Goal: Task Accomplishment & Management: Manage account settings

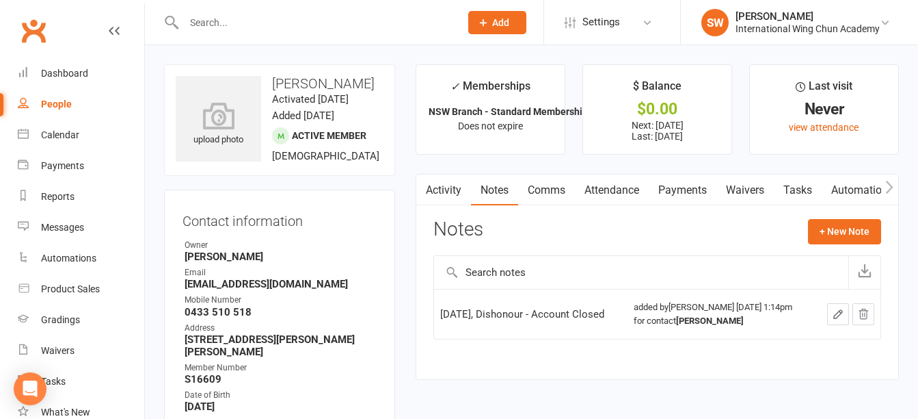
scroll to position [68, 0]
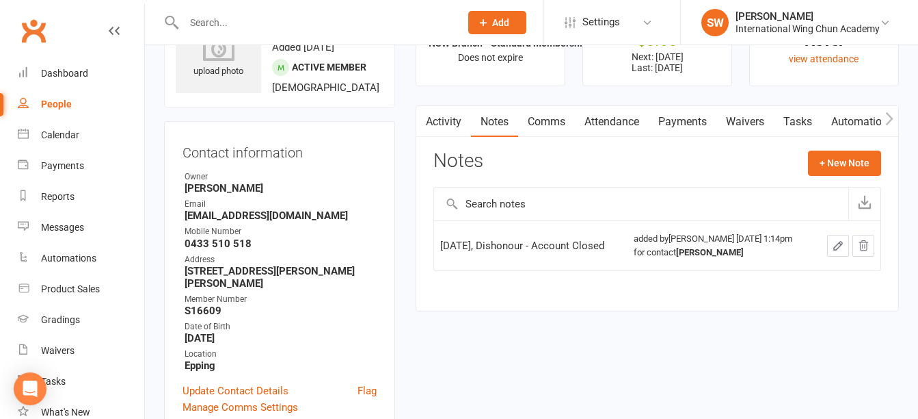
click at [248, 215] on strong "bradleywilson888@hotmail.com" at bounding box center [281, 215] width 192 height 12
drag, startPoint x: 0, startPoint y: 0, endPoint x: 248, endPoint y: 215, distance: 328.2
click at [248, 215] on strong "bradleywilson888@hotmail.com" at bounding box center [281, 215] width 192 height 12
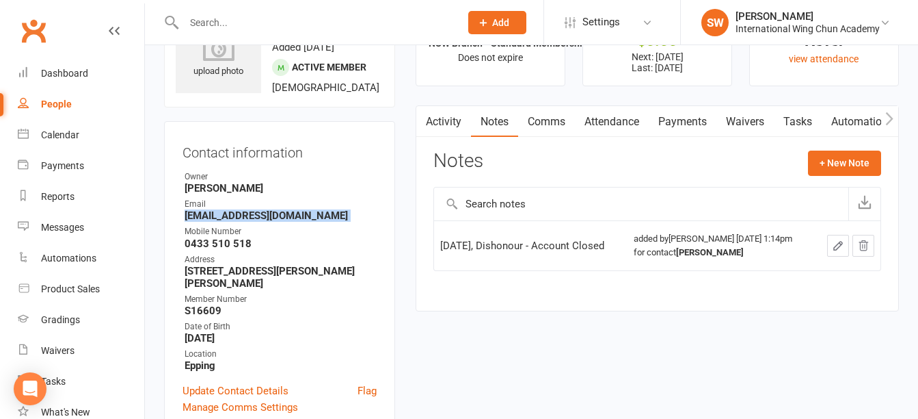
copy render-form-field "bradleywilson888@hotmail.com"
click at [677, 116] on link "Payments" at bounding box center [683, 121] width 68 height 31
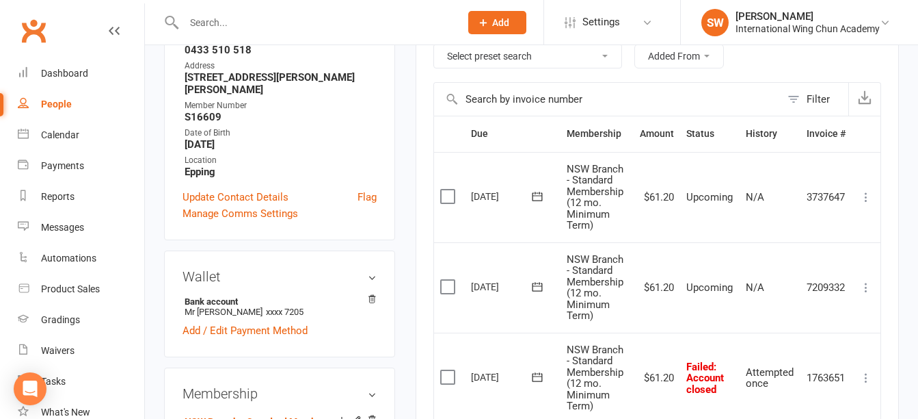
scroll to position [274, 0]
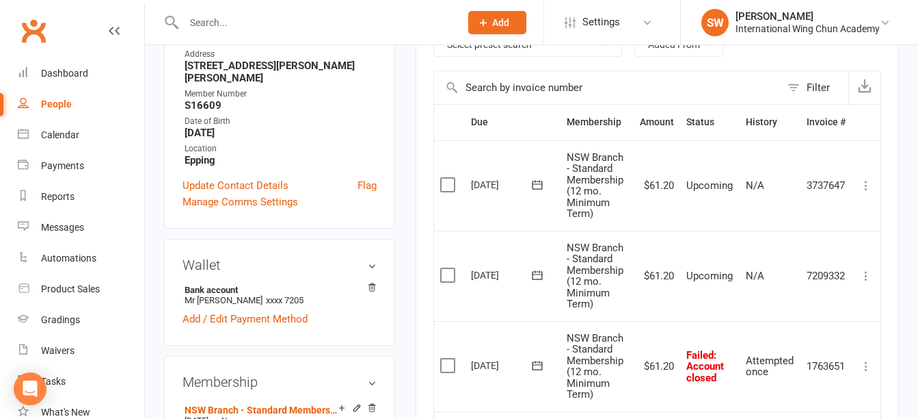
click at [864, 366] on icon at bounding box center [867, 366] width 14 height 14
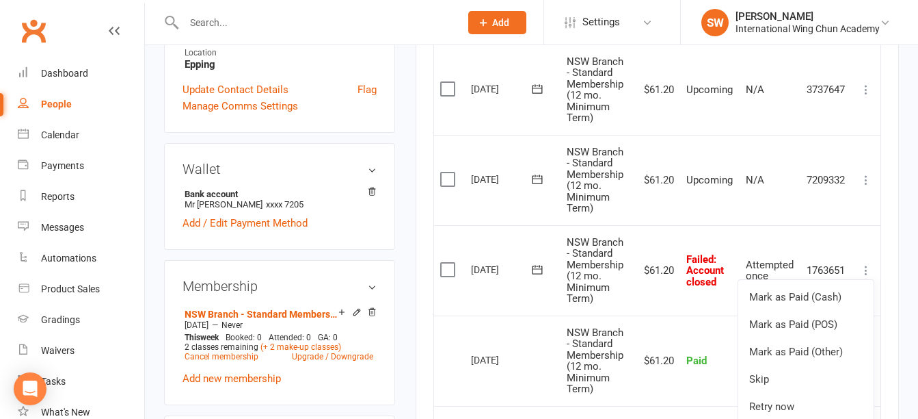
scroll to position [410, 0]
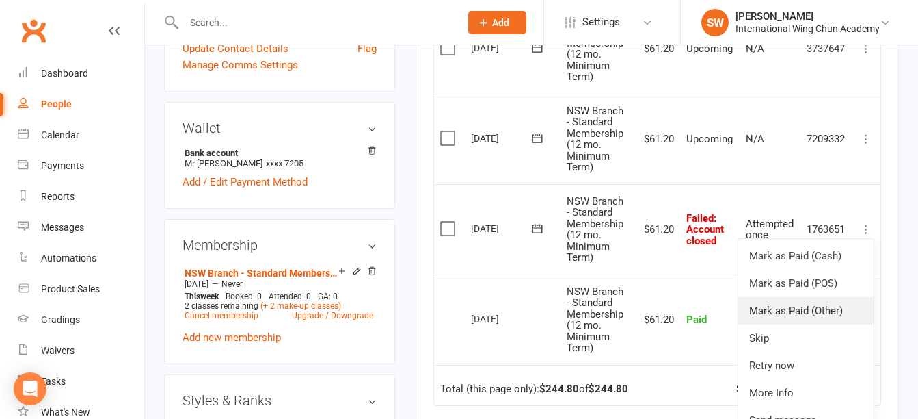
click at [844, 312] on link "Mark as Paid (Other)" at bounding box center [806, 310] width 135 height 27
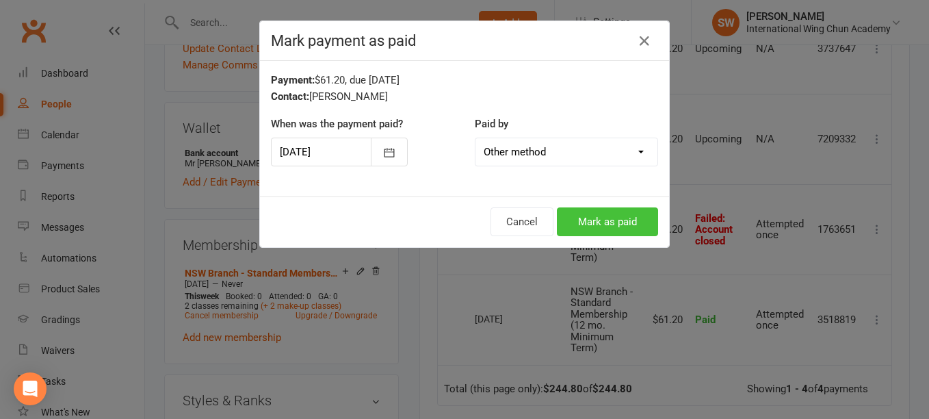
click at [588, 220] on button "Mark as paid" at bounding box center [607, 221] width 101 height 29
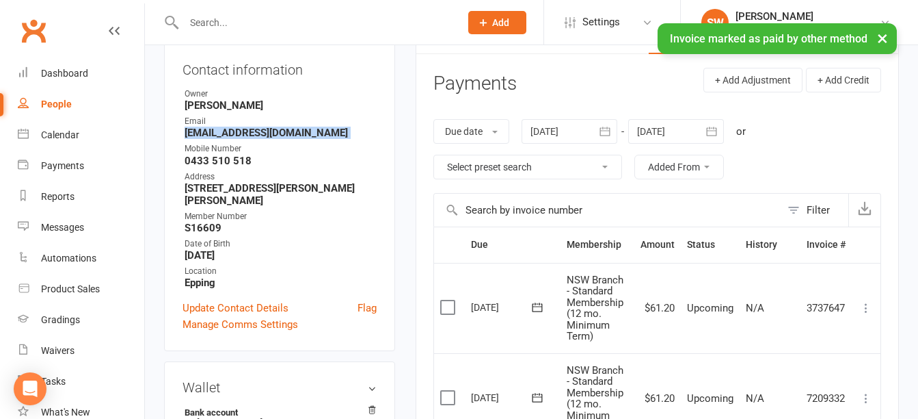
scroll to position [0, 0]
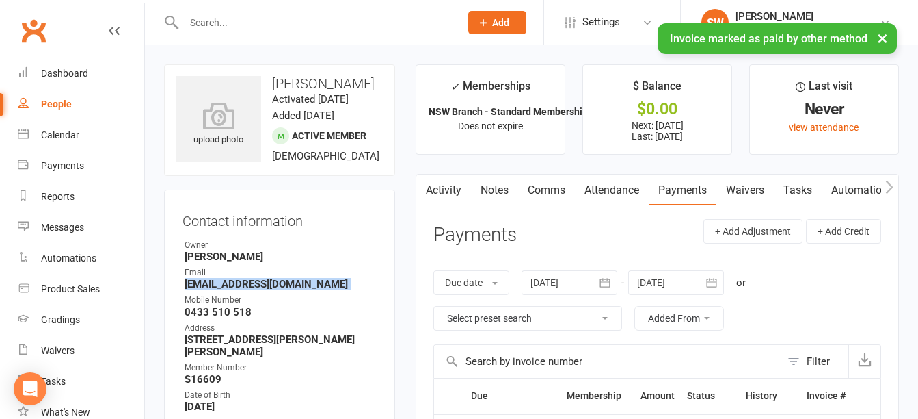
click at [496, 189] on link "Notes" at bounding box center [494, 189] width 47 height 31
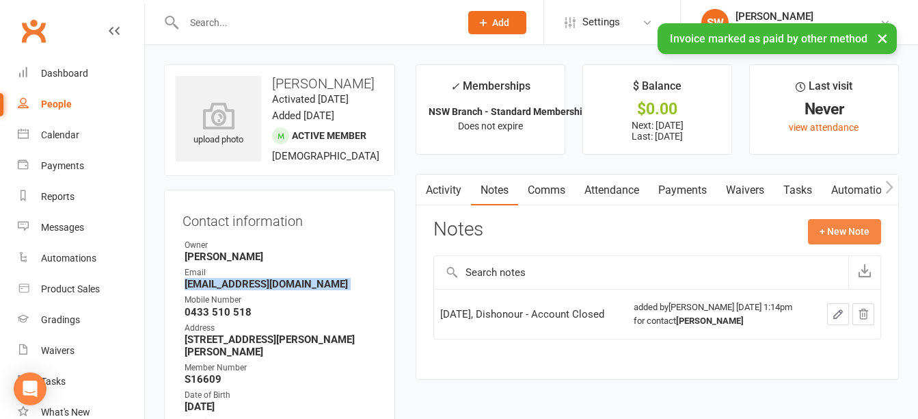
click at [843, 226] on button "+ New Note" at bounding box center [844, 231] width 73 height 25
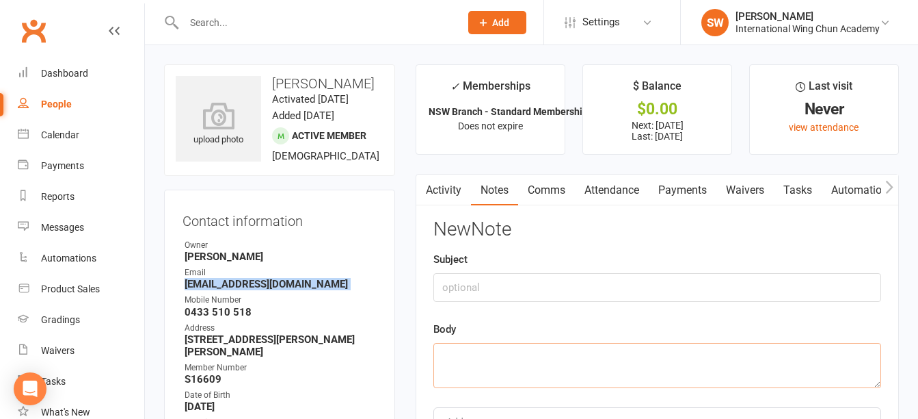
click at [558, 371] on textarea at bounding box center [658, 365] width 448 height 45
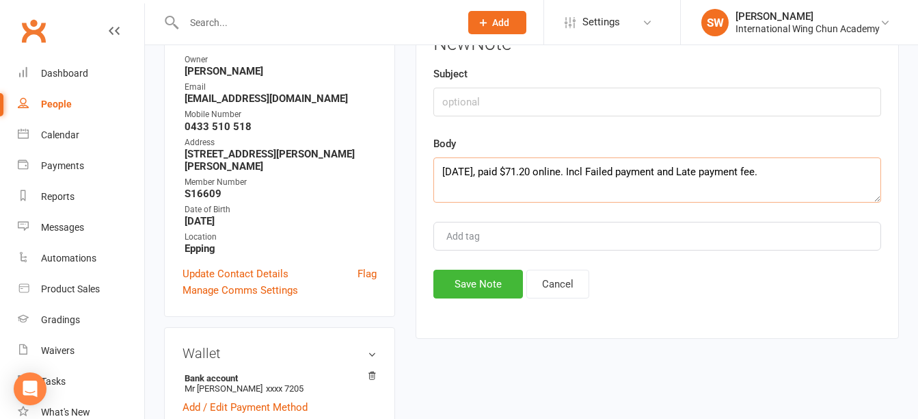
scroll to position [205, 0]
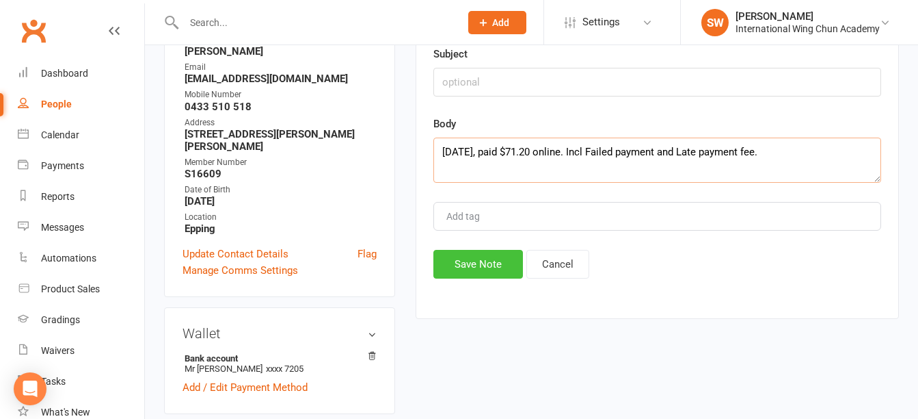
type textarea "17/09/2025, paid $71.20 online. Incl Failed payment and Late payment fee."
click at [480, 258] on button "Save Note" at bounding box center [479, 264] width 90 height 29
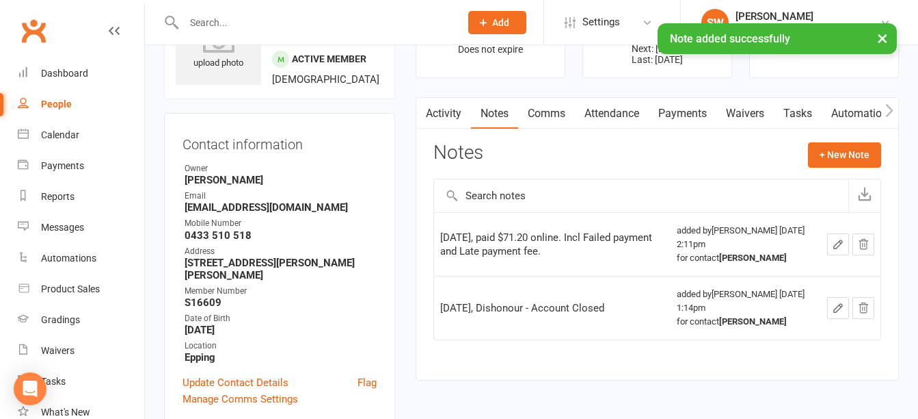
scroll to position [0, 0]
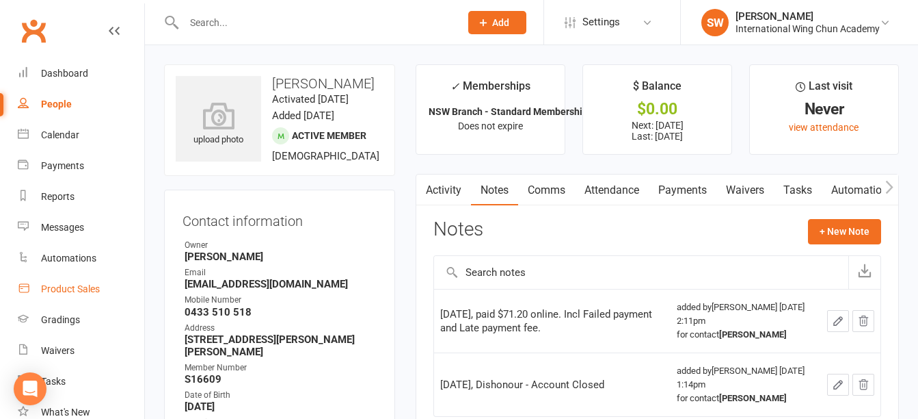
click at [84, 288] on div "Product Sales" at bounding box center [70, 288] width 59 height 11
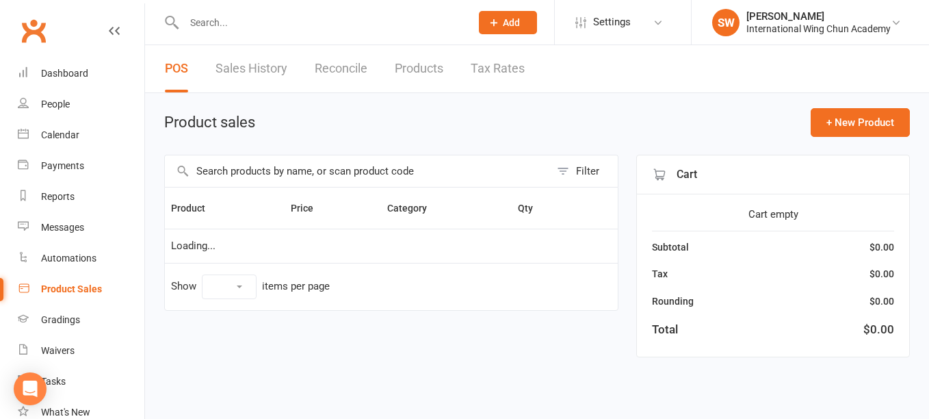
select select "100"
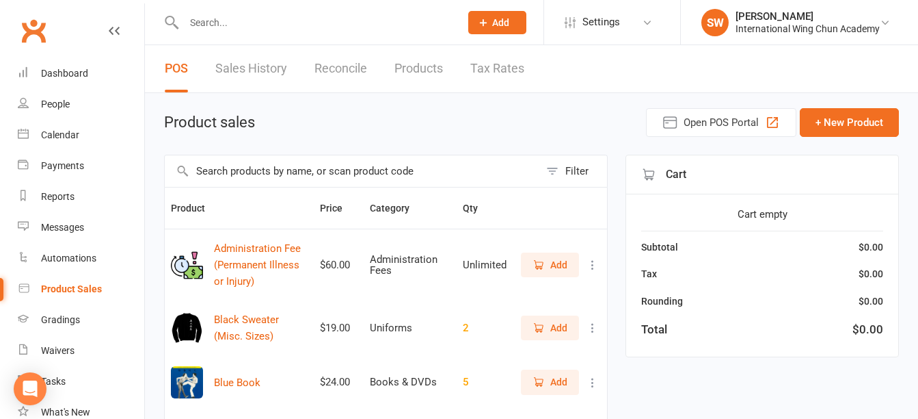
click at [448, 171] on input "text" at bounding box center [352, 170] width 375 height 31
click at [586, 165] on div "Filter" at bounding box center [577, 171] width 23 height 16
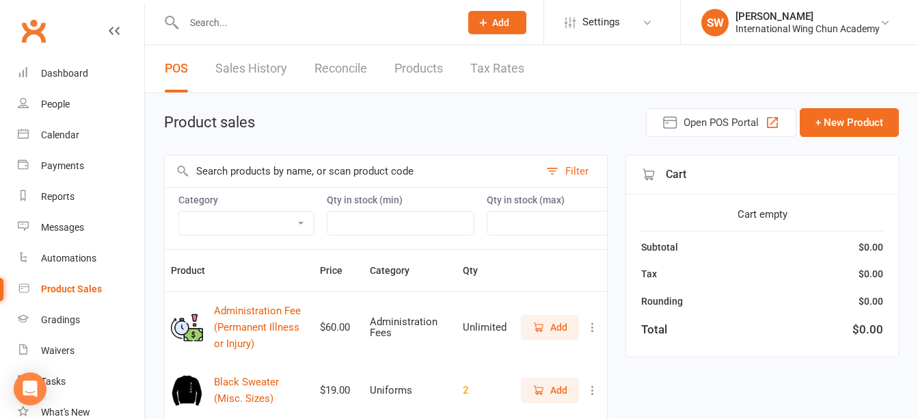
click at [269, 222] on select "Administration Fees Books & DVDs Courses and Workshops Grading Badges Grading F…" at bounding box center [246, 222] width 135 height 23
select select "3388"
click at [179, 211] on select "Administration Fees Books & DVDs Courses and Workshops Grading Badges Grading F…" at bounding box center [246, 222] width 135 height 23
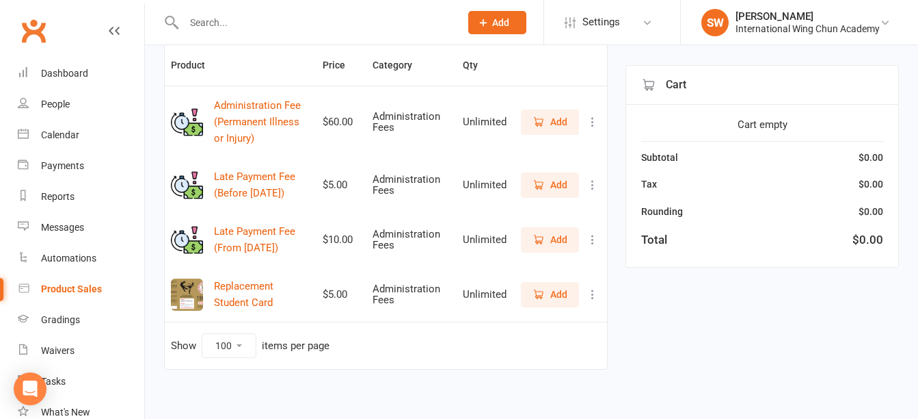
click at [570, 252] on button "Add" at bounding box center [550, 239] width 58 height 25
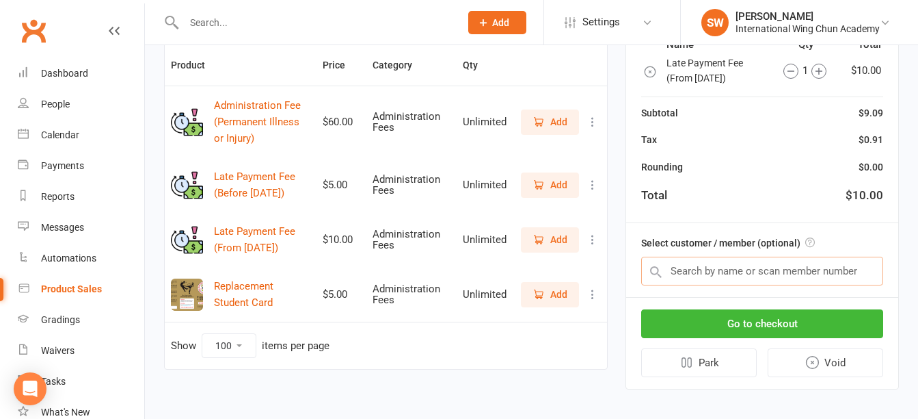
click at [745, 280] on input "text" at bounding box center [762, 270] width 242 height 29
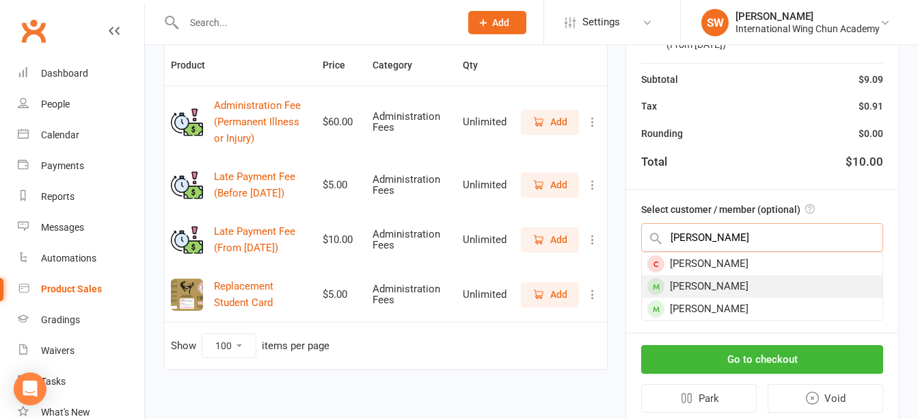
type input "bradley"
click at [747, 280] on div "[PERSON_NAME]" at bounding box center [762, 286] width 241 height 23
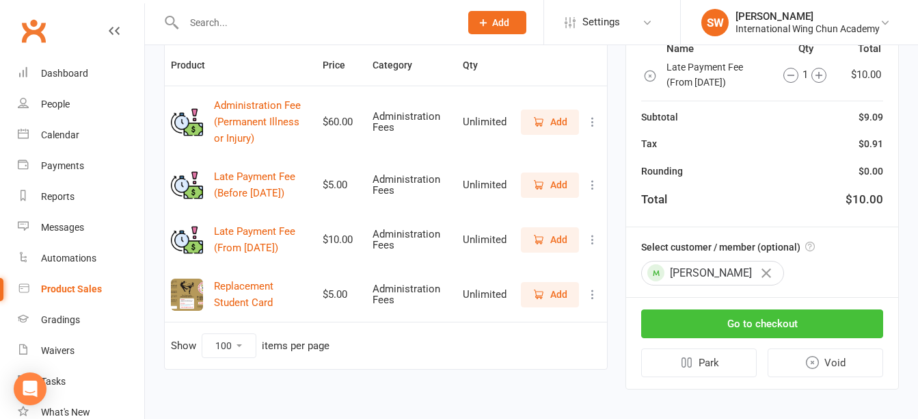
click at [788, 337] on button "Go to checkout" at bounding box center [762, 322] width 242 height 29
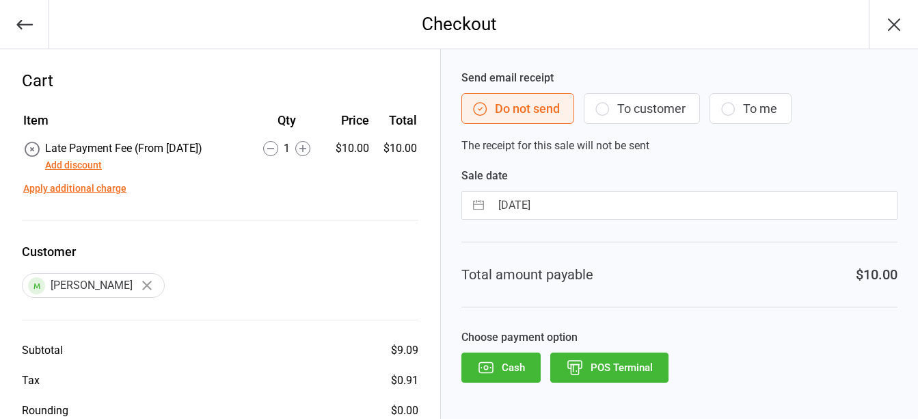
click at [624, 369] on button "POS Terminal" at bounding box center [610, 367] width 118 height 30
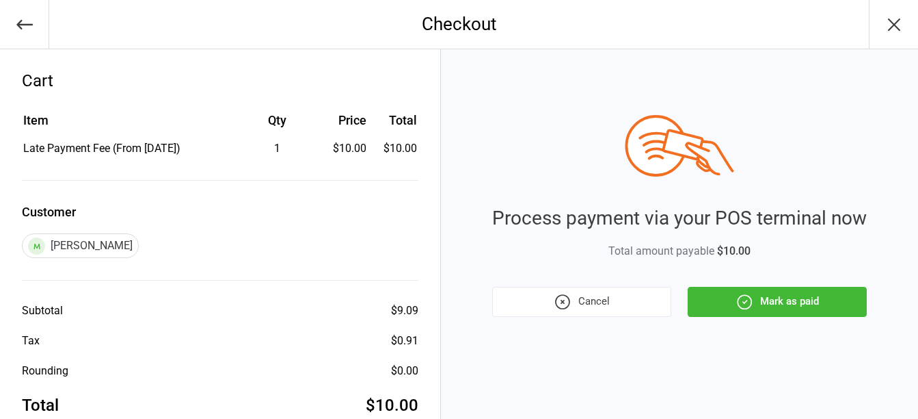
click at [754, 312] on button "Mark as paid" at bounding box center [777, 302] width 179 height 30
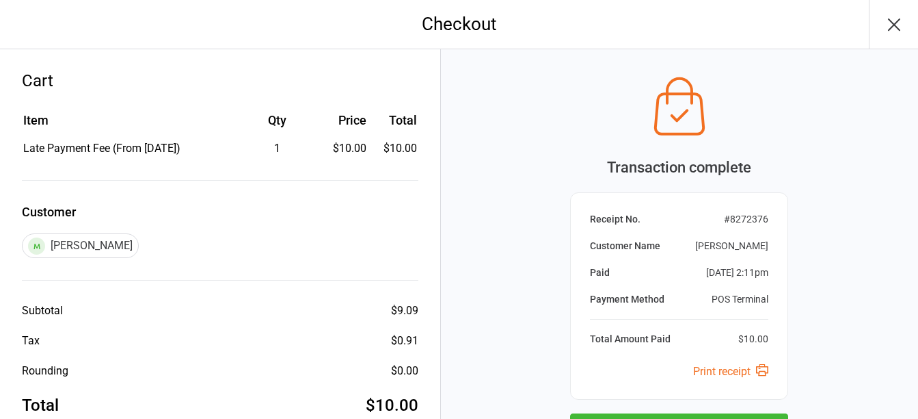
click at [893, 25] on icon "button" at bounding box center [894, 24] width 11 height 11
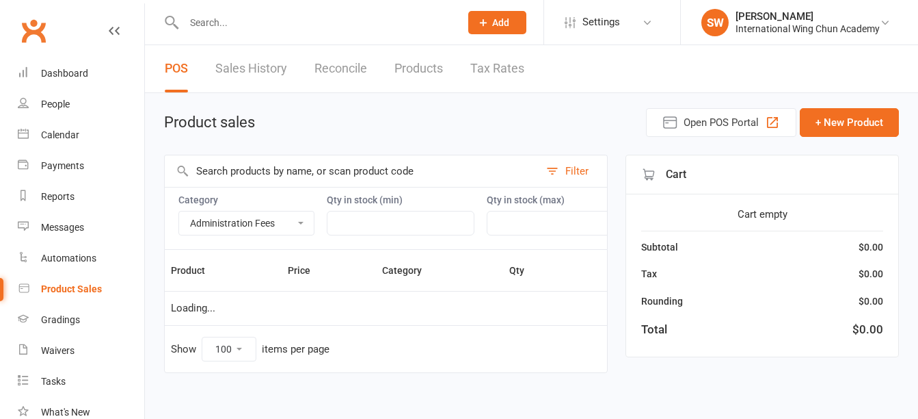
select select "3388"
select select "100"
click at [325, 24] on input "text" at bounding box center [315, 22] width 271 height 19
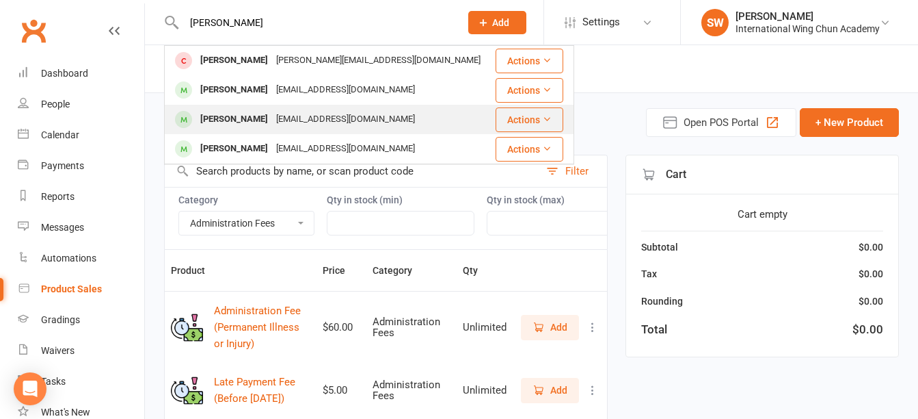
type input "bradley"
click at [331, 116] on div "bradleywilson888@hotmail.com" at bounding box center [345, 119] width 147 height 20
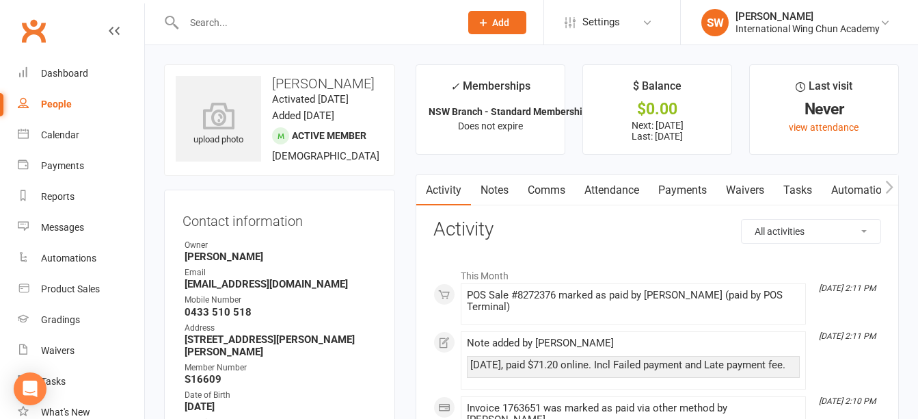
click at [684, 196] on link "Payments" at bounding box center [683, 189] width 68 height 31
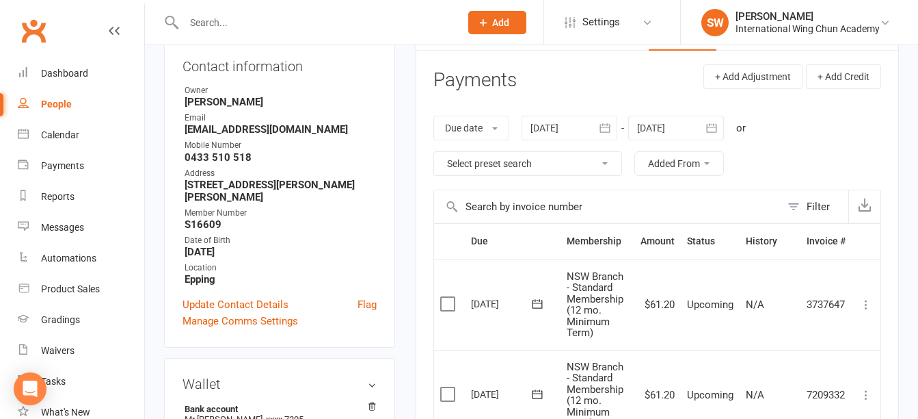
scroll to position [342, 0]
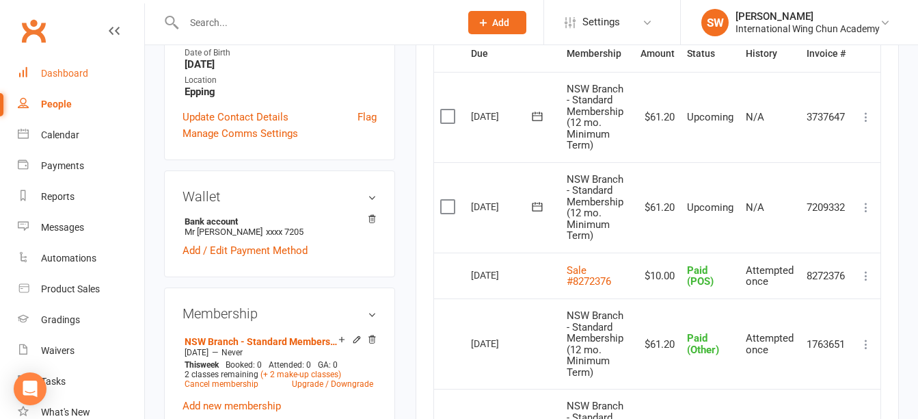
drag, startPoint x: 69, startPoint y: 74, endPoint x: 71, endPoint y: 61, distance: 13.2
click at [70, 73] on div "Dashboard" at bounding box center [64, 73] width 47 height 11
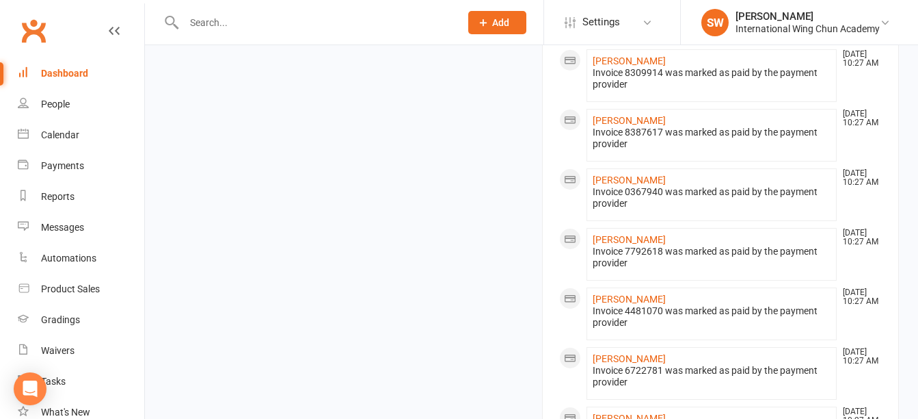
scroll to position [1573, 0]
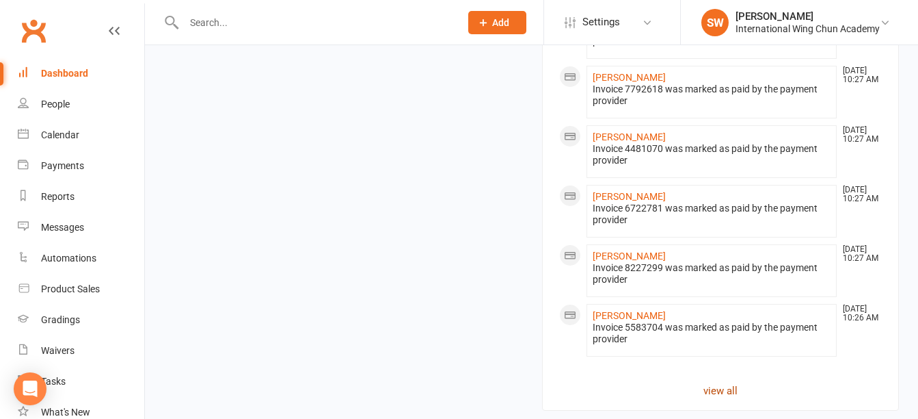
click at [732, 382] on link "view all" at bounding box center [720, 390] width 323 height 16
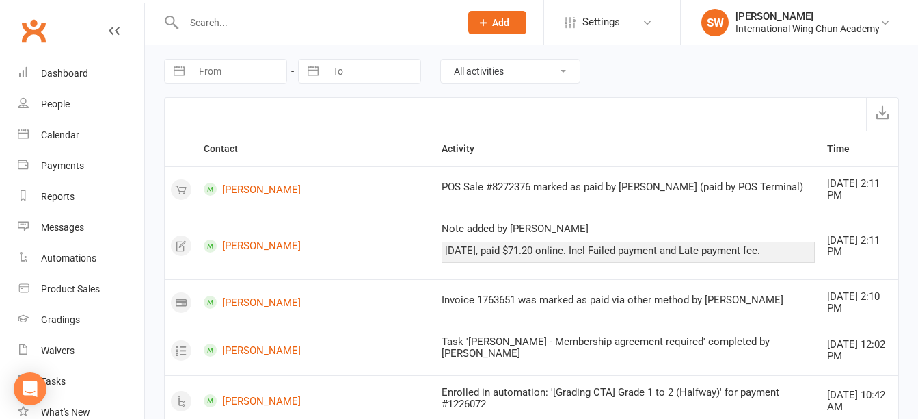
click at [306, 25] on input "text" at bounding box center [315, 22] width 271 height 19
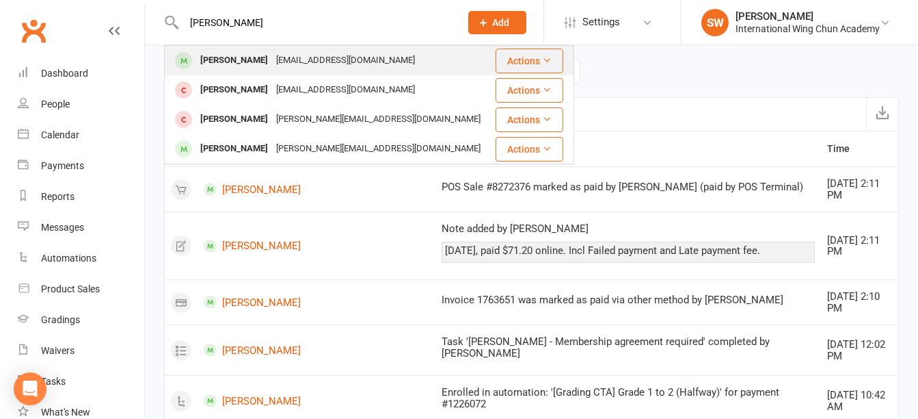
type input "erica"
click at [311, 57] on div "ericac98@hotmail.com" at bounding box center [345, 61] width 147 height 20
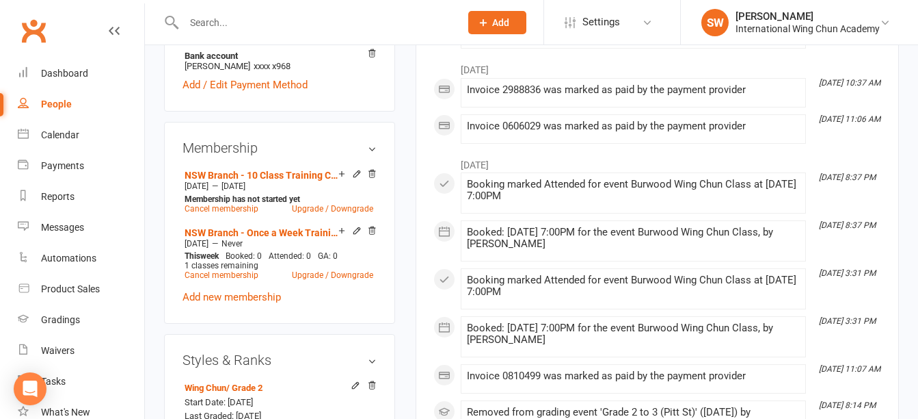
scroll to position [479, 0]
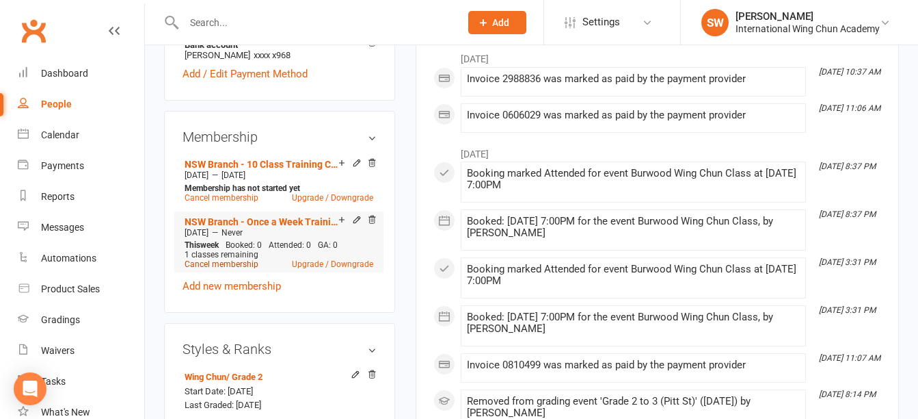
click at [243, 269] on link "Cancel membership" at bounding box center [222, 264] width 74 height 10
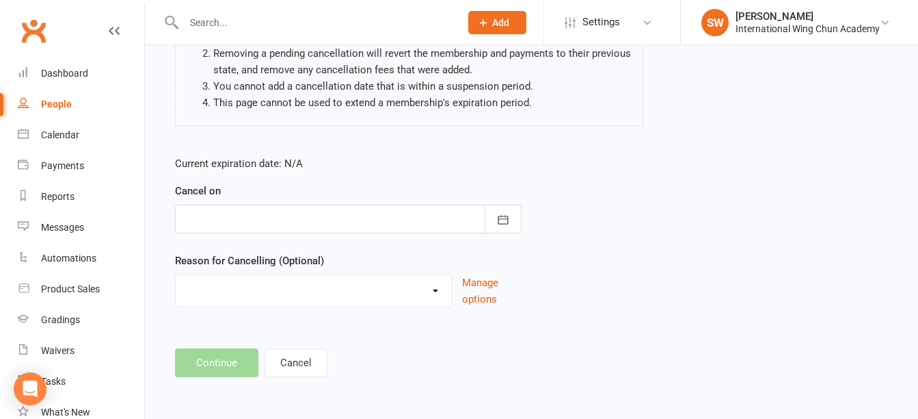
click at [325, 204] on div at bounding box center [348, 218] width 347 height 29
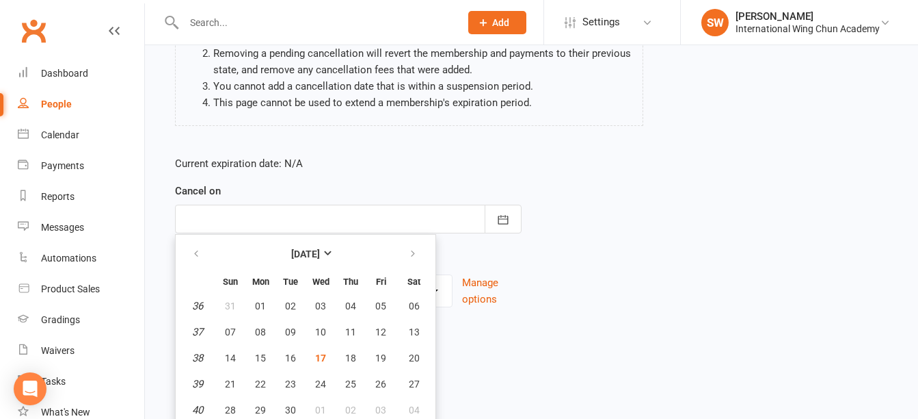
scroll to position [218, 0]
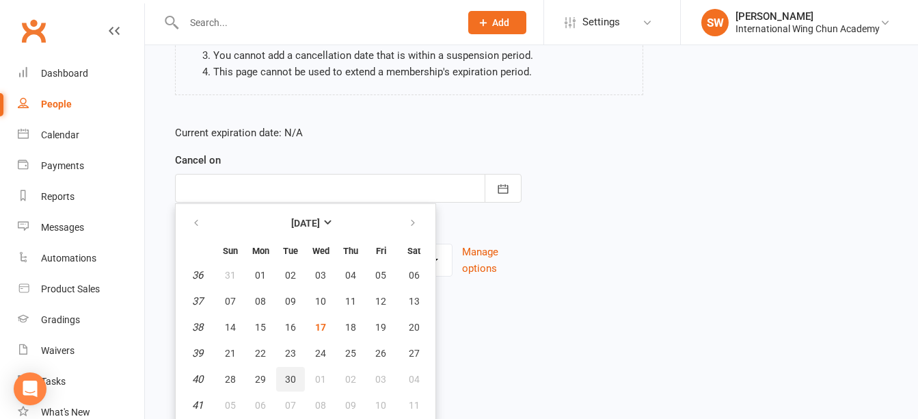
click at [292, 373] on span "30" at bounding box center [290, 378] width 11 height 11
type input "30 Sep 2025"
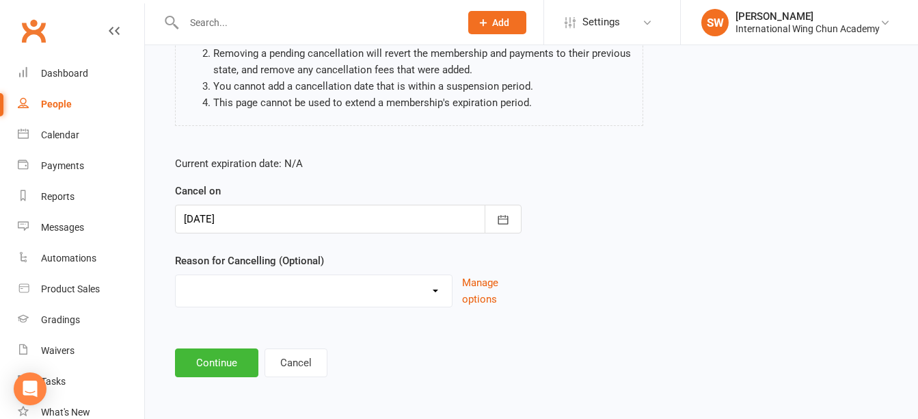
scroll to position [187, 0]
click at [293, 296] on select "Change of Membership Defaulted Dissatisfaction (Neutral) Dissatisfaction (Stron…" at bounding box center [314, 288] width 276 height 27
click at [348, 335] on main "Erica Chen - NSW Branch - Once a Week Training Plan (3 mo. Minimum Term) Please…" at bounding box center [531, 148] width 735 height 457
click at [240, 286] on select "Change of Membership Defaulted Dissatisfaction (Neutral) Dissatisfaction (Stron…" at bounding box center [314, 288] width 276 height 27
click at [354, 321] on div "Current expiration date: N/A Cancel on 30 Sep 2025 September 2025 Sun Mon Tue W…" at bounding box center [348, 235] width 367 height 181
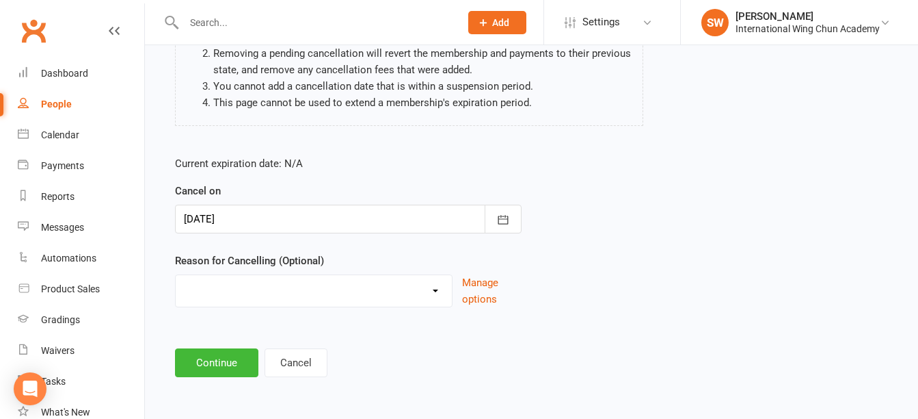
click at [313, 296] on select "Change of Membership Defaulted Dissatisfaction (Neutral) Dissatisfaction (Stron…" at bounding box center [314, 288] width 276 height 27
select select "0"
click at [176, 275] on select "Change of Membership Defaulted Dissatisfaction (Neutral) Dissatisfaction (Stron…" at bounding box center [314, 288] width 276 height 27
click at [238, 356] on button "Continue" at bounding box center [216, 362] width 83 height 29
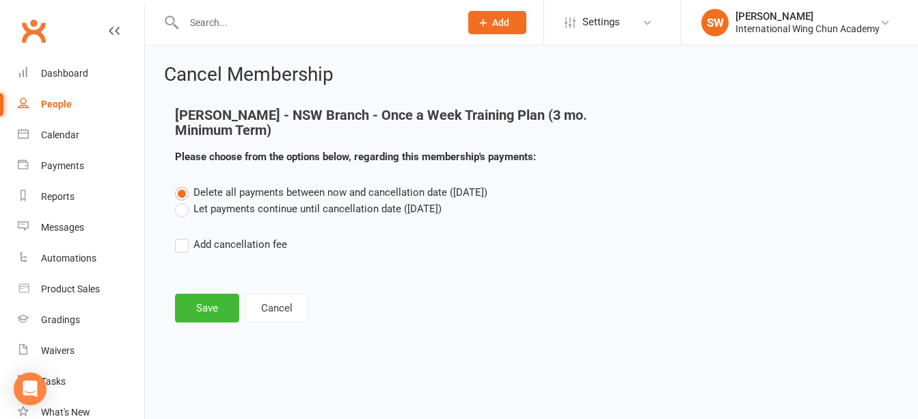
scroll to position [0, 0]
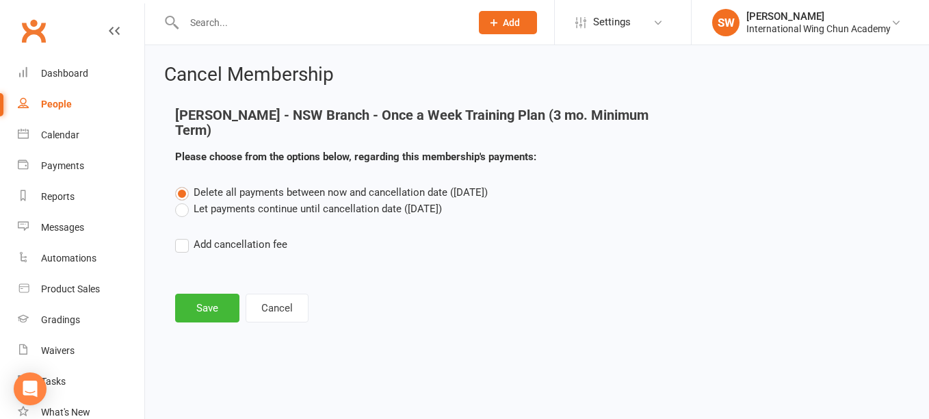
click at [278, 200] on label "Let payments continue until cancellation date (Sep 30, 2025)" at bounding box center [308, 208] width 267 height 16
click at [184, 200] on input "Let payments continue until cancellation date (Sep 30, 2025)" at bounding box center [179, 200] width 9 height 0
click at [217, 293] on button "Save" at bounding box center [207, 307] width 64 height 29
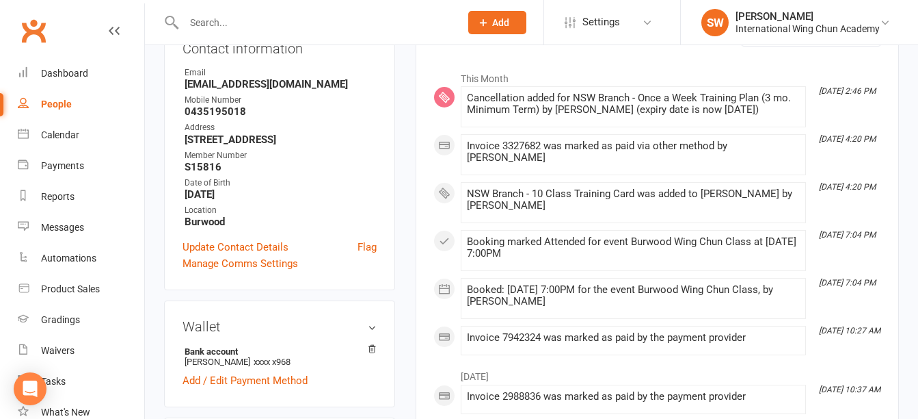
scroll to position [410, 0]
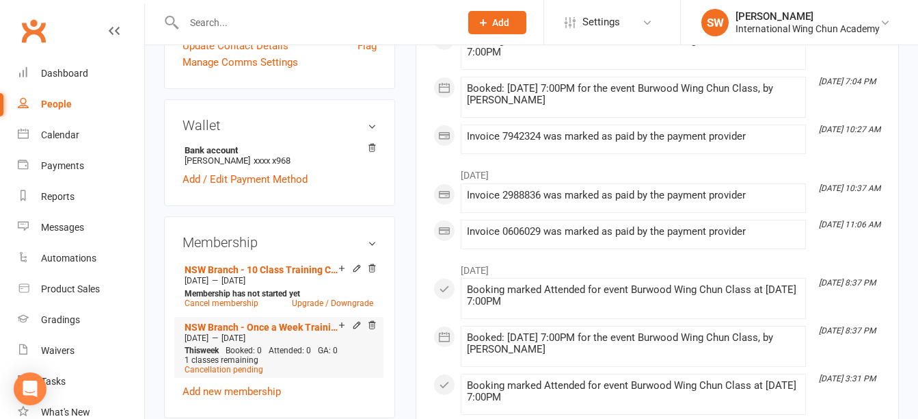
drag, startPoint x: 230, startPoint y: 348, endPoint x: 187, endPoint y: 349, distance: 43.8
click at [187, 343] on div "Oct 30 2023 — Sep 29 2025" at bounding box center [279, 337] width 196 height 11
copy span "Oct 30 2023"
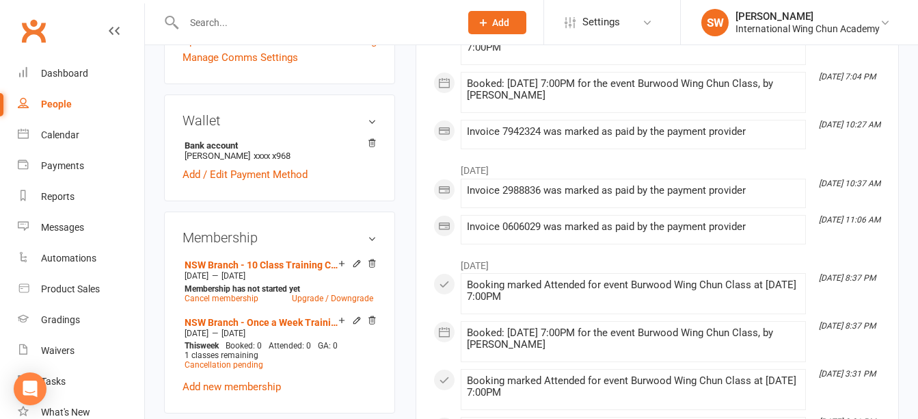
scroll to position [684, 0]
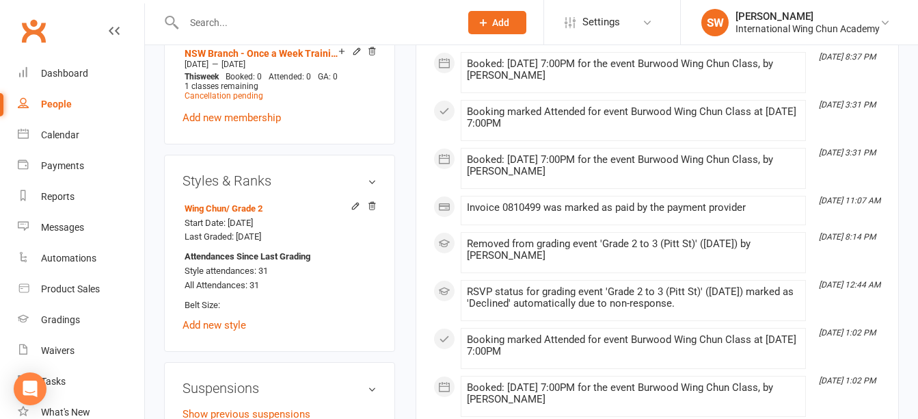
click at [311, 29] on input "text" at bounding box center [315, 22] width 271 height 19
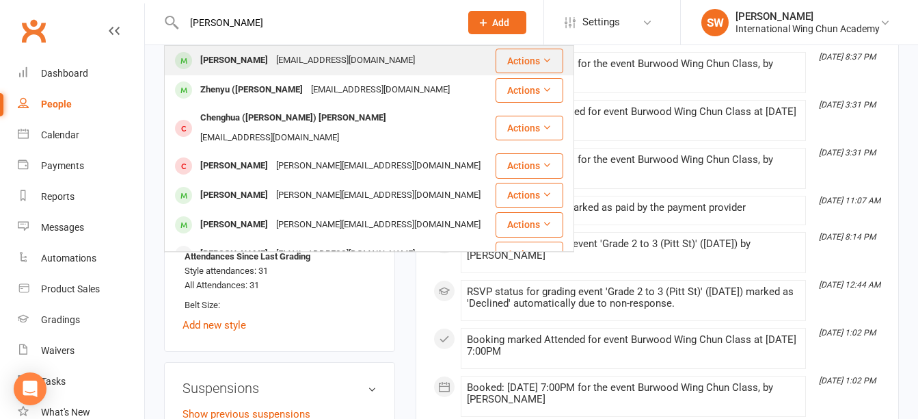
type input "zheng"
click at [313, 66] on div "zhaoq.zheng01@gmail.com" at bounding box center [345, 61] width 147 height 20
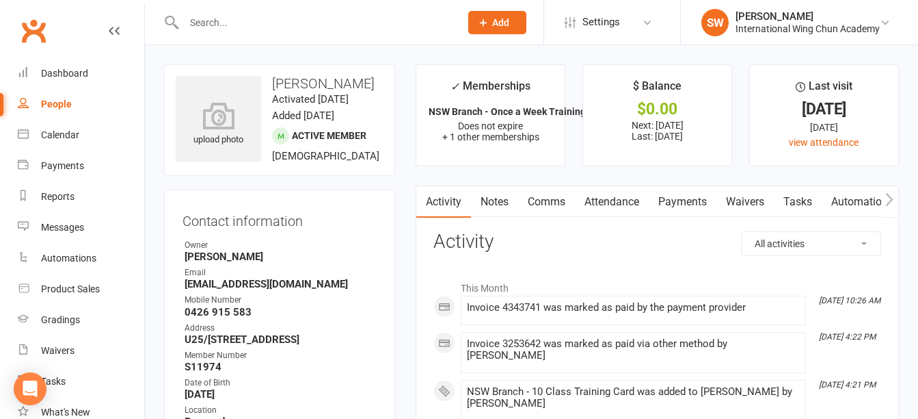
click at [684, 191] on link "Payments" at bounding box center [683, 201] width 68 height 31
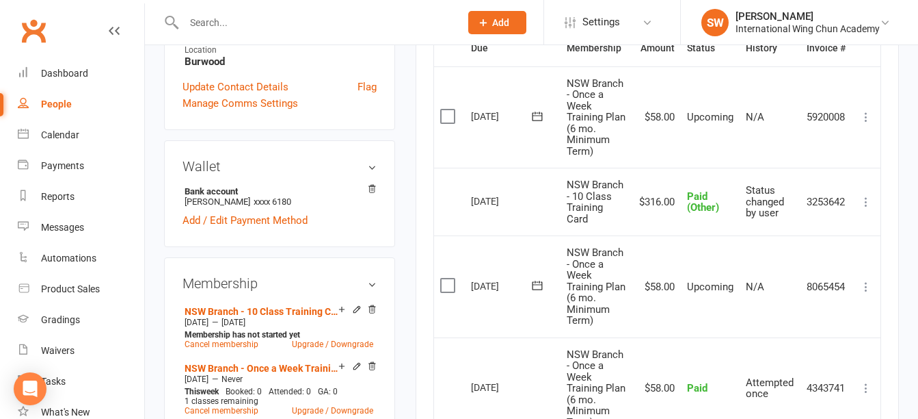
scroll to position [479, 0]
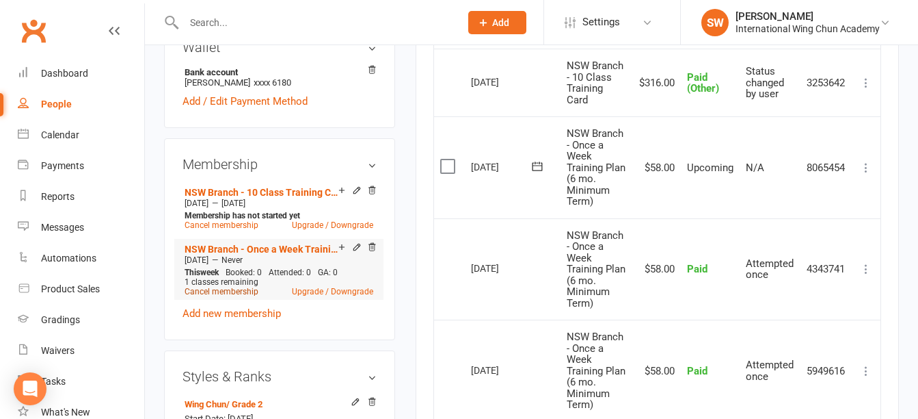
click at [209, 296] on link "Cancel membership" at bounding box center [222, 292] width 74 height 10
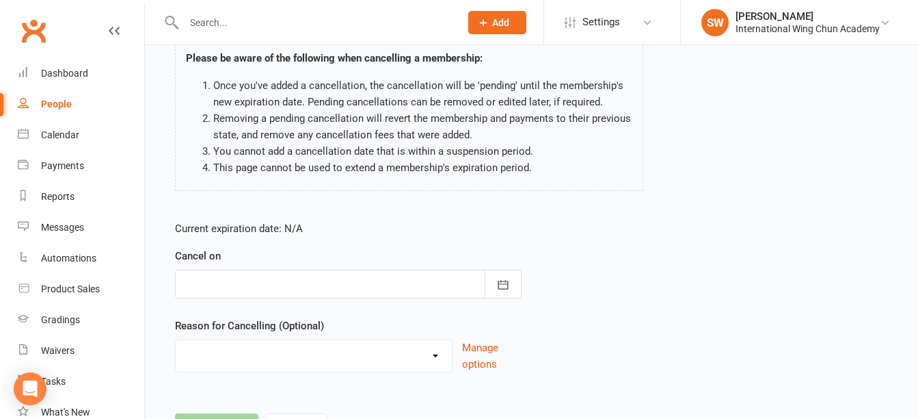
scroll to position [137, 0]
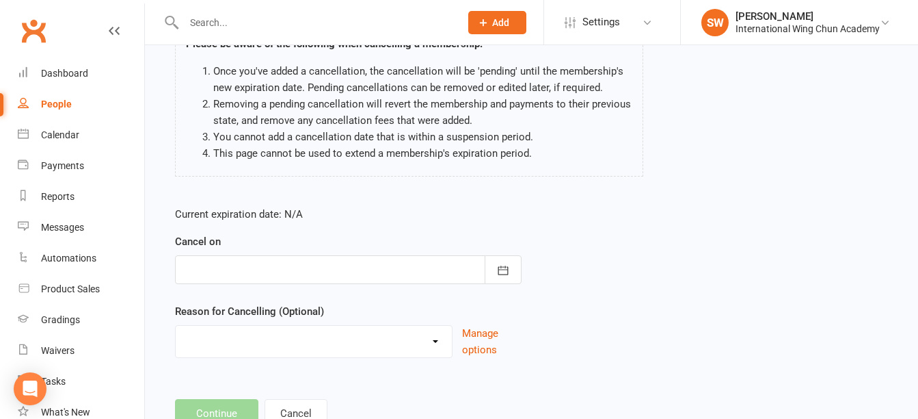
click at [347, 277] on div at bounding box center [348, 269] width 347 height 29
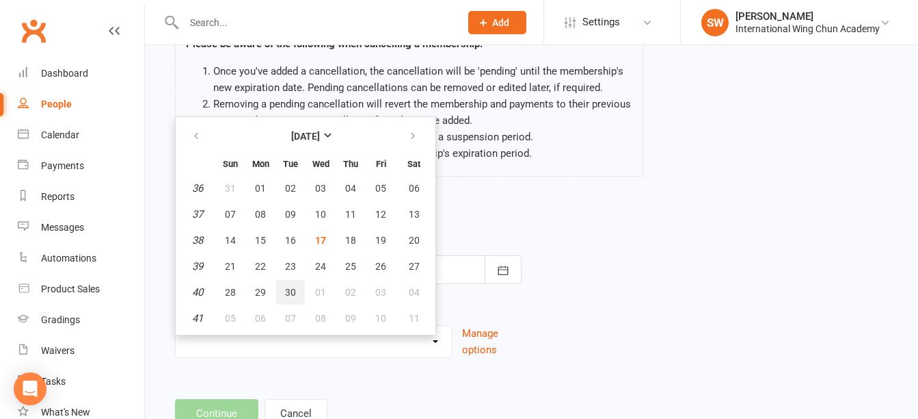
click at [293, 291] on span "30" at bounding box center [290, 292] width 11 height 11
type input "30 Sep 2025"
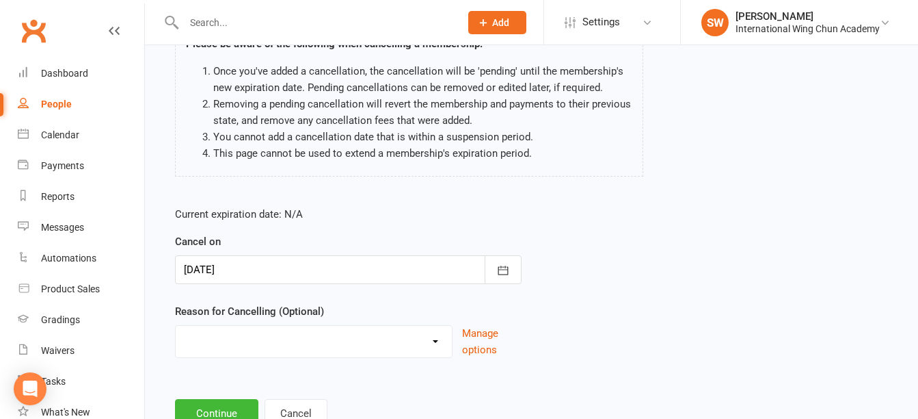
click at [283, 349] on select "Change of Membership Defaulted Dissatisfaction (Neutral) Dissatisfaction (Stron…" at bounding box center [314, 339] width 276 height 27
select select "0"
click at [176, 326] on select "Change of Membership Defaulted Dissatisfaction (Neutral) Dissatisfaction (Stron…" at bounding box center [314, 339] width 276 height 27
click at [632, 329] on div "Current expiration date: N/A Cancel on 30 Sep 2025 September 2025 Sun Mon Tue W…" at bounding box center [532, 286] width 734 height 181
click at [237, 408] on button "Continue" at bounding box center [216, 413] width 83 height 29
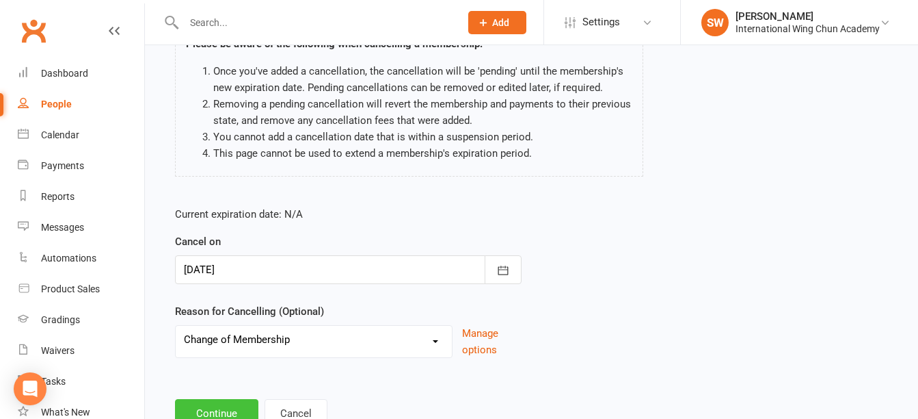
scroll to position [0, 0]
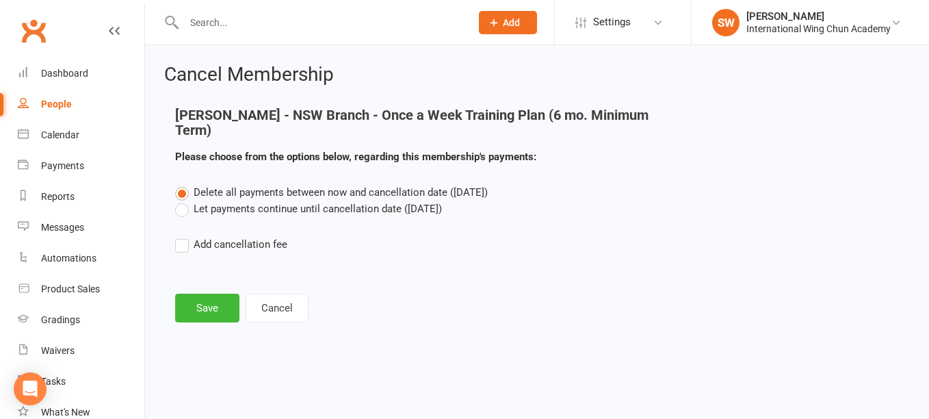
click at [241, 211] on label "Let payments continue until cancellation date (Sep 30, 2025)" at bounding box center [308, 208] width 267 height 16
click at [184, 200] on input "Let payments continue until cancellation date (Sep 30, 2025)" at bounding box center [179, 200] width 9 height 0
click at [210, 311] on button "Save" at bounding box center [207, 307] width 64 height 29
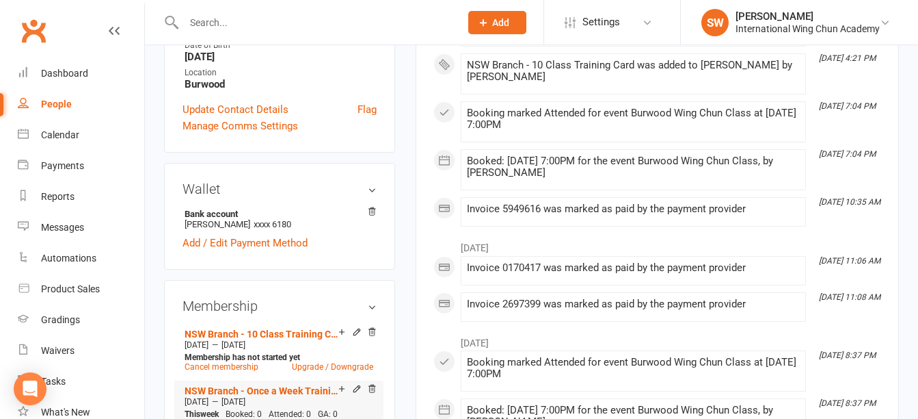
scroll to position [479, 0]
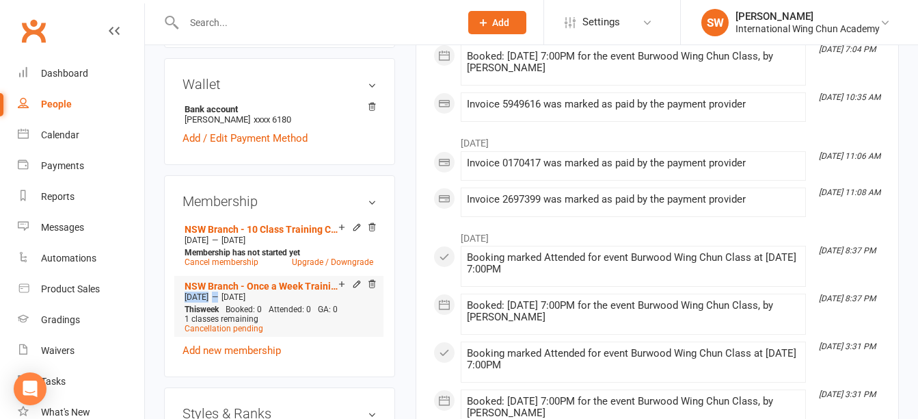
drag, startPoint x: 230, startPoint y: 311, endPoint x: 185, endPoint y: 309, distance: 44.5
click at [185, 302] on div "Jul 1 2024 — Sep 29 2025" at bounding box center [279, 296] width 196 height 11
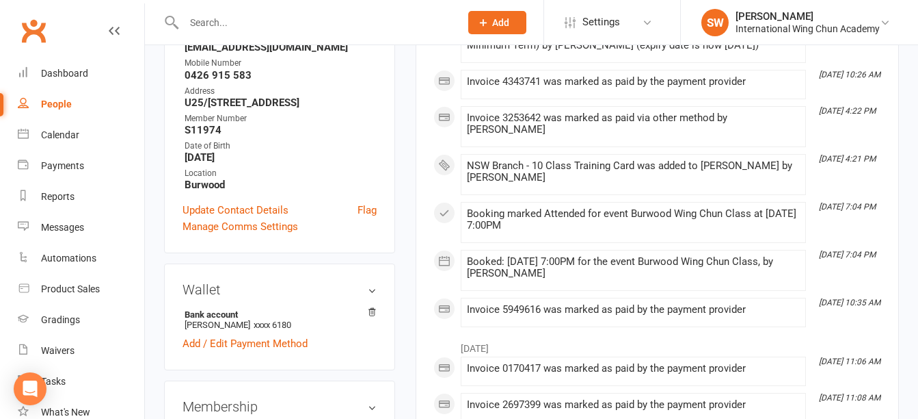
scroll to position [0, 0]
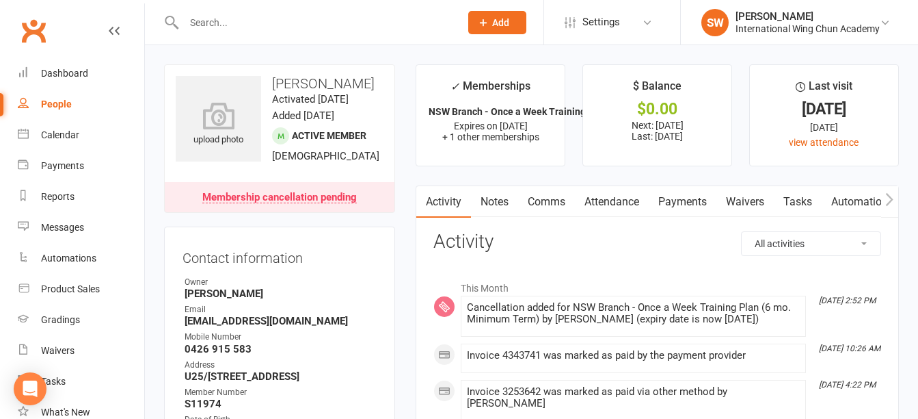
click at [306, 14] on input "text" at bounding box center [315, 22] width 271 height 19
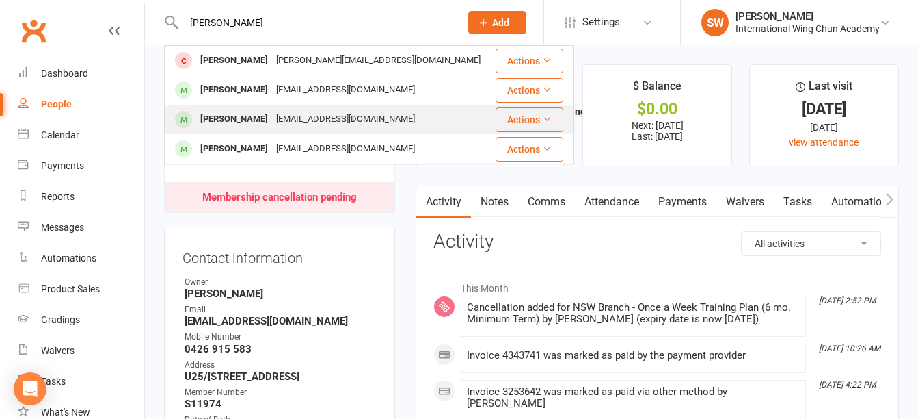
type input "bradley"
click at [330, 112] on div "bradleywilson888@hotmail.com" at bounding box center [345, 119] width 147 height 20
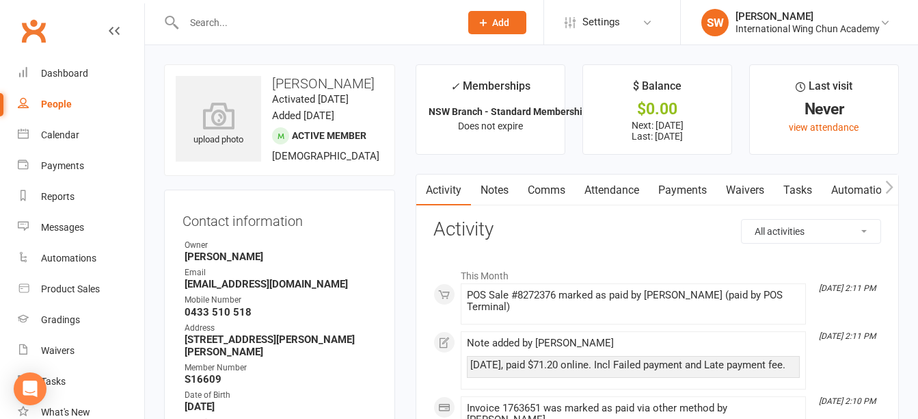
click at [696, 187] on link "Payments" at bounding box center [683, 189] width 68 height 31
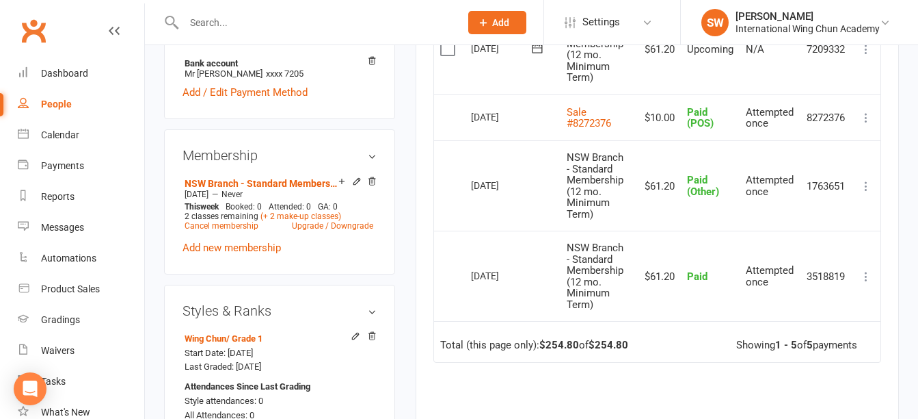
scroll to position [479, 0]
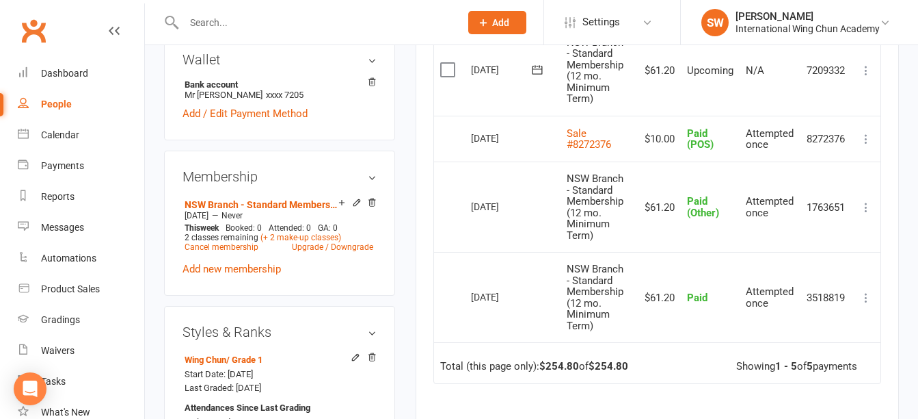
click at [871, 73] on icon at bounding box center [867, 71] width 14 height 14
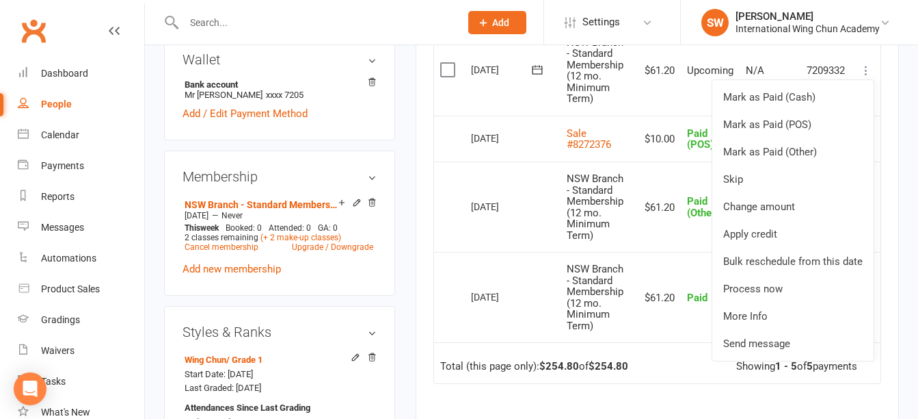
click at [646, 387] on div "Due Contact Membership Amount Status History Invoice # Select this 06 Oct 2025 …" at bounding box center [658, 229] width 448 height 661
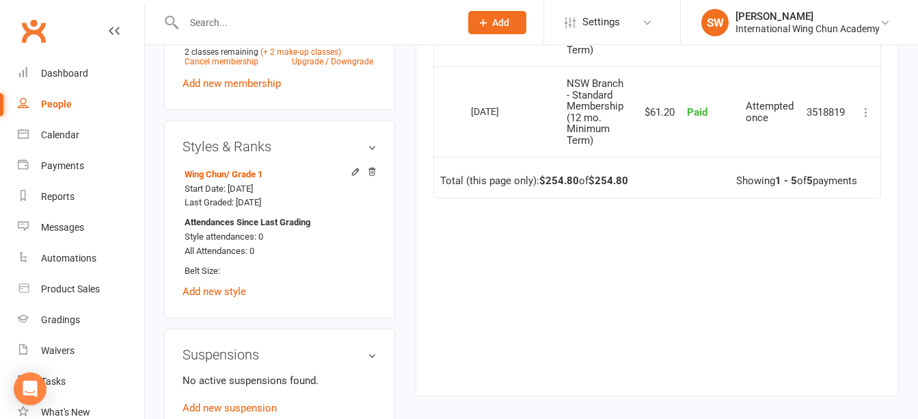
scroll to position [684, 0]
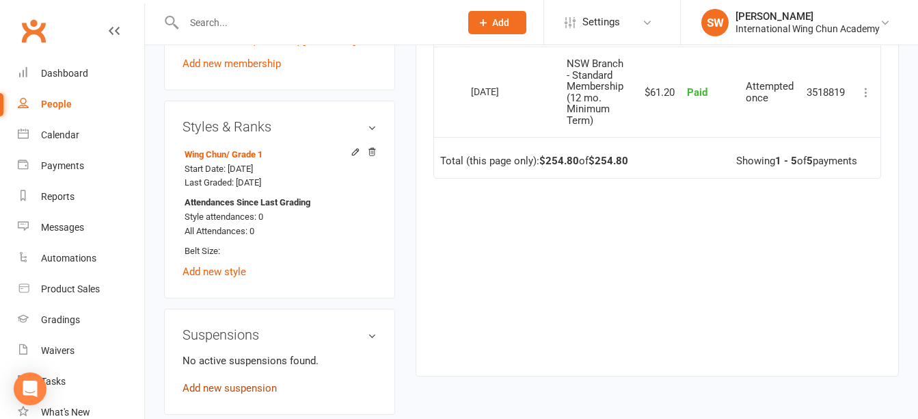
click at [263, 382] on link "Add new suspension" at bounding box center [230, 388] width 94 height 12
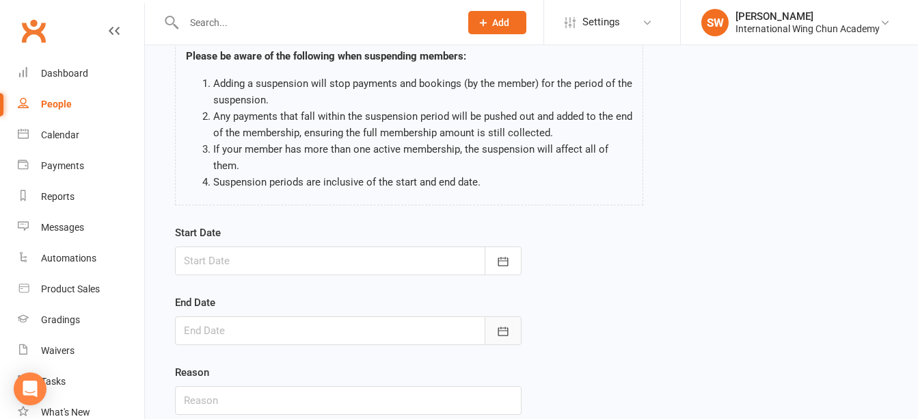
scroll to position [199, 0]
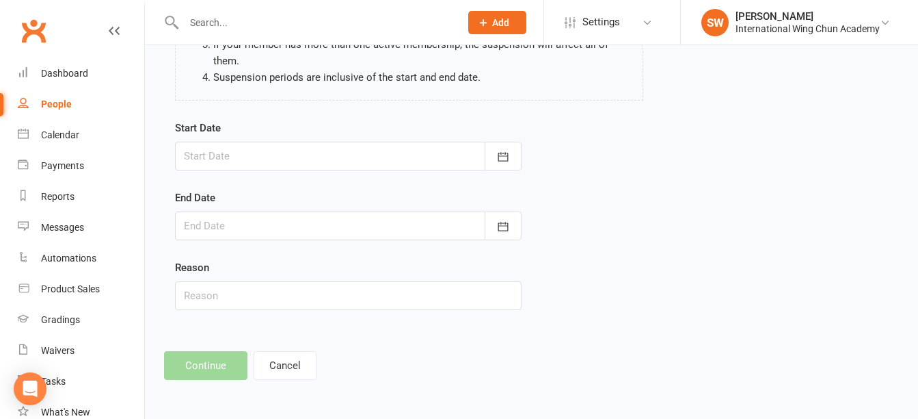
click at [377, 156] on div at bounding box center [348, 156] width 347 height 29
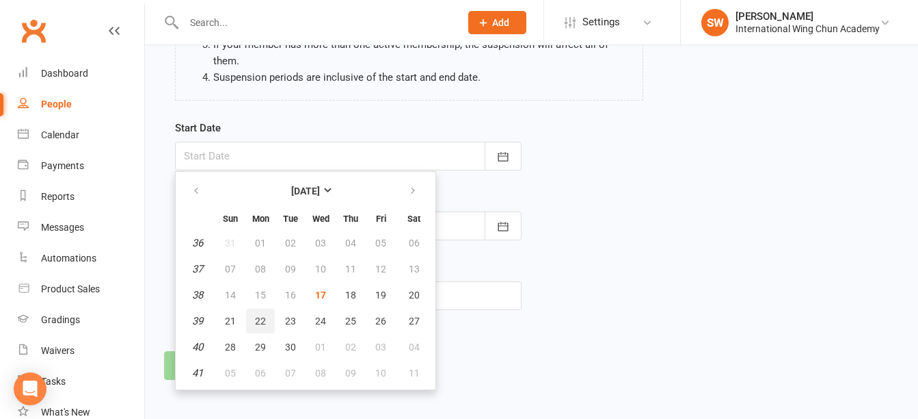
click at [252, 322] on button "22" at bounding box center [260, 320] width 29 height 25
type input "22 Sep 2025"
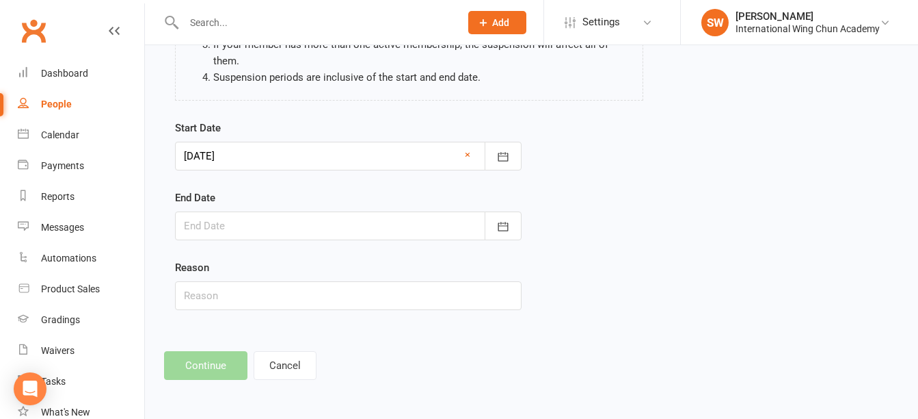
click at [301, 223] on div at bounding box center [348, 225] width 347 height 29
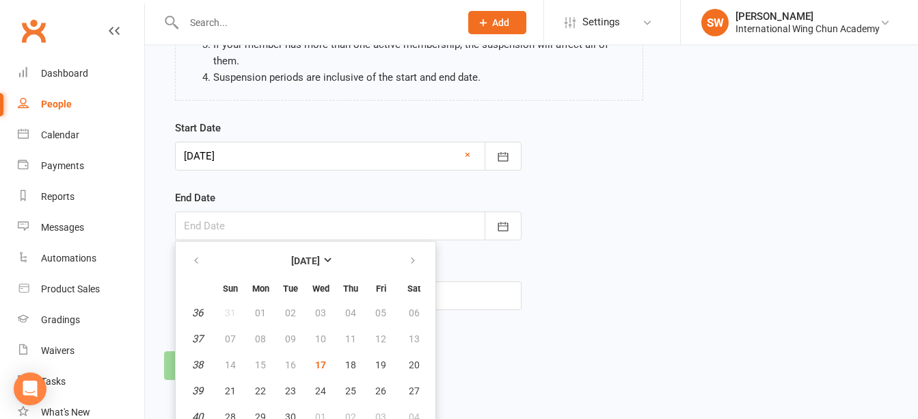
scroll to position [237, 0]
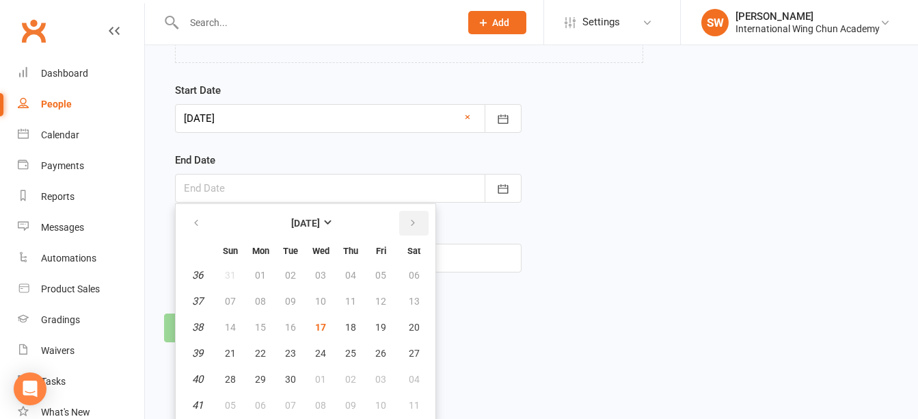
click at [420, 220] on button "button" at bounding box center [413, 223] width 29 height 25
click at [414, 226] on icon "button" at bounding box center [413, 222] width 10 height 11
click at [227, 328] on span "11" at bounding box center [230, 326] width 11 height 11
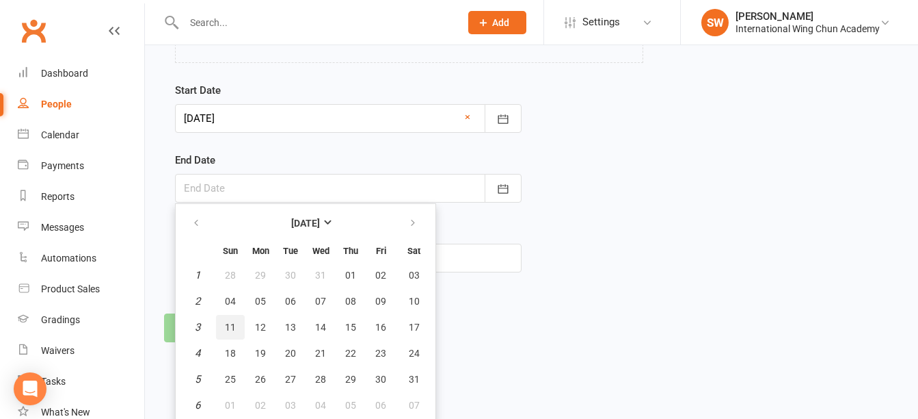
type input "11 Jan 2026"
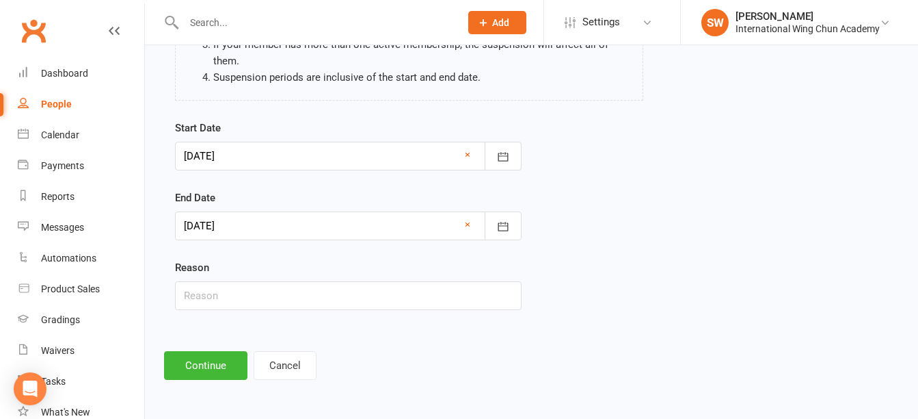
scroll to position [199, 0]
click at [234, 289] on input "text" at bounding box center [348, 295] width 347 height 29
type input "Overseas"
click at [209, 360] on button "Continue" at bounding box center [205, 365] width 83 height 29
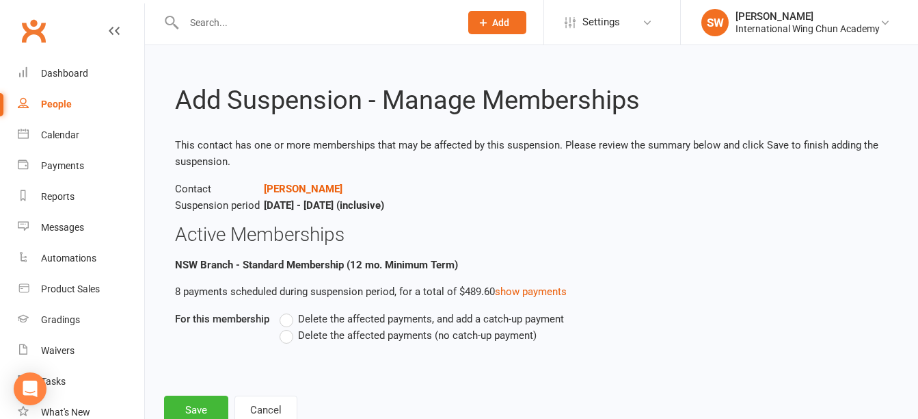
click at [348, 330] on span "Delete the affected payments (no catch-up payment)" at bounding box center [417, 334] width 239 height 14
click at [289, 327] on input "Delete the affected payments (no catch-up payment)" at bounding box center [284, 327] width 9 height 0
click at [199, 406] on button "Save" at bounding box center [196, 409] width 64 height 29
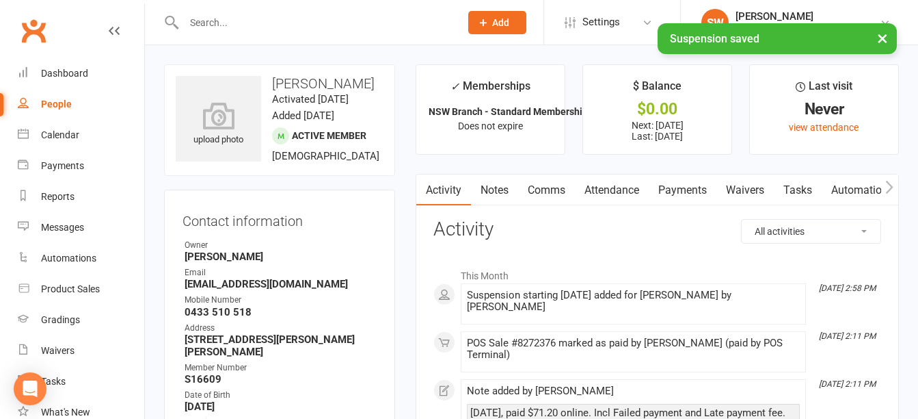
click at [687, 195] on link "Payments" at bounding box center [683, 189] width 68 height 31
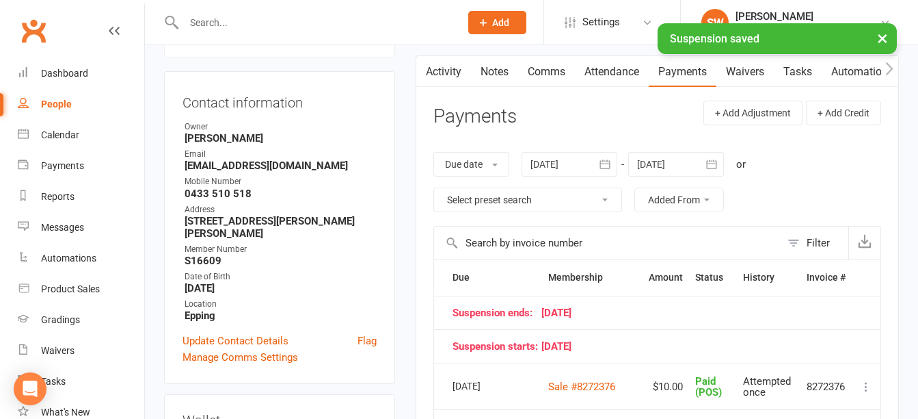
scroll to position [274, 0]
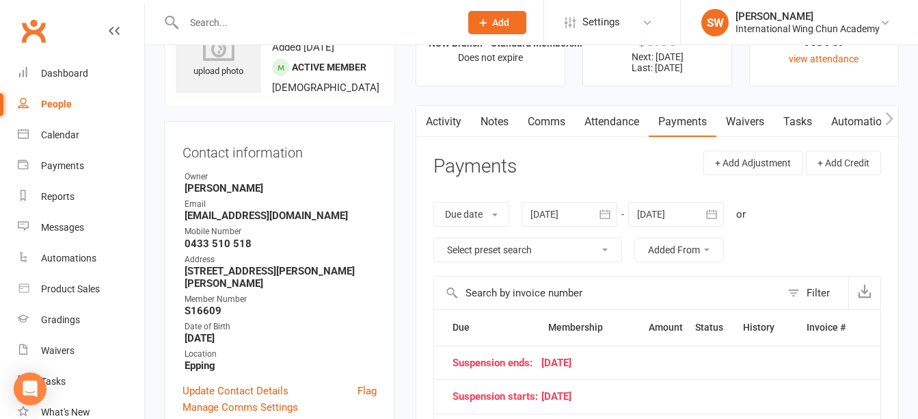
click at [680, 211] on div at bounding box center [676, 214] width 96 height 25
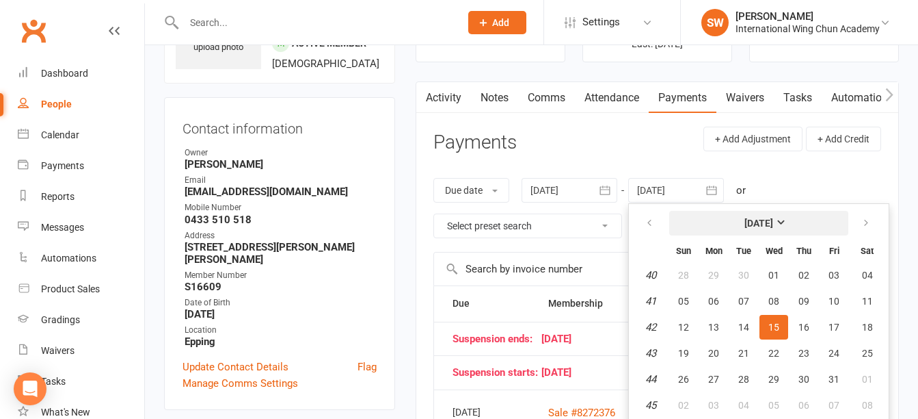
click at [810, 224] on button "October 2025" at bounding box center [758, 223] width 179 height 25
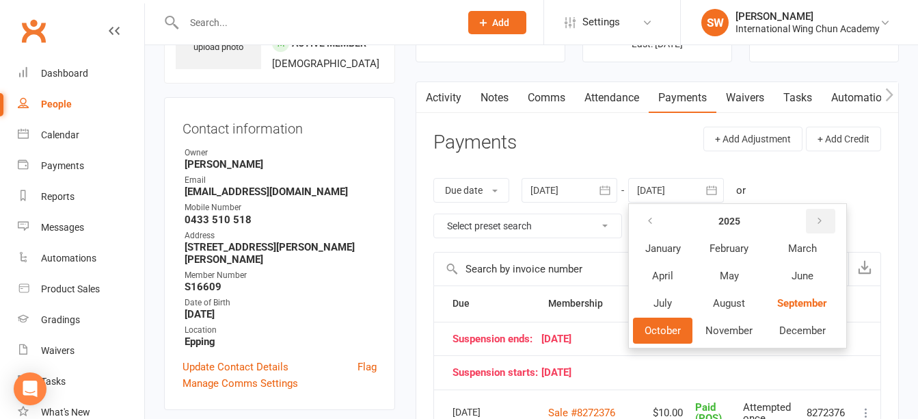
click at [815, 220] on button "button" at bounding box center [820, 221] width 29 height 25
click at [737, 320] on button "November" at bounding box center [729, 330] width 70 height 26
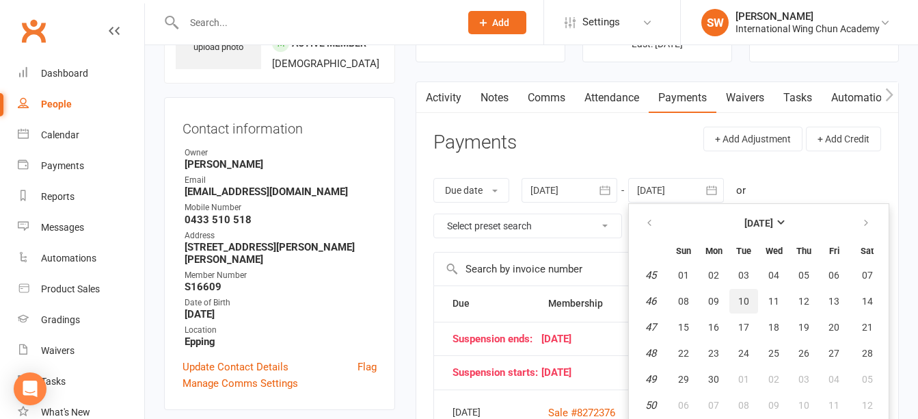
click at [756, 307] on button "10" at bounding box center [744, 301] width 29 height 25
type input "10 Nov 2026"
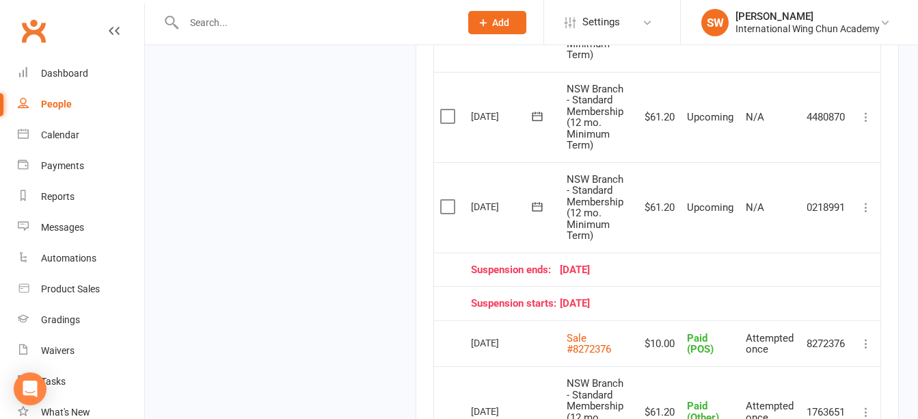
scroll to position [1802, 0]
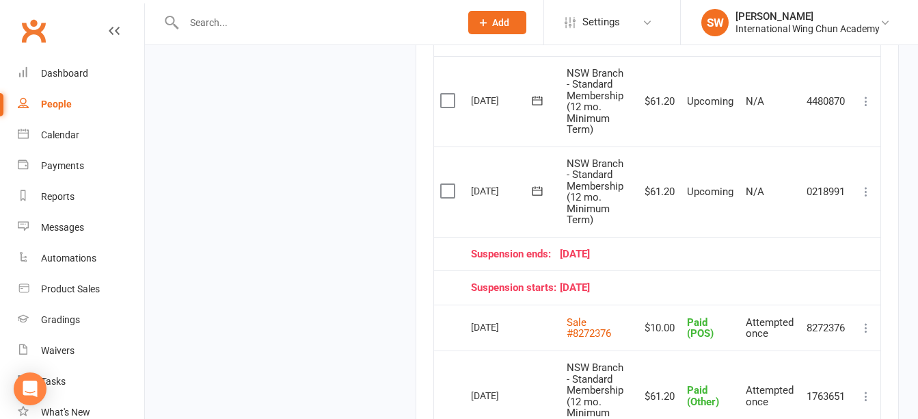
click at [868, 194] on icon at bounding box center [867, 192] width 14 height 14
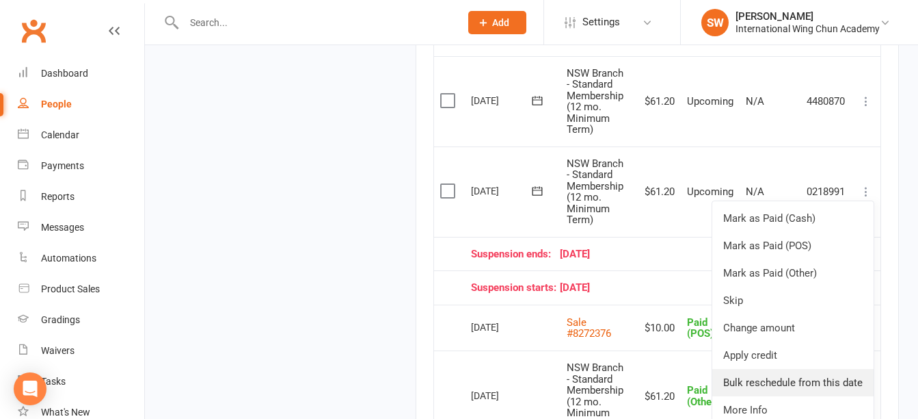
click at [832, 382] on link "Bulk reschedule from this date" at bounding box center [793, 382] width 161 height 27
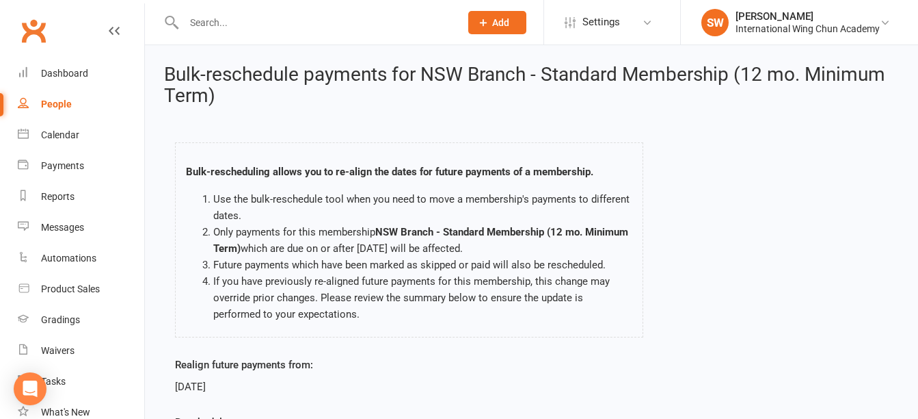
scroll to position [155, 0]
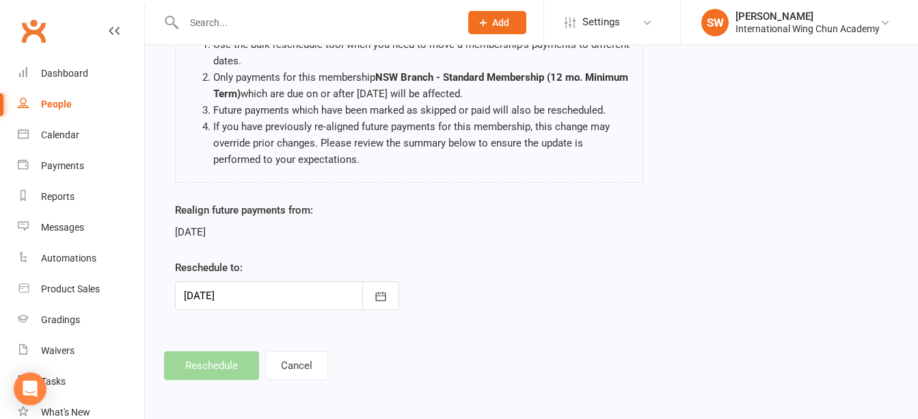
click at [267, 298] on div at bounding box center [287, 295] width 224 height 29
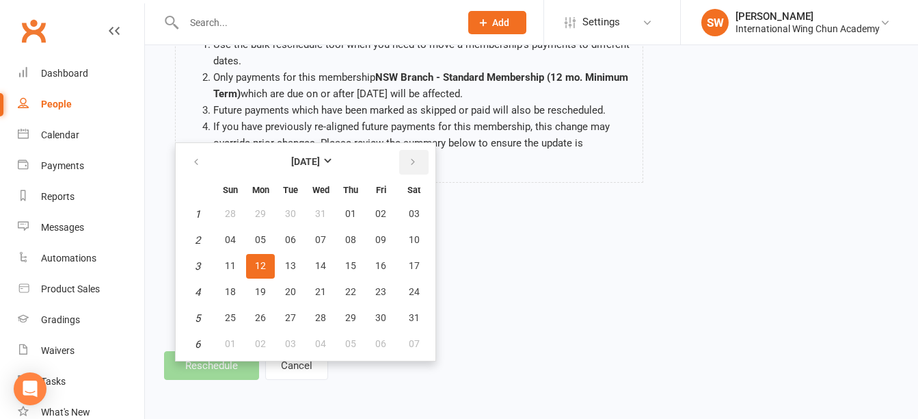
click at [410, 163] on icon "button" at bounding box center [413, 162] width 10 height 11
click at [197, 166] on icon "button" at bounding box center [196, 162] width 10 height 11
click at [415, 162] on icon "button" at bounding box center [413, 162] width 10 height 11
click at [256, 294] on span "23" at bounding box center [260, 291] width 11 height 11
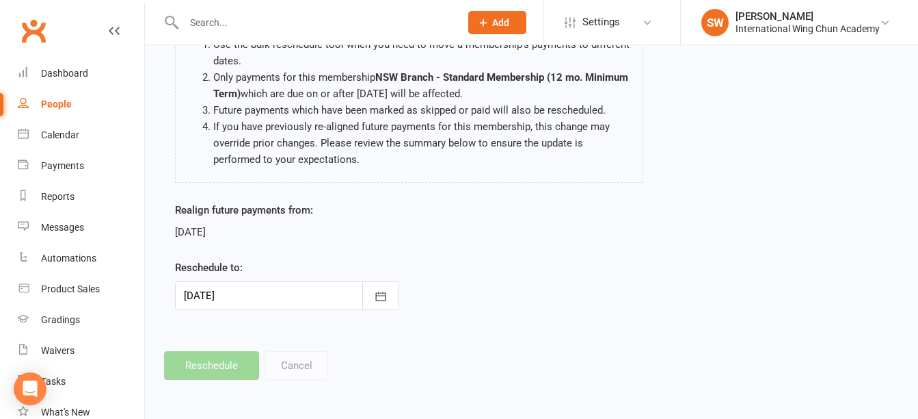
click at [300, 294] on div at bounding box center [287, 295] width 224 height 29
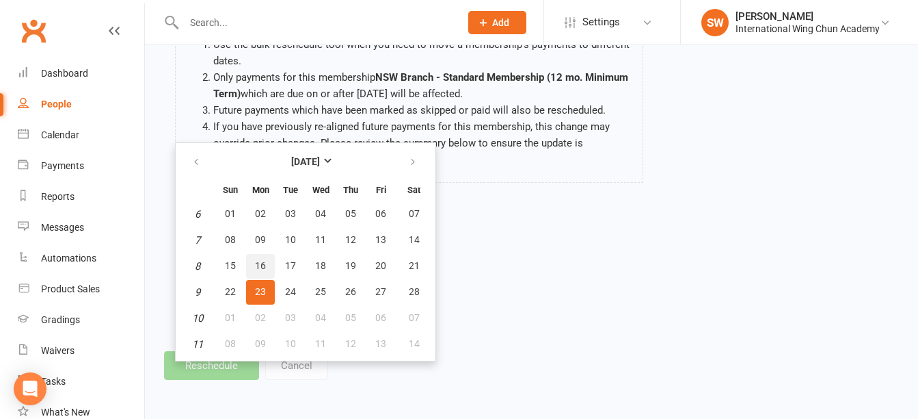
click at [260, 264] on span "16" at bounding box center [260, 265] width 11 height 11
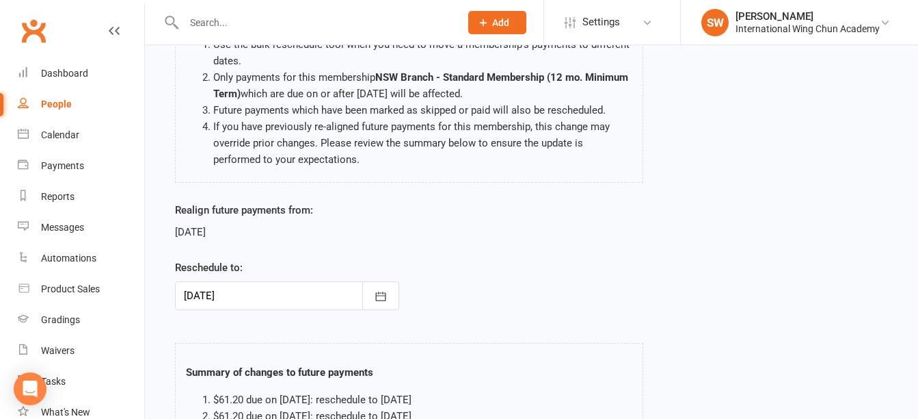
click at [254, 289] on div at bounding box center [287, 295] width 224 height 29
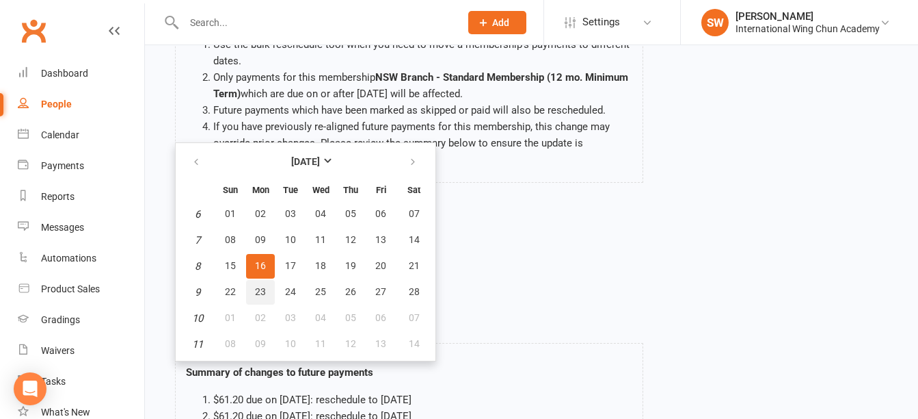
click at [256, 289] on span "23" at bounding box center [260, 291] width 11 height 11
type input "23 Feb 2026"
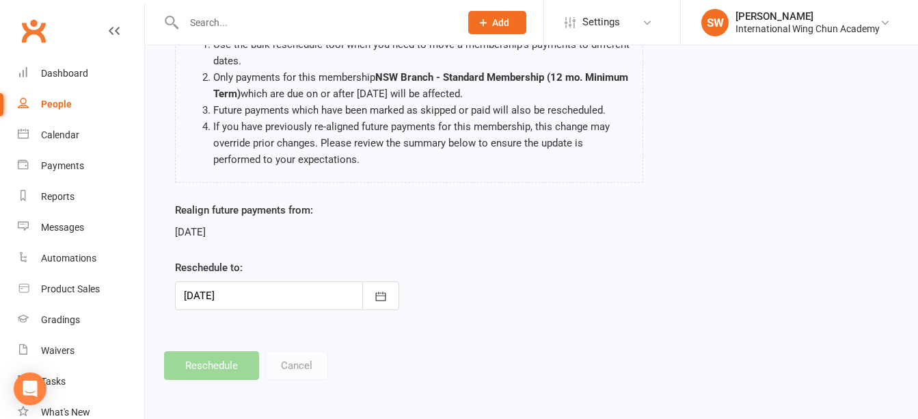
click at [226, 302] on div at bounding box center [287, 295] width 224 height 29
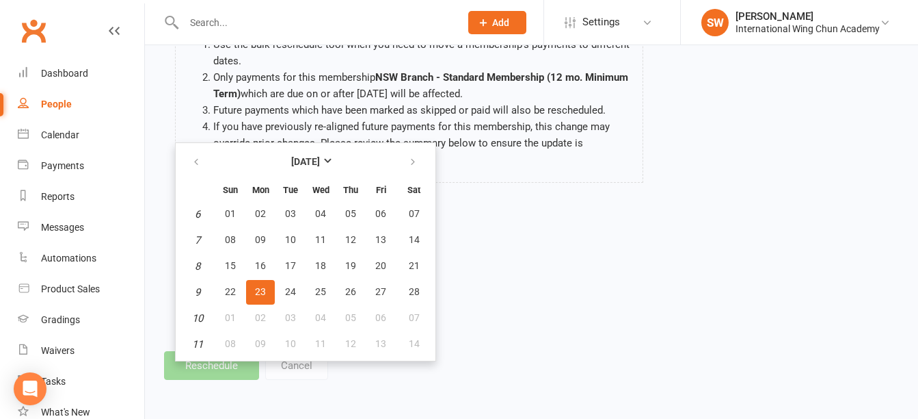
click at [531, 282] on div "Realign future payments from: 12 Jan 2026 Reschedule to: 23 Feb 2026 February 2…" at bounding box center [532, 265] width 734 height 127
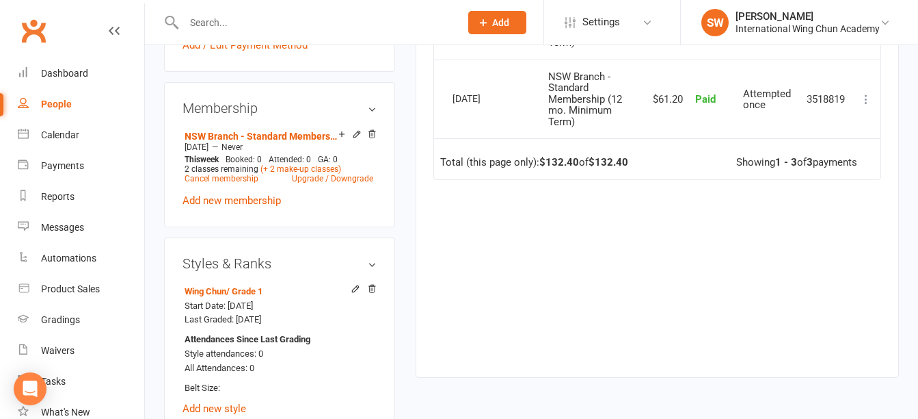
scroll to position [752, 0]
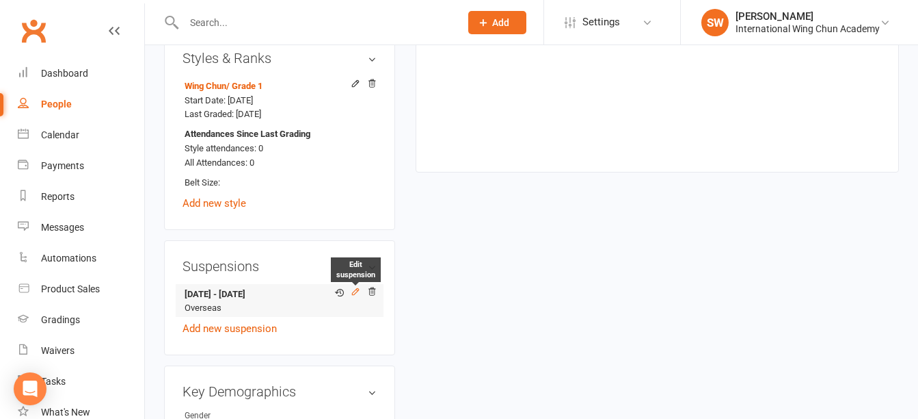
click at [360, 287] on icon at bounding box center [356, 292] width 10 height 10
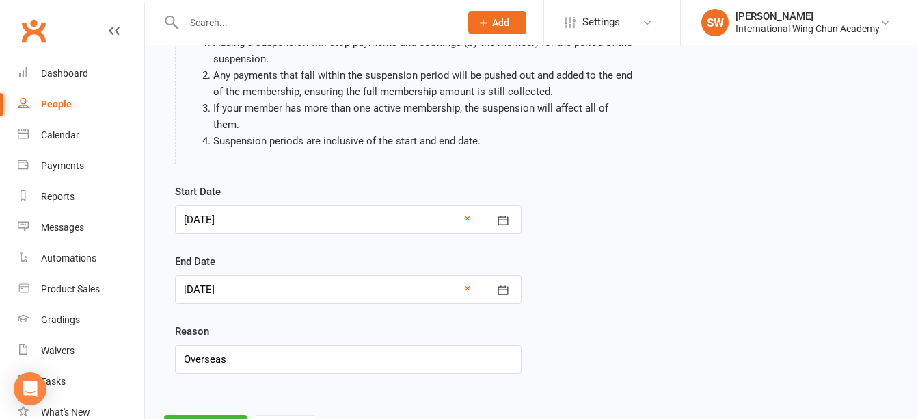
scroll to position [137, 0]
click at [427, 283] on div at bounding box center [348, 288] width 347 height 29
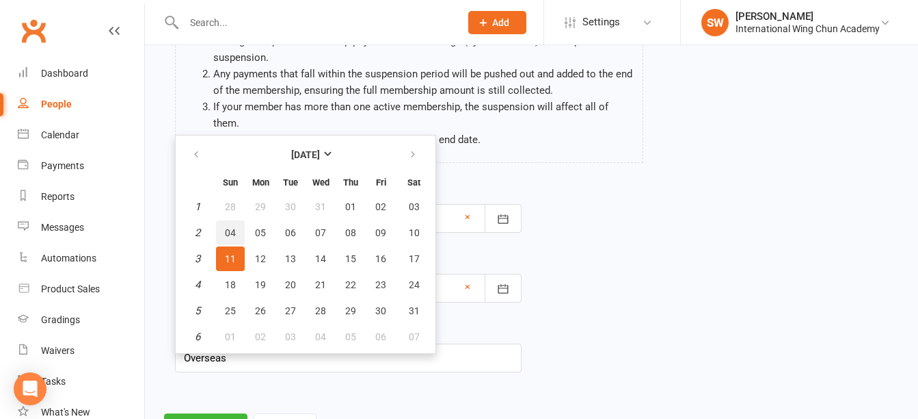
click at [230, 241] on button "04" at bounding box center [230, 232] width 29 height 25
type input "04 Jan 2026"
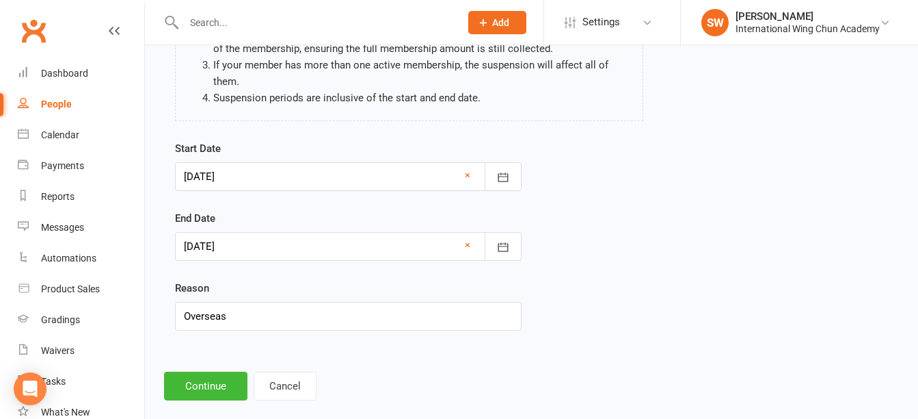
scroll to position [199, 0]
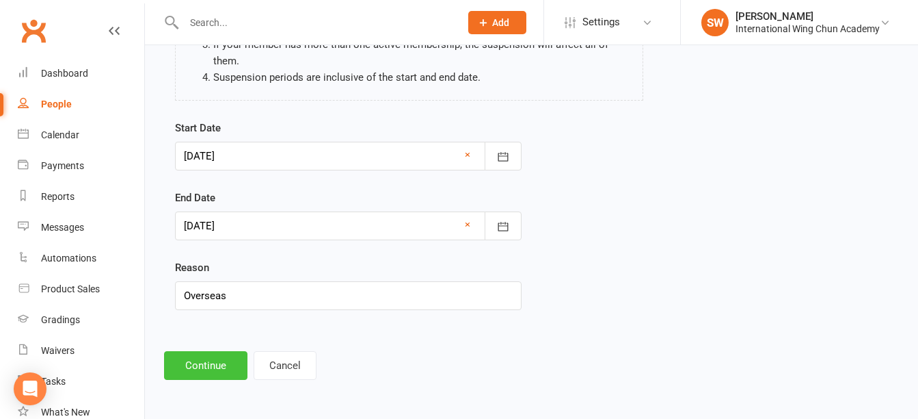
click at [214, 371] on button "Continue" at bounding box center [205, 365] width 83 height 29
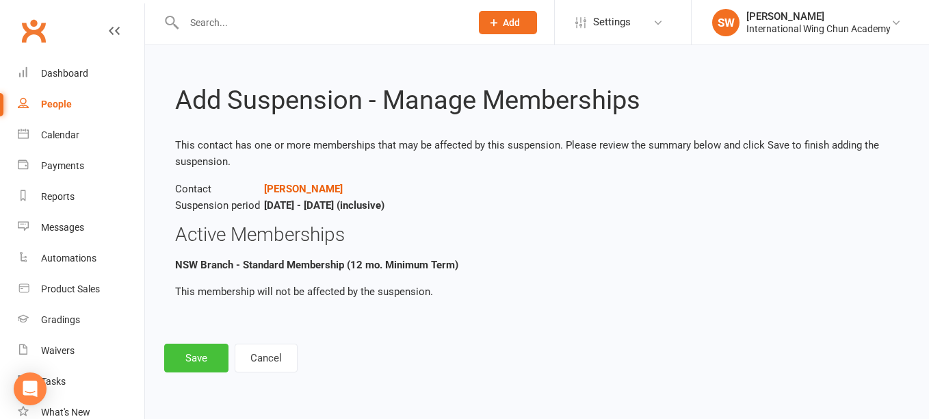
click at [203, 358] on button "Save" at bounding box center [196, 357] width 64 height 29
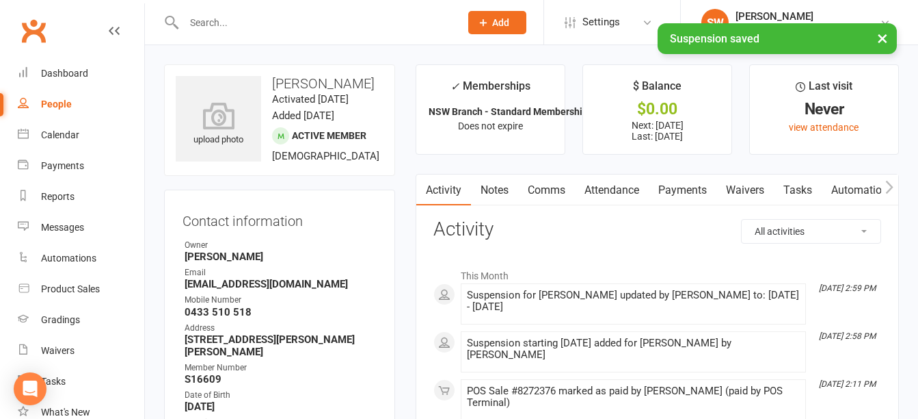
click at [674, 191] on link "Payments" at bounding box center [683, 189] width 68 height 31
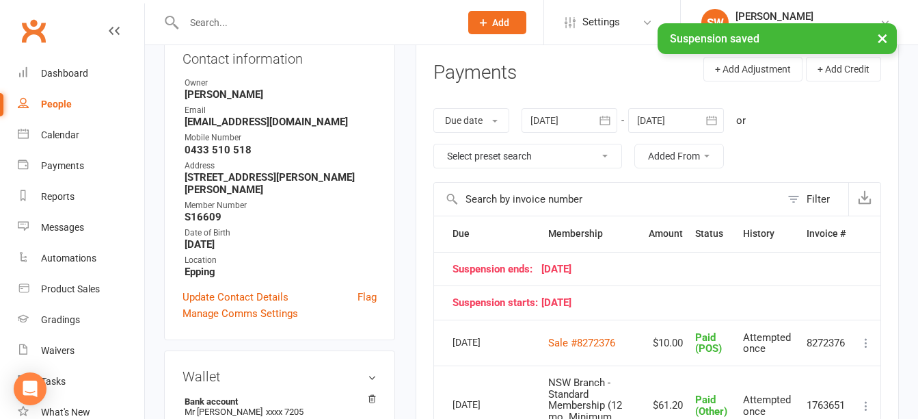
scroll to position [342, 0]
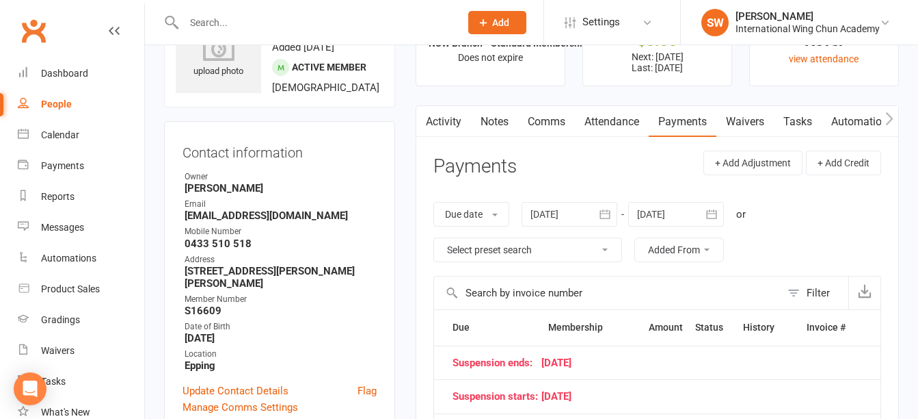
click at [682, 215] on div at bounding box center [676, 214] width 96 height 25
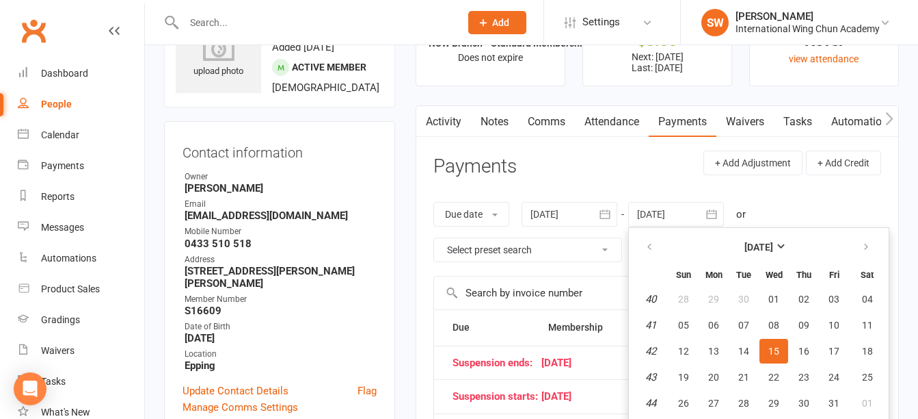
scroll to position [92, 0]
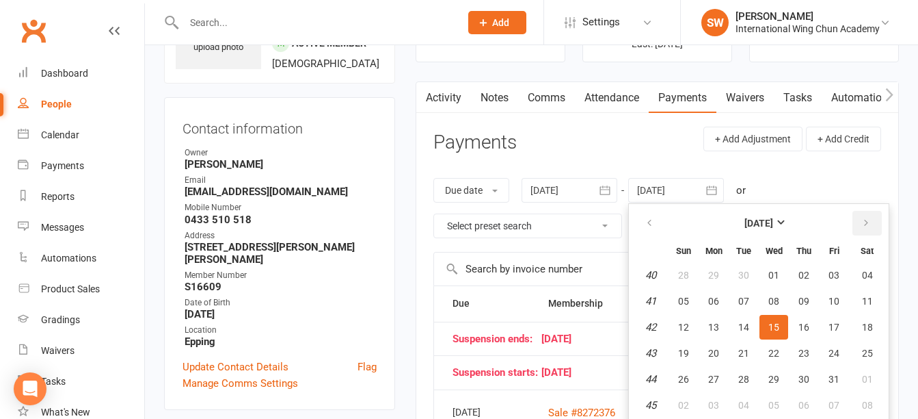
click at [863, 217] on button "button" at bounding box center [867, 223] width 29 height 25
click at [693, 381] on button "23" at bounding box center [683, 379] width 29 height 25
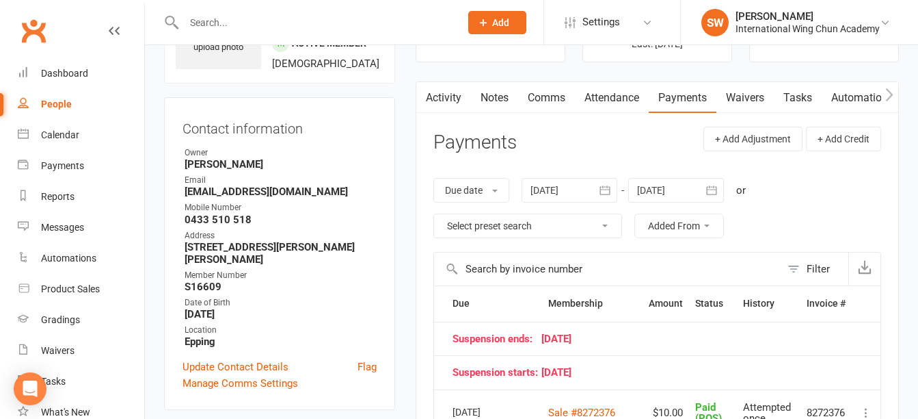
click at [667, 181] on div at bounding box center [676, 190] width 96 height 25
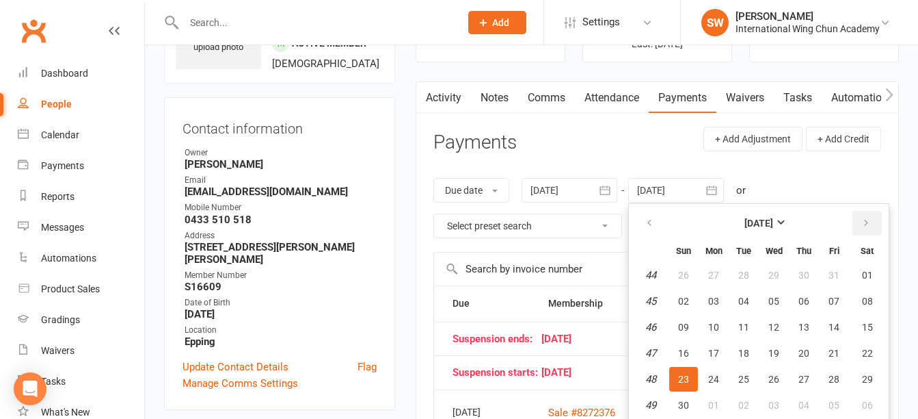
click at [869, 217] on icon "button" at bounding box center [867, 222] width 10 height 11
click at [689, 405] on span "04" at bounding box center [683, 404] width 11 height 11
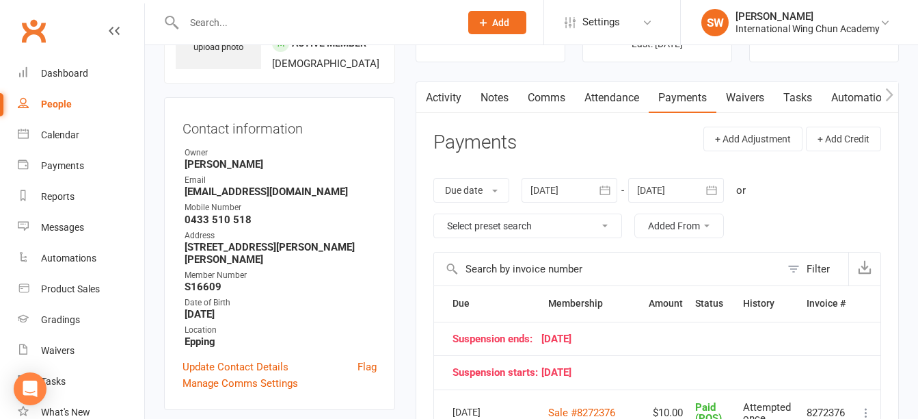
click at [685, 194] on div at bounding box center [676, 190] width 96 height 25
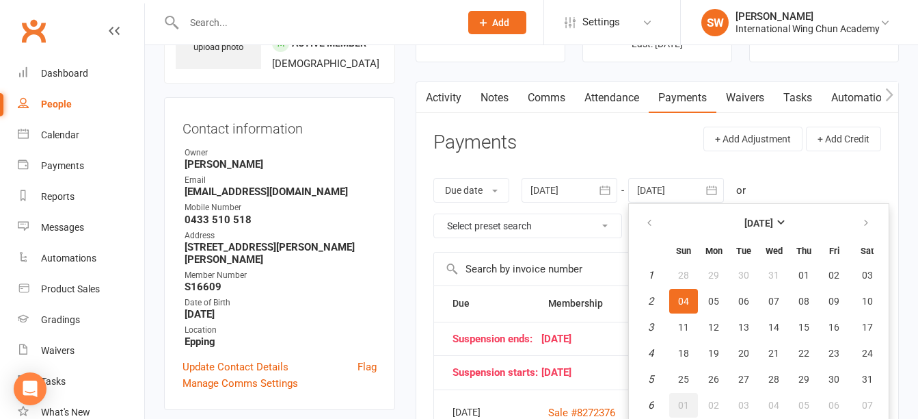
click at [687, 399] on span "01" at bounding box center [683, 404] width 11 height 11
type input "01 Feb 2026"
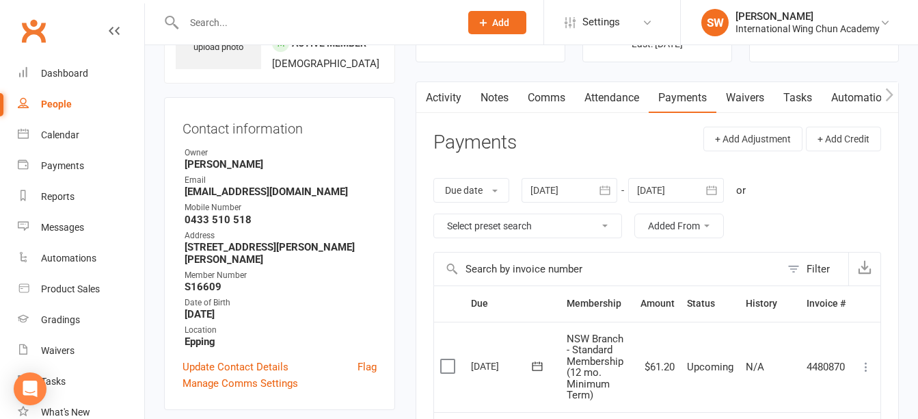
scroll to position [366, 0]
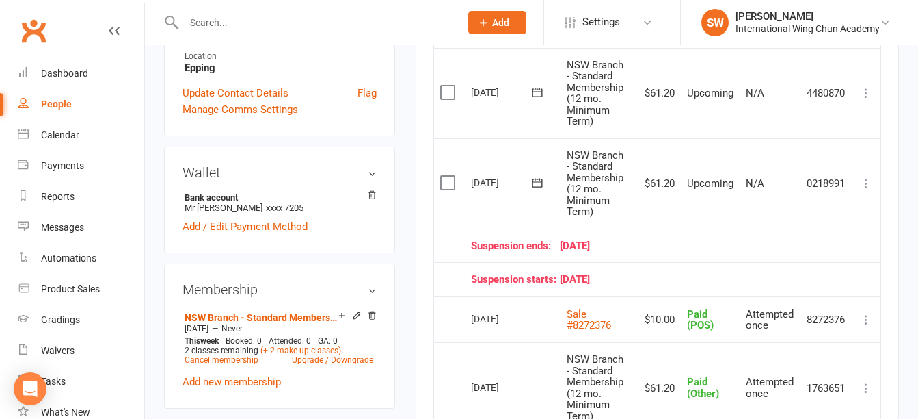
click at [862, 183] on icon at bounding box center [867, 183] width 14 height 14
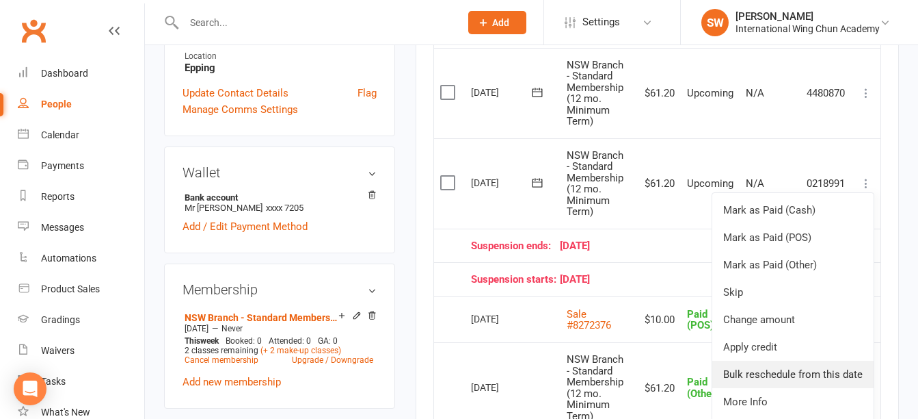
click at [840, 373] on link "Bulk reschedule from this date" at bounding box center [793, 373] width 161 height 27
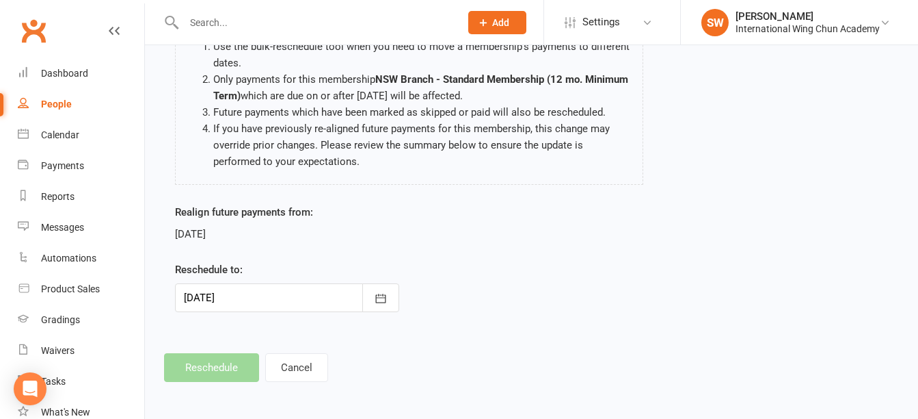
scroll to position [155, 0]
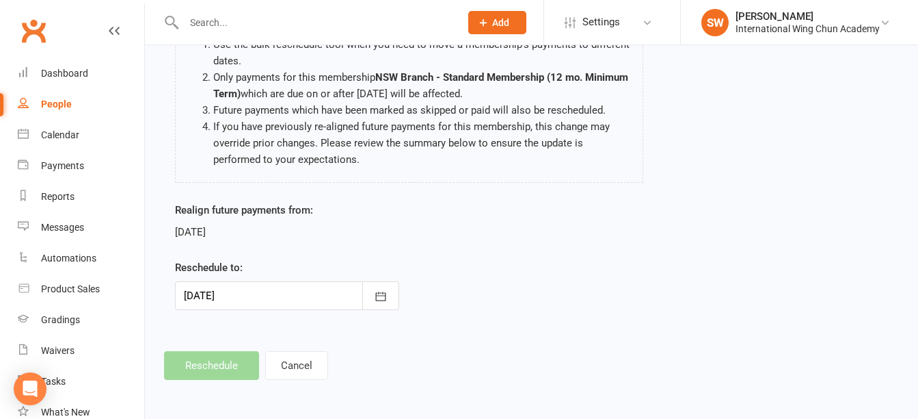
click at [313, 296] on div at bounding box center [287, 295] width 224 height 29
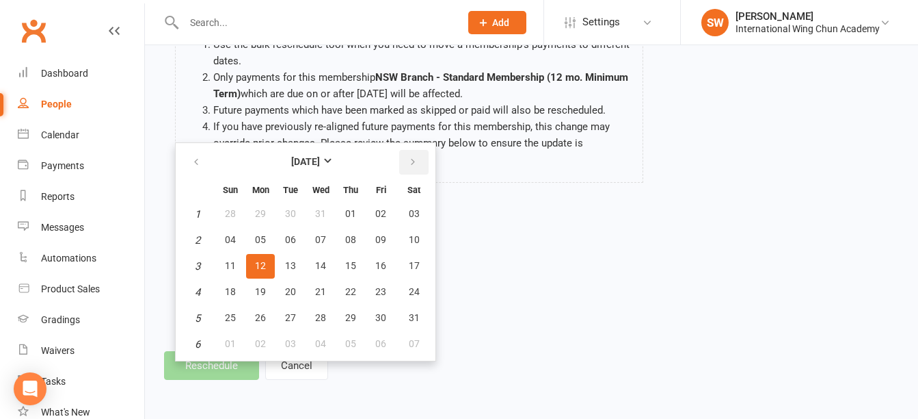
click at [412, 157] on icon "button" at bounding box center [413, 162] width 10 height 11
click at [259, 263] on span "16" at bounding box center [260, 265] width 11 height 11
type input "16 Feb 2026"
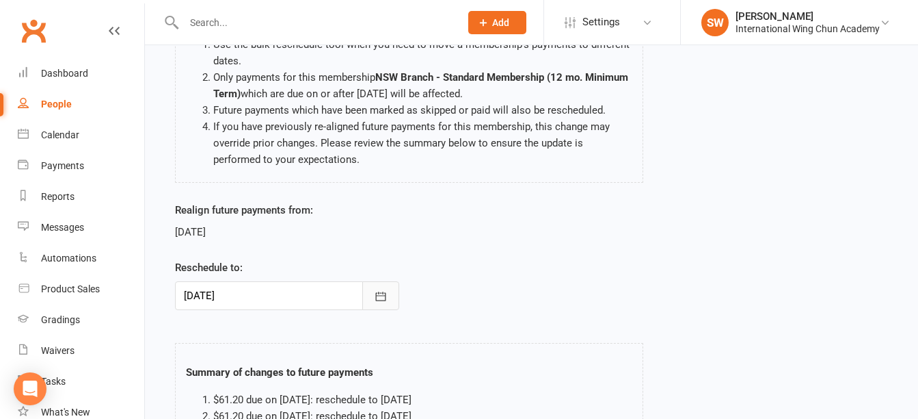
click at [377, 290] on icon "button" at bounding box center [381, 296] width 14 height 14
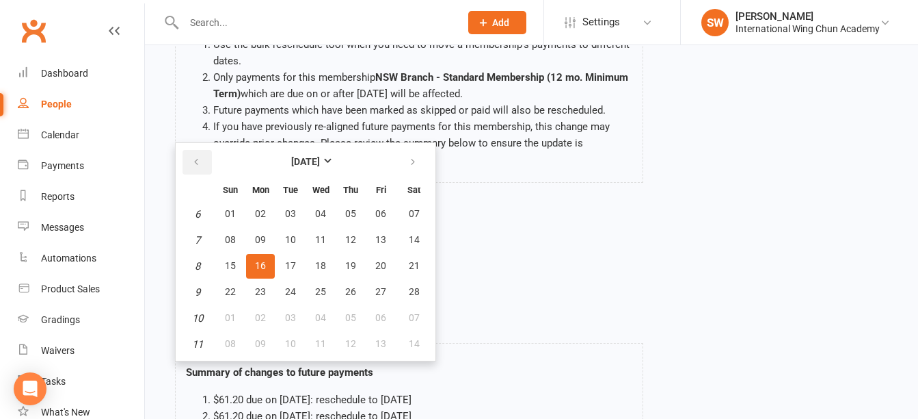
click at [207, 166] on button "button" at bounding box center [197, 162] width 29 height 25
click at [410, 161] on icon "button" at bounding box center [413, 162] width 10 height 11
click at [505, 209] on div "Realign future payments from: 12 Jan 2026 Reschedule to: 16 Feb 2026 February 2…" at bounding box center [532, 265] width 734 height 127
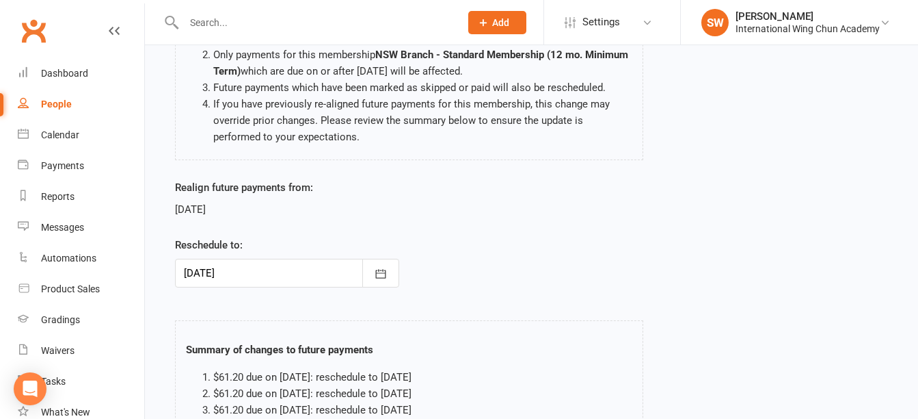
scroll to position [349, 0]
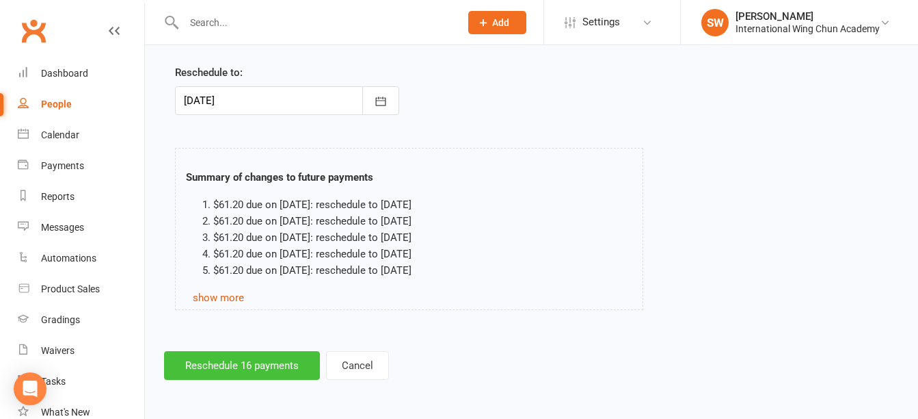
click at [287, 355] on button "Reschedule 16 payments" at bounding box center [242, 365] width 156 height 29
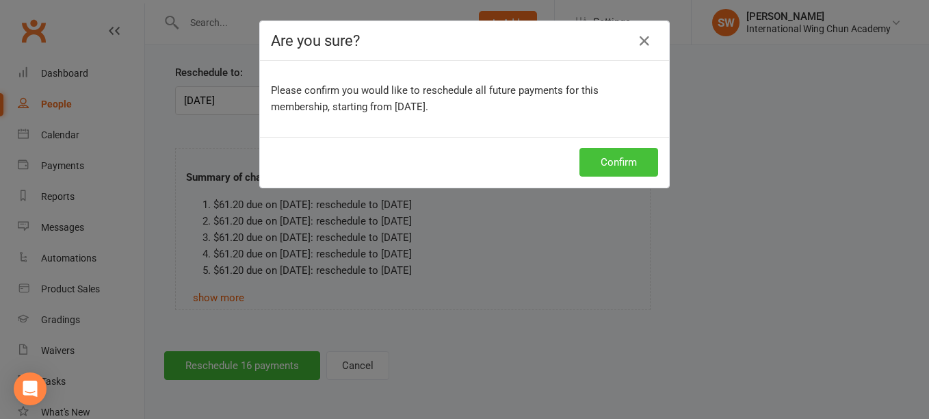
click at [620, 157] on button "Confirm" at bounding box center [618, 162] width 79 height 29
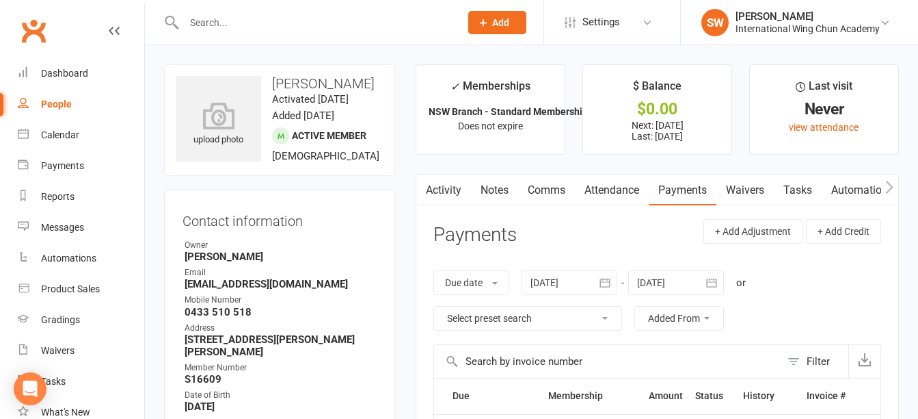
click at [501, 182] on link "Notes" at bounding box center [494, 189] width 47 height 31
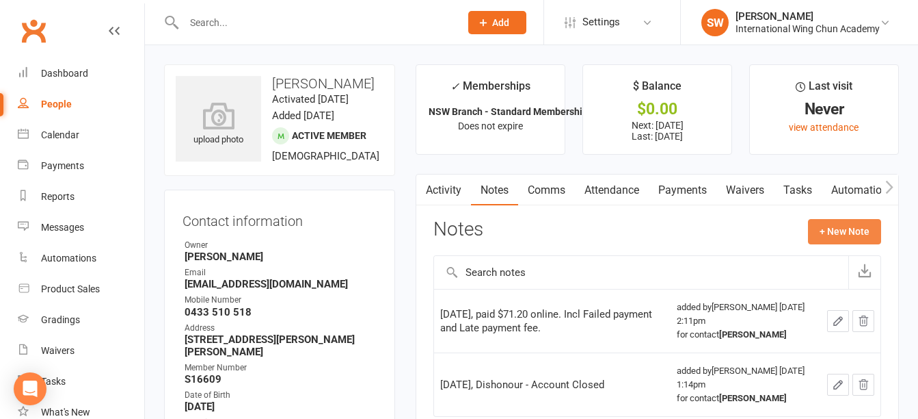
click at [839, 235] on button "+ New Note" at bounding box center [844, 231] width 73 height 25
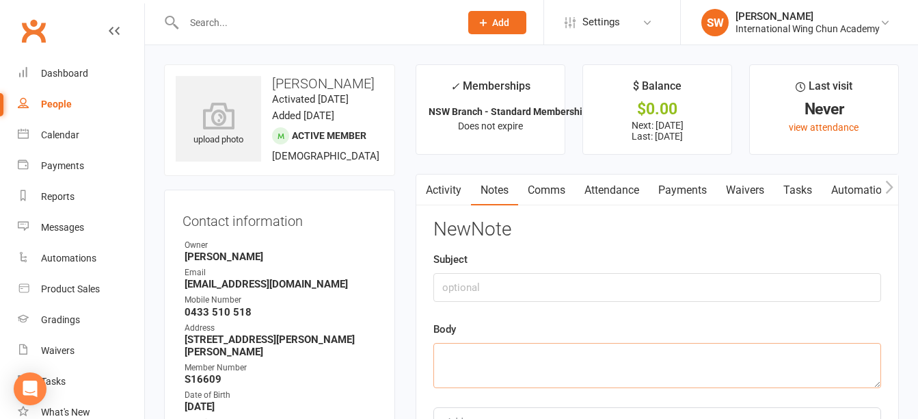
click at [488, 364] on textarea at bounding box center [658, 365] width 448 height 45
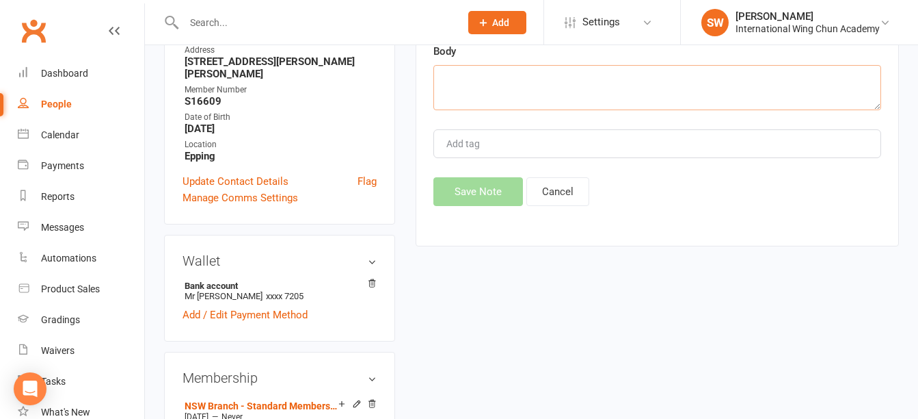
scroll to position [274, 0]
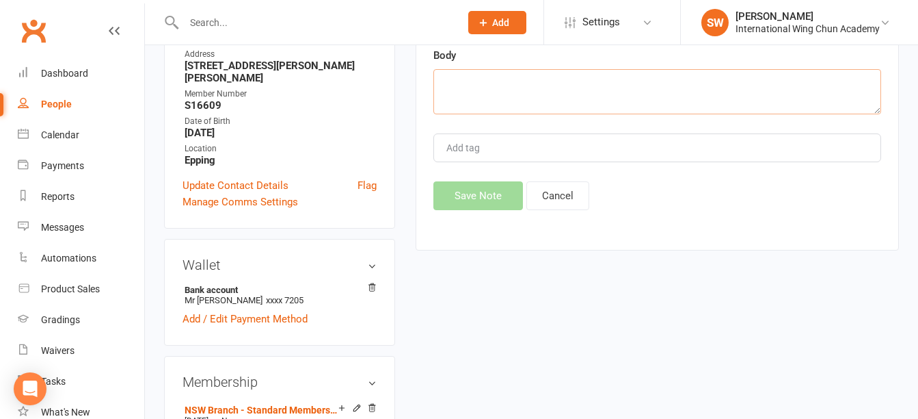
click at [473, 89] on textarea at bounding box center [658, 91] width 448 height 45
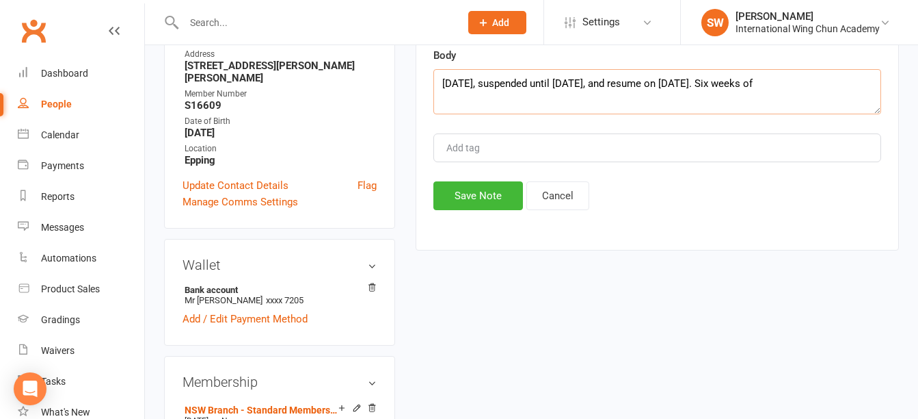
click at [769, 82] on textarea "17/09/2026, suspended until 04/01/2026, and resume on 05/01/2026. Six weeks of" at bounding box center [658, 91] width 448 height 45
drag, startPoint x: 765, startPoint y: 81, endPoint x: 830, endPoint y: 85, distance: 64.4
click at [830, 85] on textarea "17/09/2026, suspended until 04/01/2026, and resume on 05/01/2026. Six weeks of" at bounding box center [658, 91] width 448 height 45
paste textarea "six weeks of free training for the period from 05/01/2026 to 15/02/2026"
click at [771, 82] on textarea "17/09/2026, suspended until 04/01/2026, and resume on 05/01/2026. six weeks of …" at bounding box center [658, 91] width 448 height 45
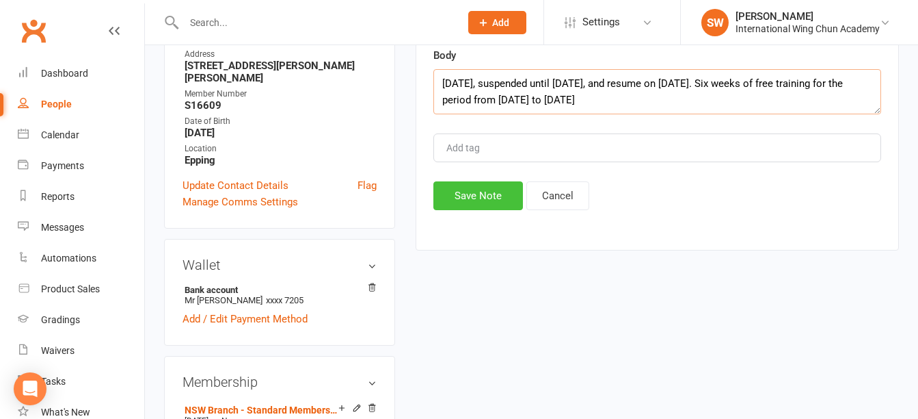
type textarea "17/09/2026, suspended until 04/01/2026, and resume on 05/01/2026. Six weeks of …"
click at [470, 198] on button "Save Note" at bounding box center [479, 195] width 90 height 29
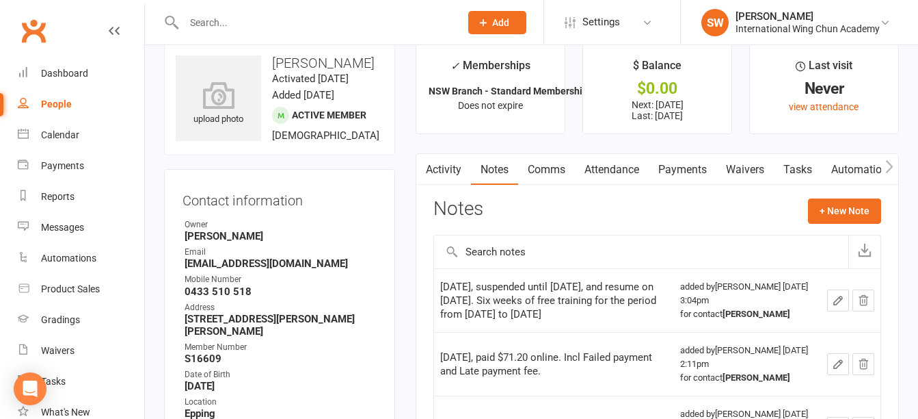
scroll to position [0, 0]
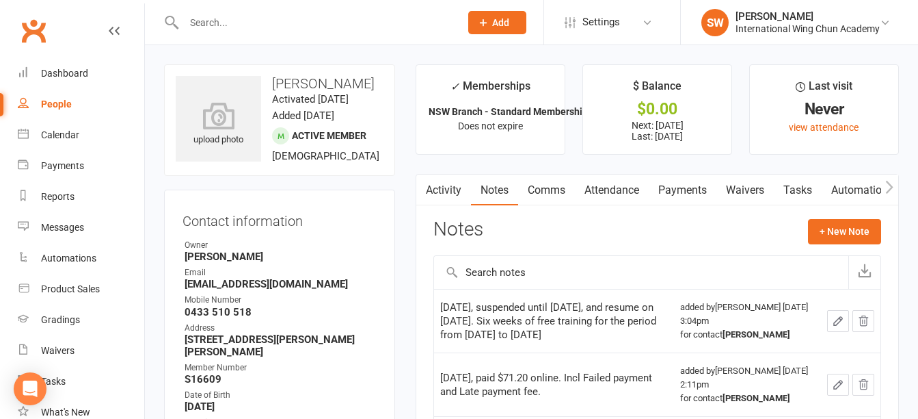
click at [713, 181] on link "Payments" at bounding box center [683, 189] width 68 height 31
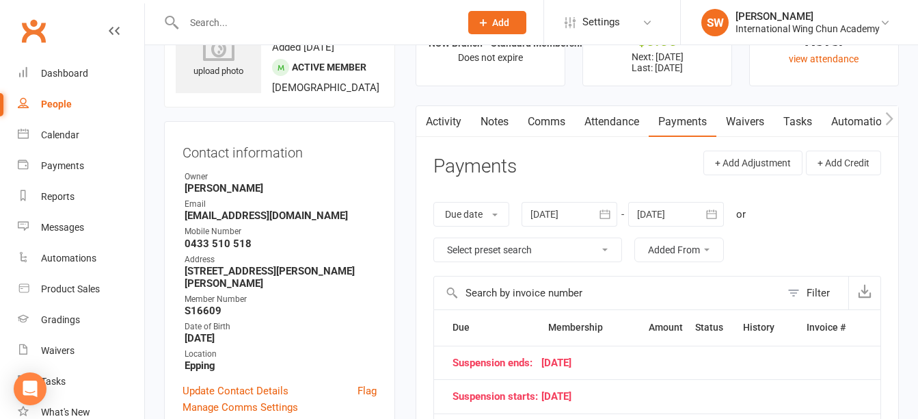
click at [678, 208] on div at bounding box center [676, 214] width 96 height 25
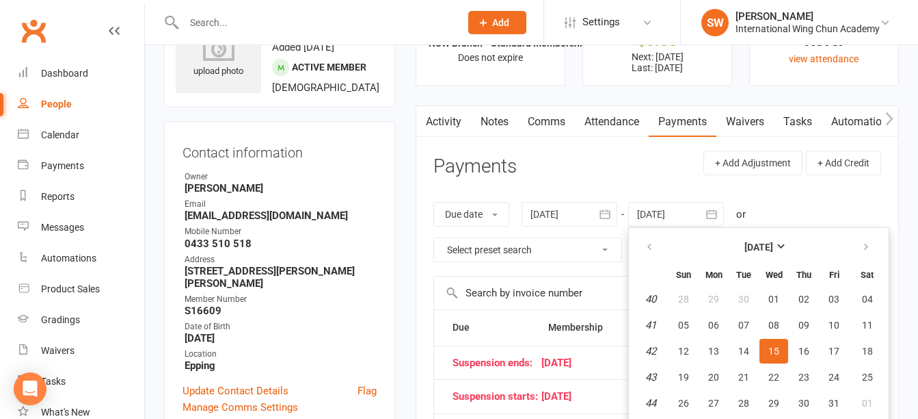
scroll to position [92, 0]
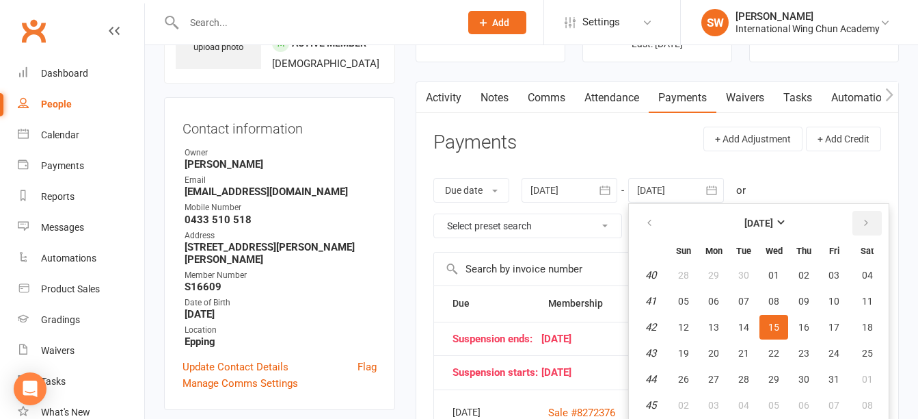
click at [869, 224] on icon "button" at bounding box center [867, 222] width 10 height 11
click at [876, 217] on button "button" at bounding box center [867, 223] width 29 height 25
click at [693, 361] on button "22" at bounding box center [683, 353] width 29 height 25
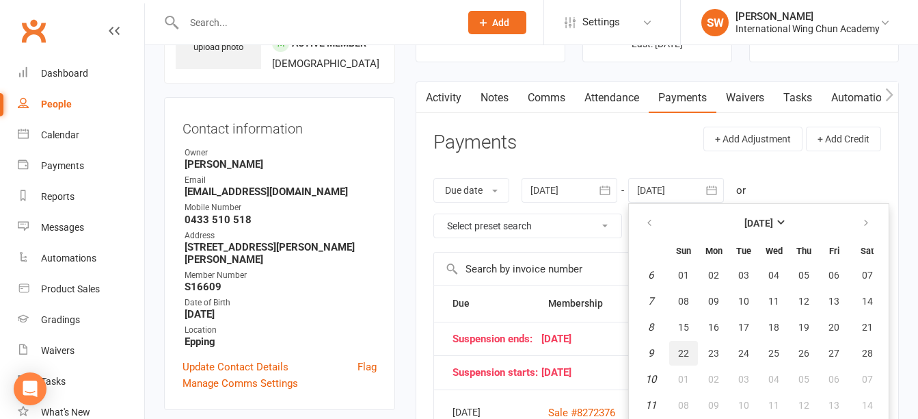
type input "22 Feb 2026"
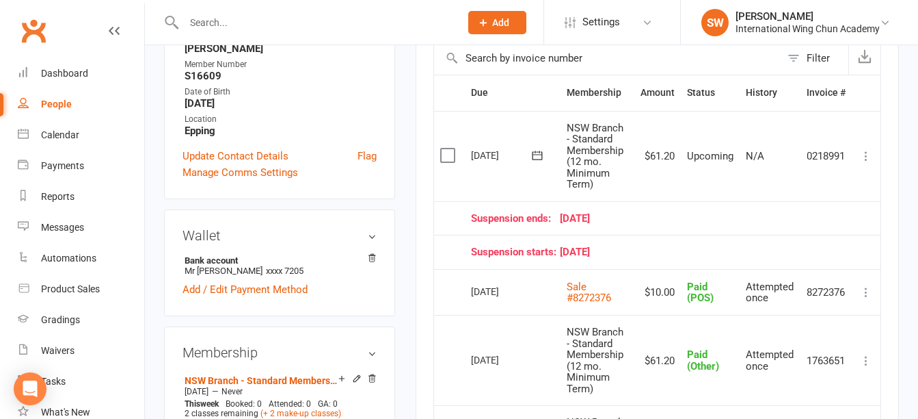
scroll to position [229, 0]
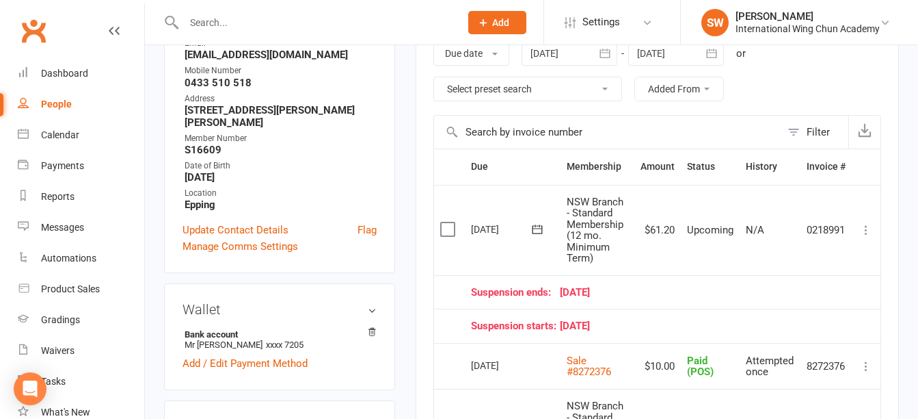
click at [871, 229] on icon at bounding box center [867, 230] width 14 height 14
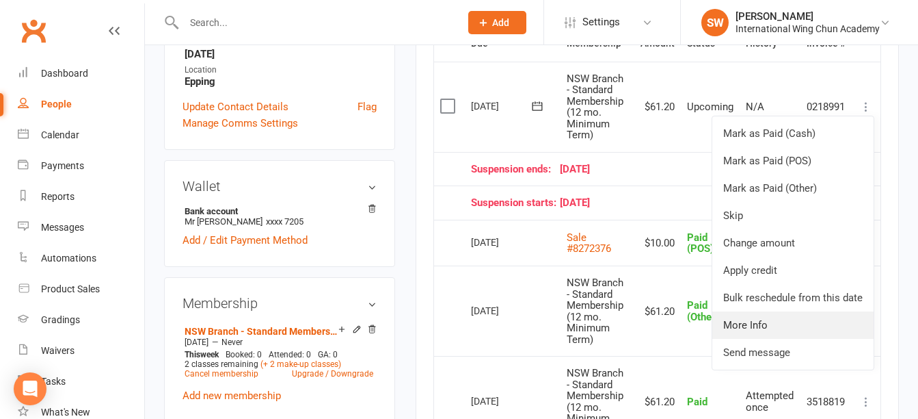
scroll to position [366, 0]
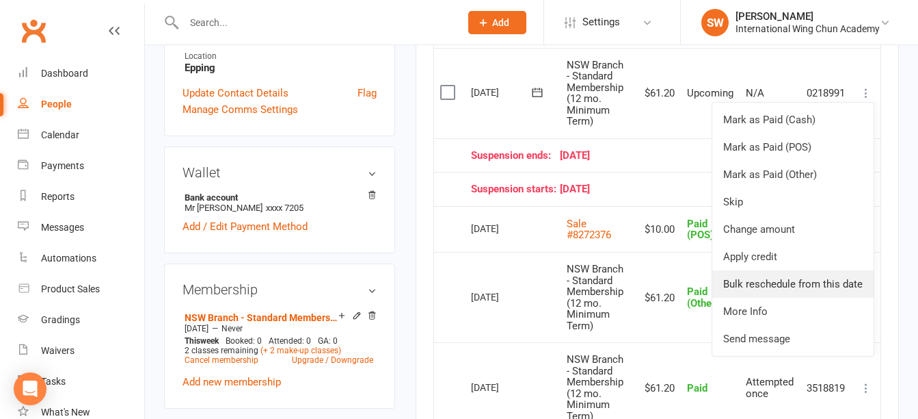
click at [829, 285] on link "Bulk reschedule from this date" at bounding box center [793, 283] width 161 height 27
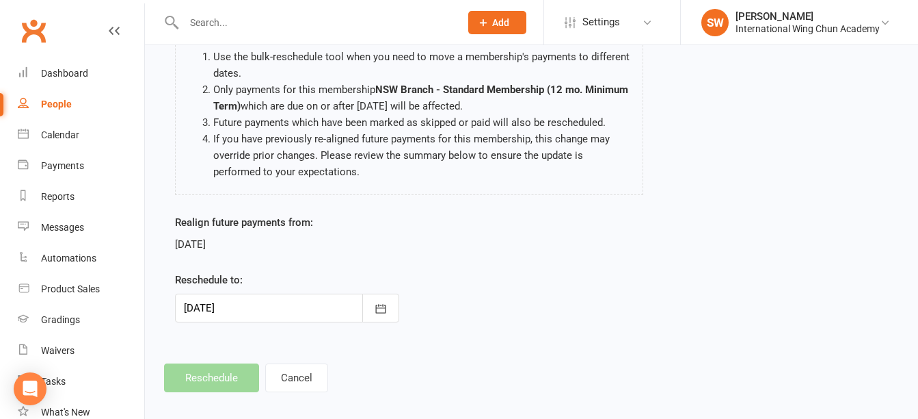
scroll to position [155, 0]
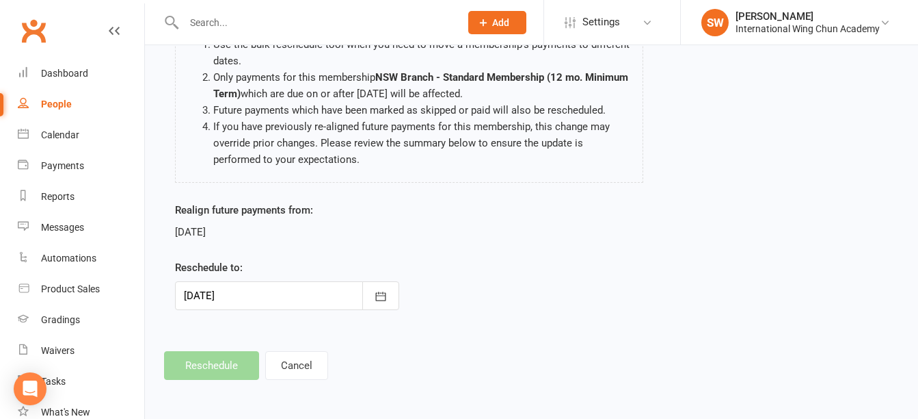
click at [321, 307] on div at bounding box center [287, 295] width 224 height 29
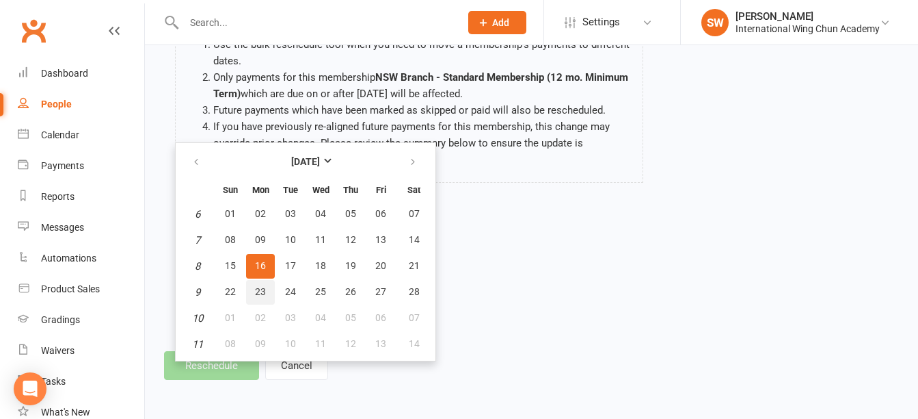
click at [261, 287] on span "23" at bounding box center [260, 291] width 11 height 11
type input "23 Feb 2026"
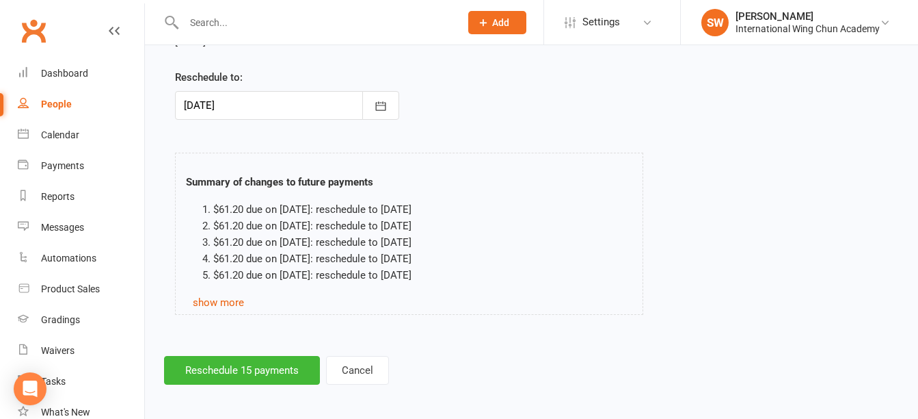
scroll to position [349, 0]
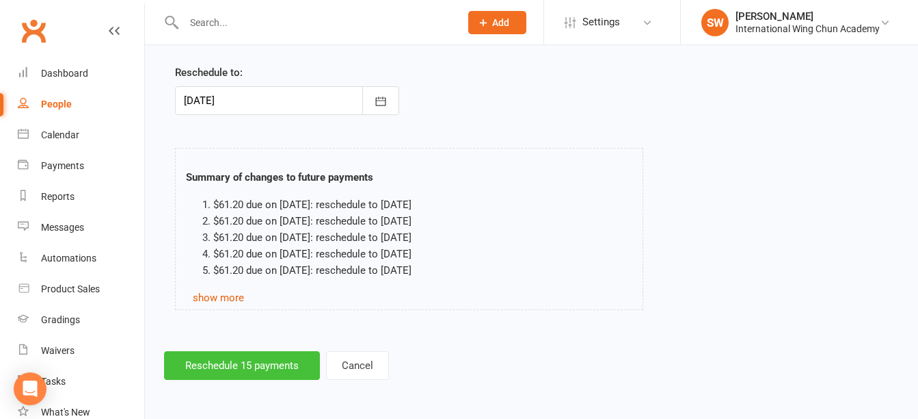
click at [271, 367] on button "Reschedule 15 payments" at bounding box center [242, 365] width 156 height 29
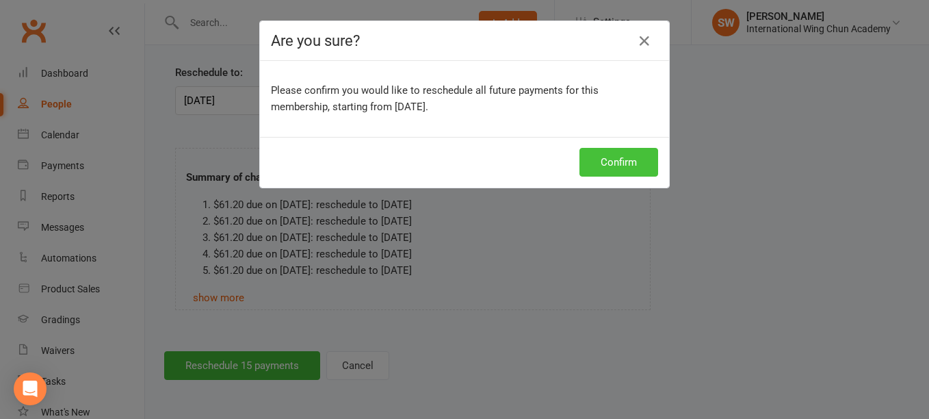
click at [622, 172] on button "Confirm" at bounding box center [618, 162] width 79 height 29
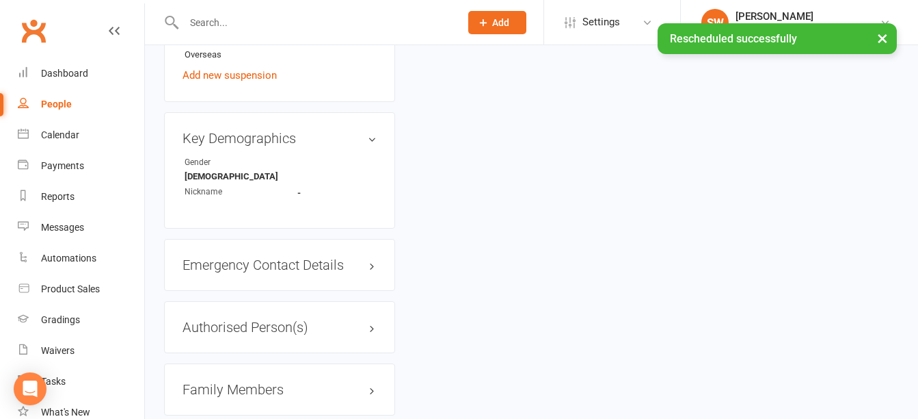
scroll to position [861, 0]
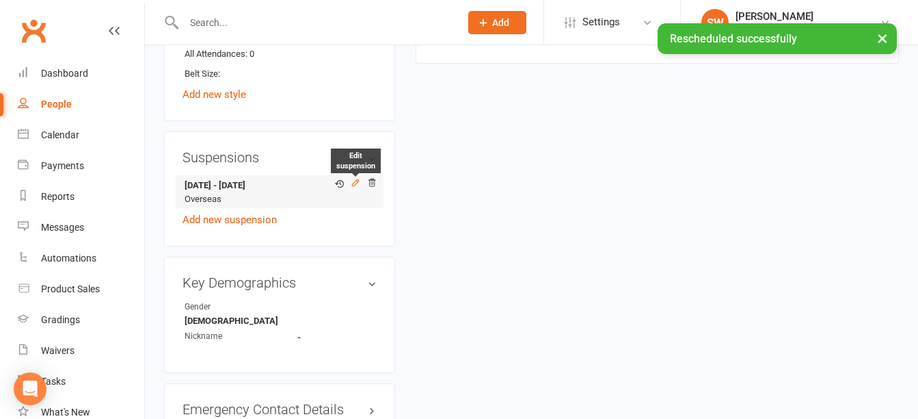
click at [356, 179] on icon at bounding box center [356, 182] width 6 height 6
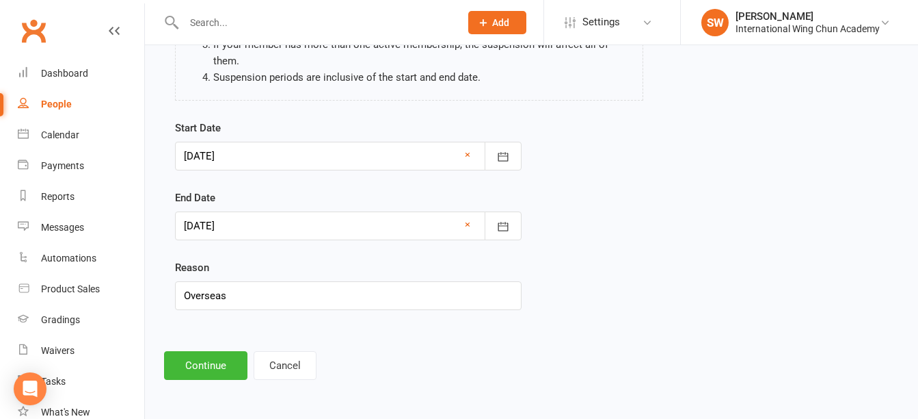
click at [286, 226] on div at bounding box center [348, 225] width 347 height 29
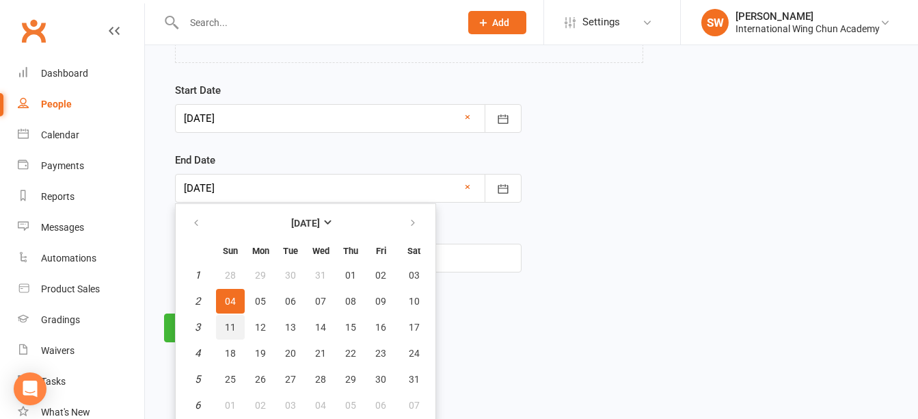
click at [233, 326] on span "11" at bounding box center [230, 326] width 11 height 11
type input "11 Jan 2026"
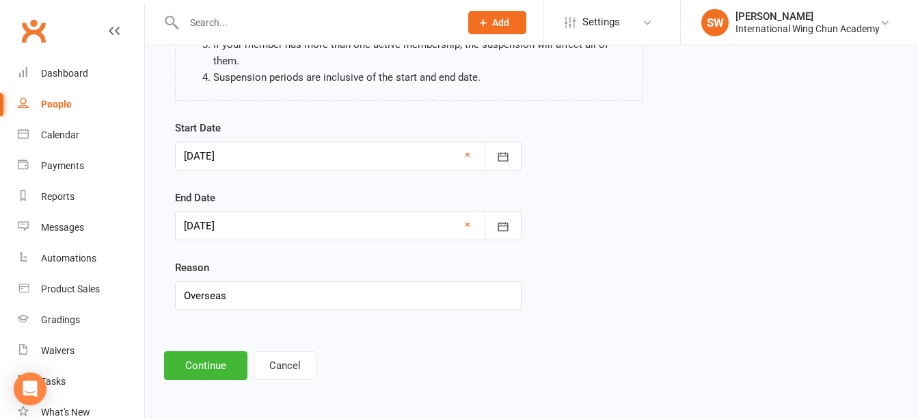
scroll to position [199, 0]
click at [219, 361] on button "Continue" at bounding box center [205, 365] width 83 height 29
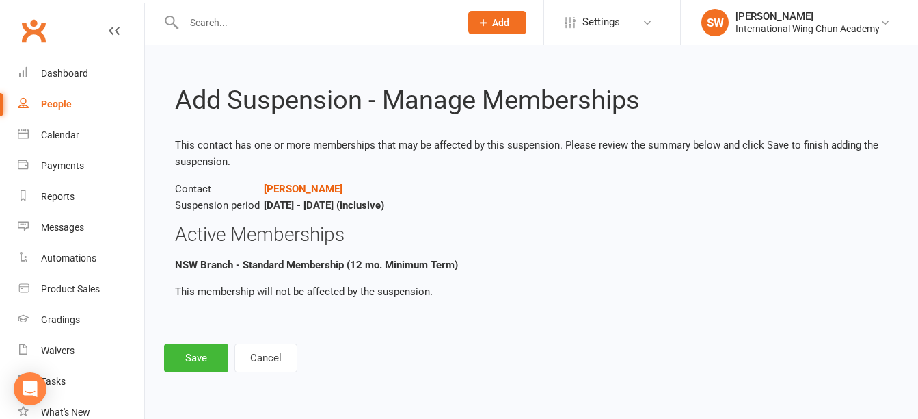
scroll to position [0, 0]
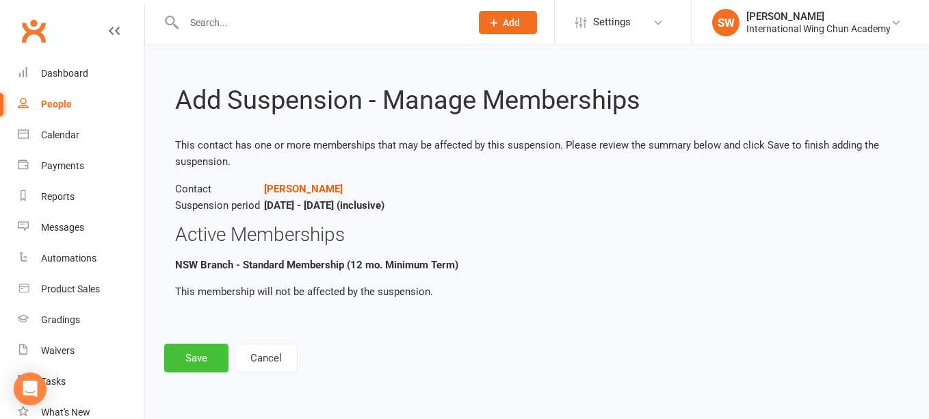
click at [207, 358] on button "Save" at bounding box center [196, 357] width 64 height 29
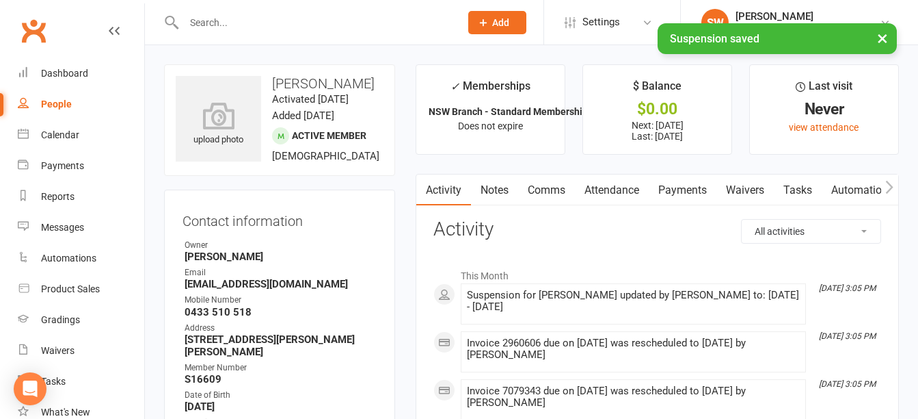
click at [695, 191] on link "Payments" at bounding box center [683, 189] width 68 height 31
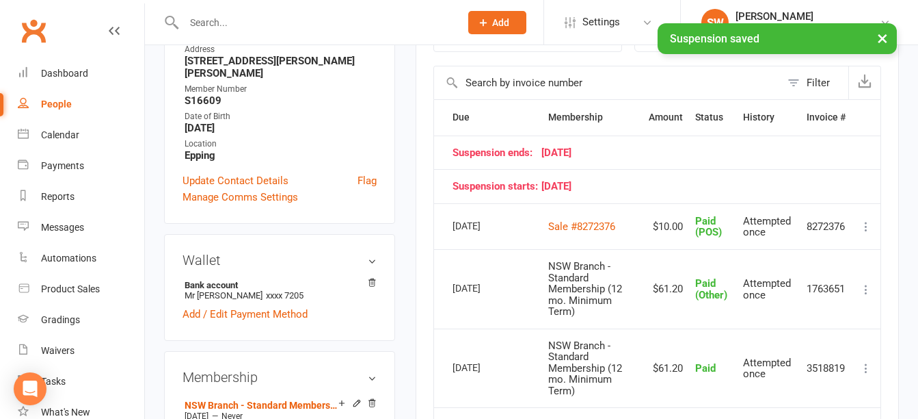
scroll to position [205, 0]
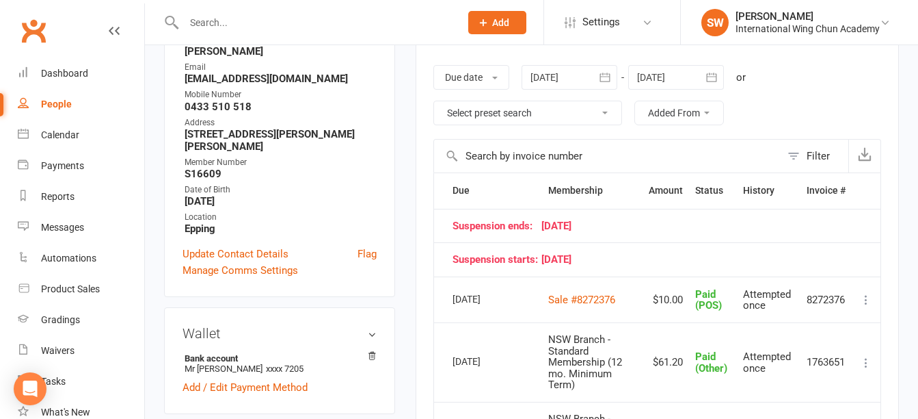
click at [674, 65] on div at bounding box center [676, 77] width 96 height 25
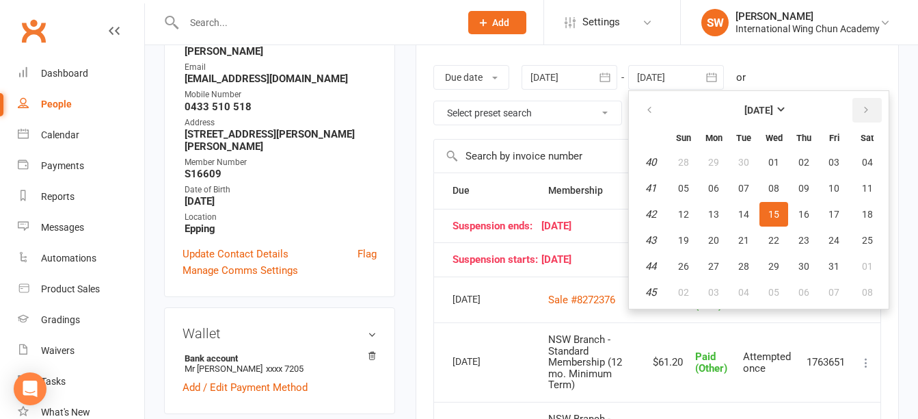
click at [877, 107] on button "button" at bounding box center [867, 110] width 29 height 25
click at [864, 109] on icon "button" at bounding box center [867, 110] width 10 height 11
click at [871, 107] on icon "button" at bounding box center [867, 110] width 10 height 11
click at [871, 115] on icon "button" at bounding box center [867, 110] width 10 height 11
click at [695, 226] on button "15" at bounding box center [683, 214] width 29 height 25
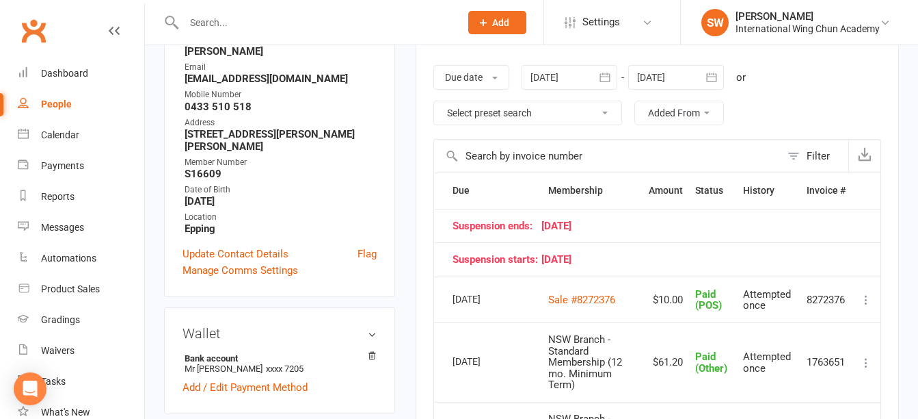
click at [658, 72] on div at bounding box center [676, 77] width 96 height 25
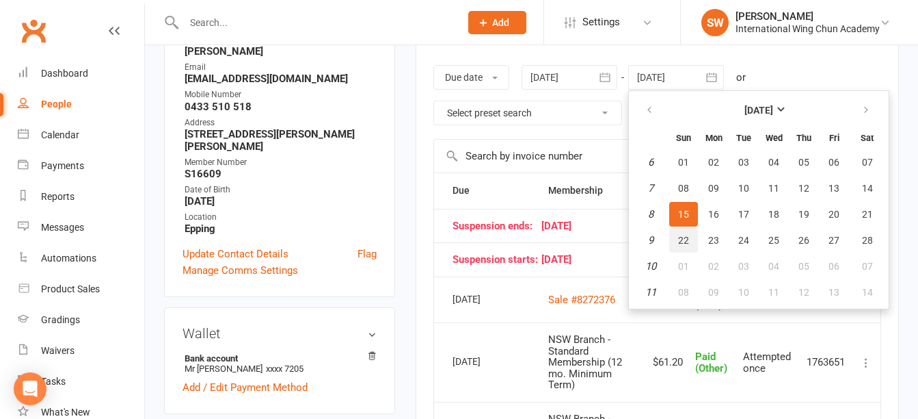
click at [687, 243] on span "22" at bounding box center [683, 240] width 11 height 11
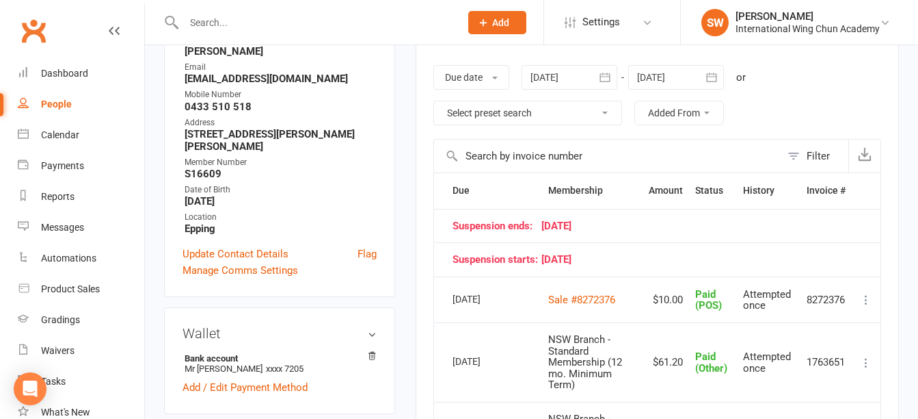
click at [678, 78] on div at bounding box center [676, 77] width 96 height 25
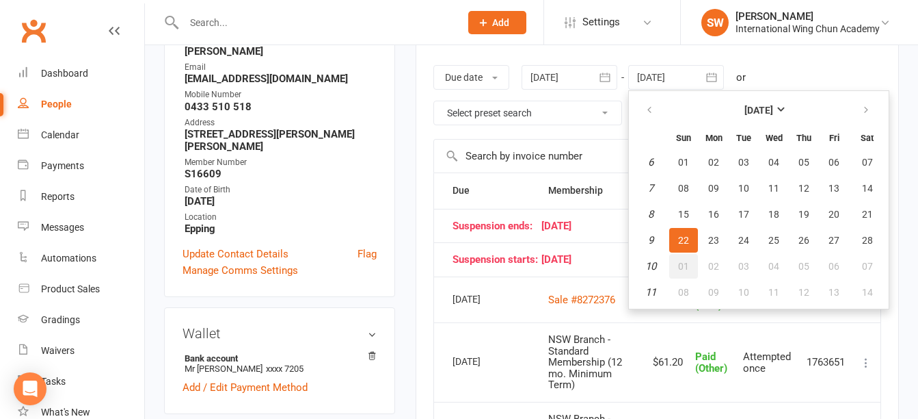
click at [689, 267] on span "01" at bounding box center [683, 266] width 11 height 11
type input "01 Mar 2026"
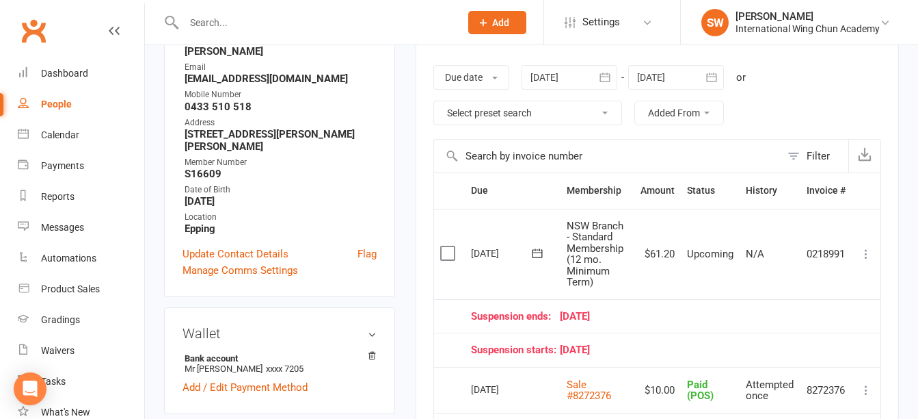
click at [539, 253] on icon at bounding box center [538, 253] width 14 height 14
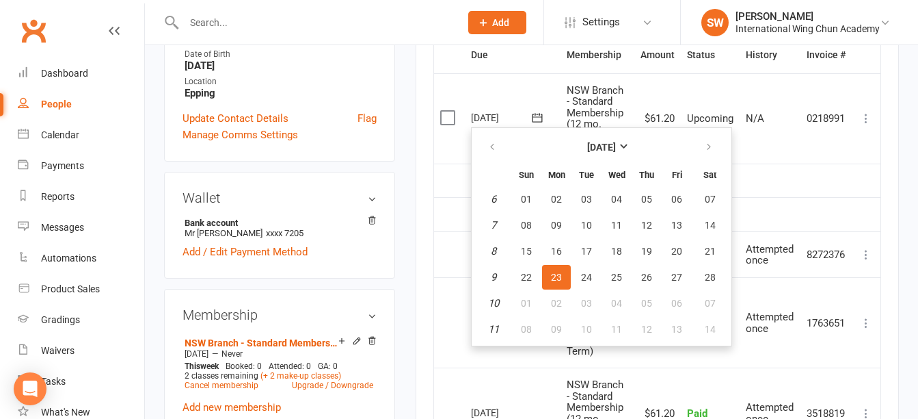
scroll to position [342, 0]
click at [490, 146] on icon "button" at bounding box center [493, 145] width 10 height 11
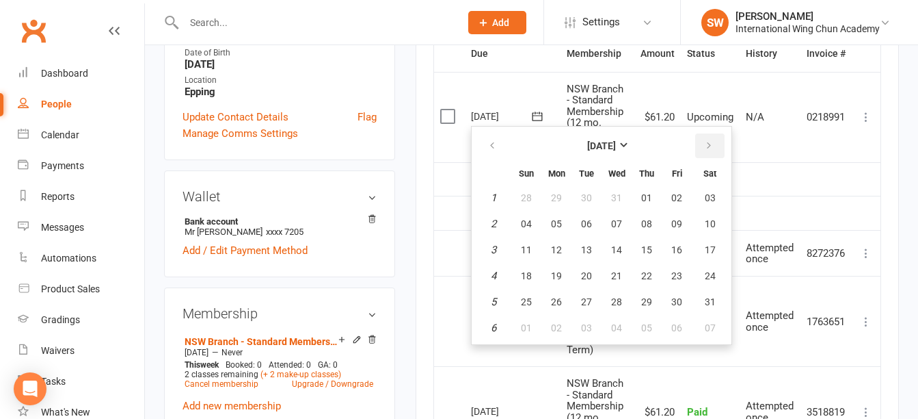
click at [708, 146] on icon "button" at bounding box center [709, 145] width 10 height 11
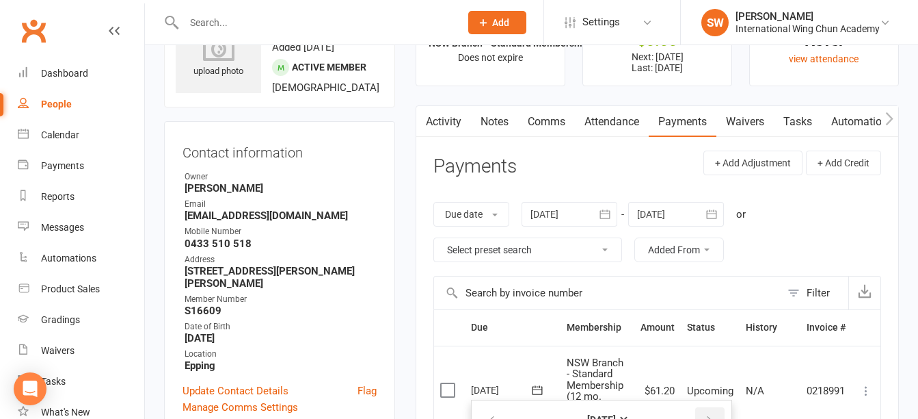
click at [492, 106] on link "Notes" at bounding box center [494, 121] width 47 height 31
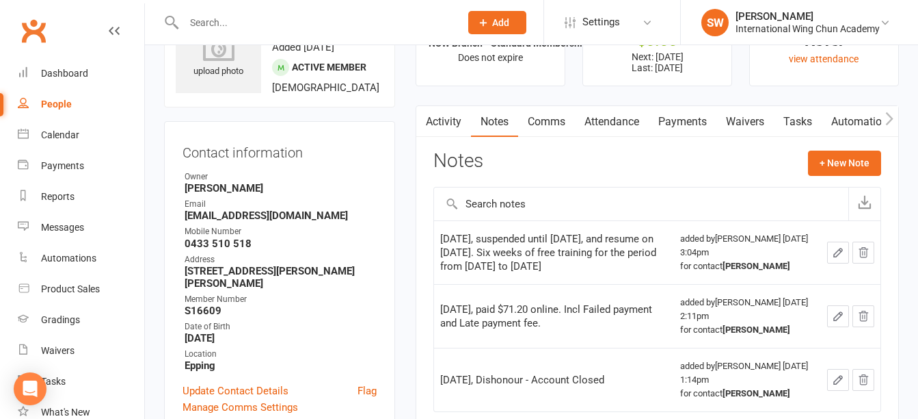
click at [835, 253] on icon "button" at bounding box center [838, 252] width 8 height 8
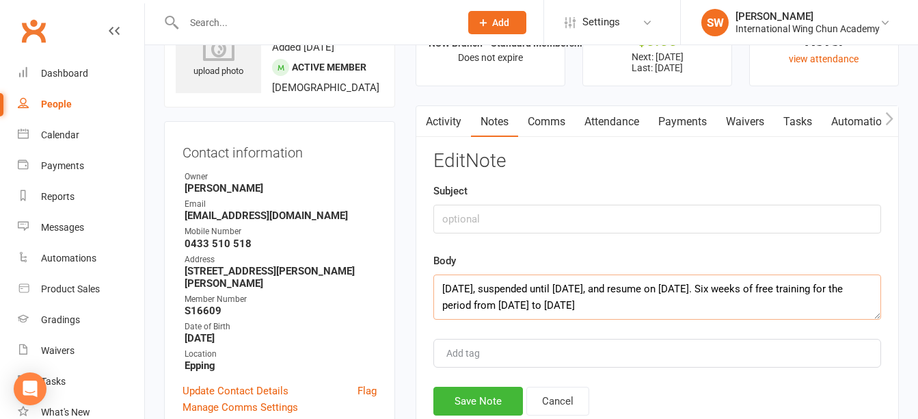
drag, startPoint x: 717, startPoint y: 288, endPoint x: 708, endPoint y: 293, distance: 9.9
click at [708, 293] on textarea "17/09/2026, suspended until 04/01/2026, and resume on 05/01/2026. Six weeks of …" at bounding box center [658, 296] width 448 height 45
drag, startPoint x: 579, startPoint y: 304, endPoint x: 569, endPoint y: 304, distance: 10.3
click at [569, 304] on textarea "17/09/2026, suspended until 04/01/2026, and resume on 11/01/2026. Six weeks of …" at bounding box center [658, 296] width 448 height 45
drag, startPoint x: 647, startPoint y: 302, endPoint x: 636, endPoint y: 302, distance: 11.0
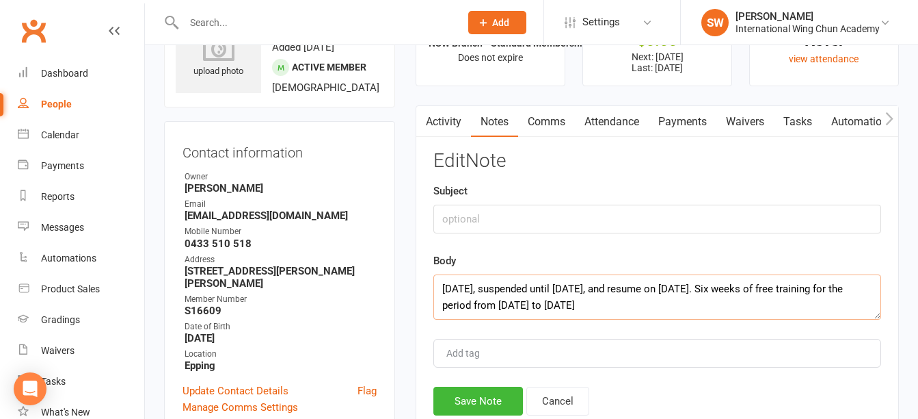
click at [636, 302] on textarea "17/09/2026, suspended until 04/01/2026, and resume on 11/01/2026. Six weeks of …" at bounding box center [658, 296] width 448 height 45
drag, startPoint x: 729, startPoint y: 310, endPoint x: 570, endPoint y: 304, distance: 159.5
click at [570, 304] on textarea "17/09/2026, suspended until 04/01/2026, and resume on 11/01/2026. Six weeks of …" at bounding box center [658, 296] width 448 height 45
type textarea "17/09/2026, suspended until 04/01/2026, and resume on 11/01/2026. Six weeks of …"
click at [489, 403] on button "Save Note" at bounding box center [479, 400] width 90 height 29
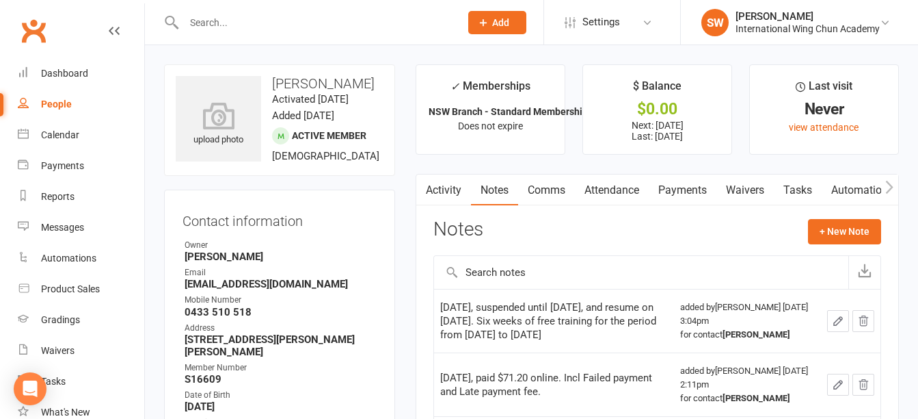
click at [678, 200] on link "Payments" at bounding box center [683, 189] width 68 height 31
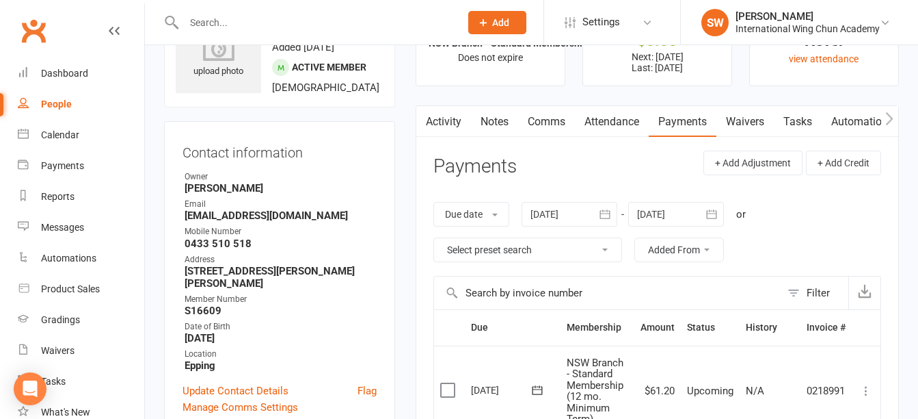
click at [652, 213] on div at bounding box center [676, 214] width 96 height 25
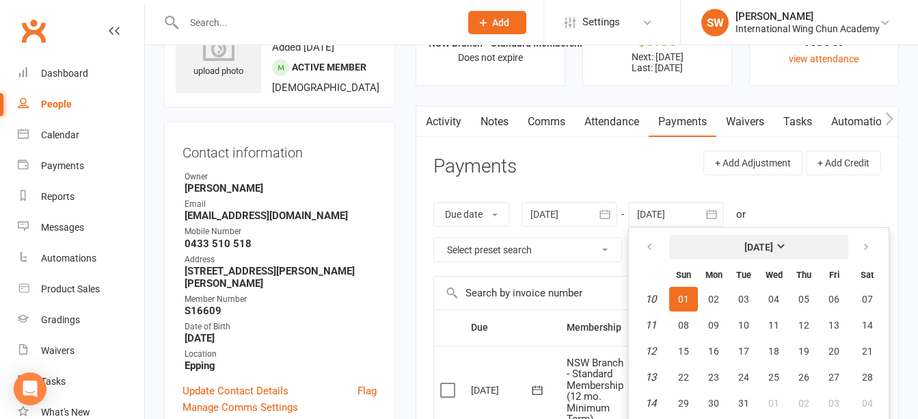
scroll to position [92, 0]
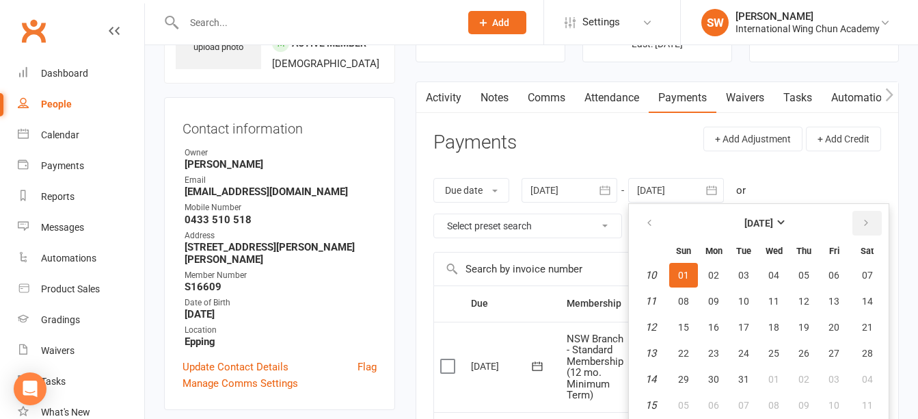
click at [863, 224] on button "button" at bounding box center [867, 223] width 29 height 25
click at [715, 299] on span "06" at bounding box center [713, 300] width 11 height 11
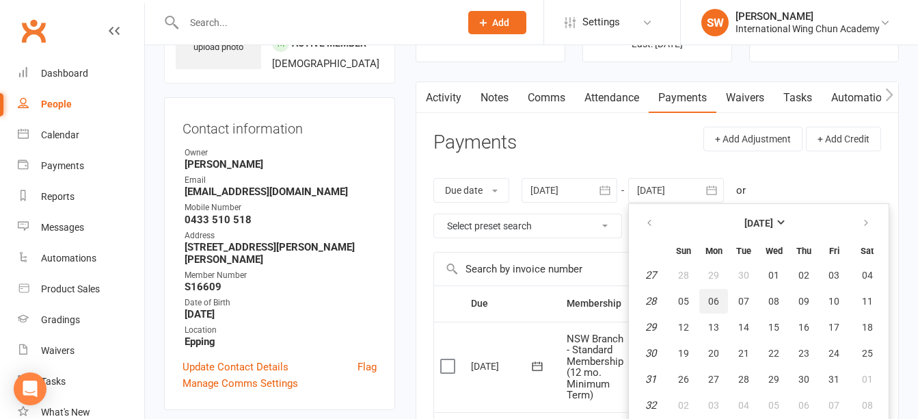
type input "06 Jul 2026"
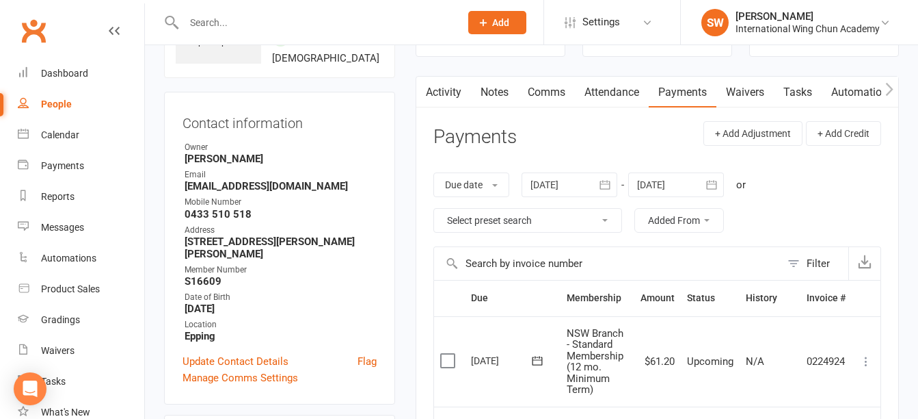
scroll to position [24, 0]
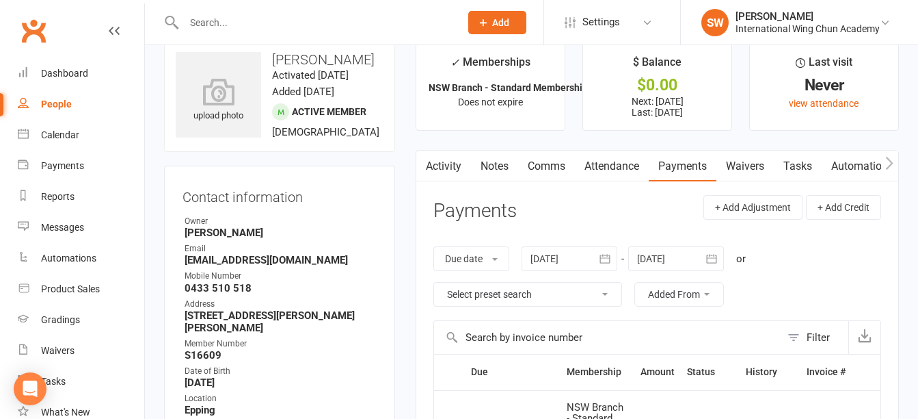
click at [490, 165] on link "Notes" at bounding box center [494, 165] width 47 height 31
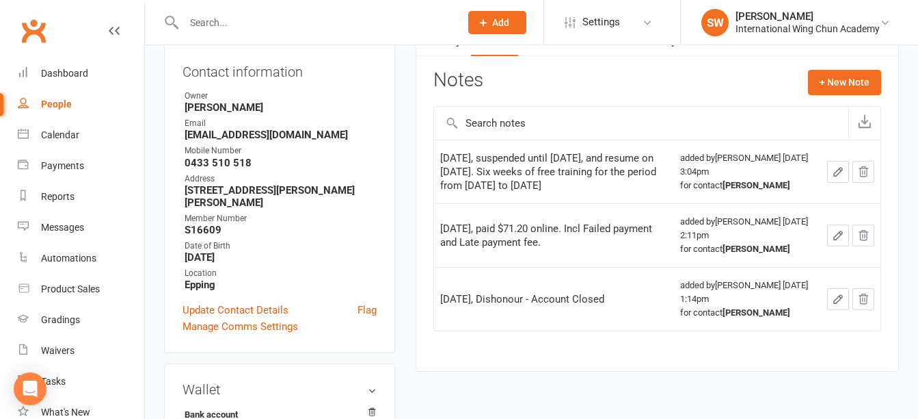
scroll to position [24, 0]
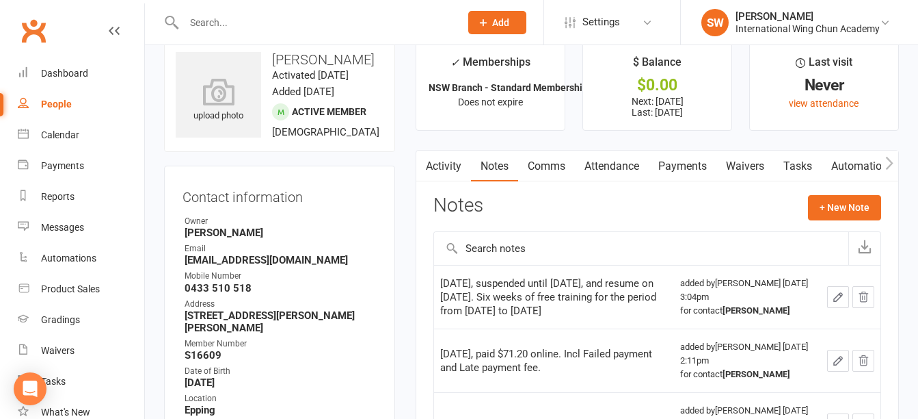
click at [833, 296] on icon "button" at bounding box center [838, 297] width 12 height 12
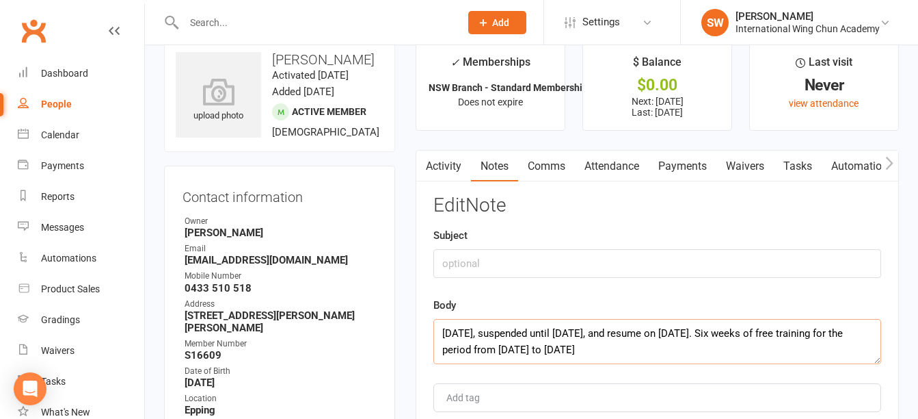
click at [583, 334] on textarea "17/09/2026, suspended until 04/01/2026, and resume on 11/01/2026. Six weeks of …" at bounding box center [658, 341] width 448 height 45
click at [708, 332] on textarea "17/09/2026, suspended until 11/01/2026, and resume on 11/01/2026. Six weeks of …" at bounding box center [658, 341] width 448 height 45
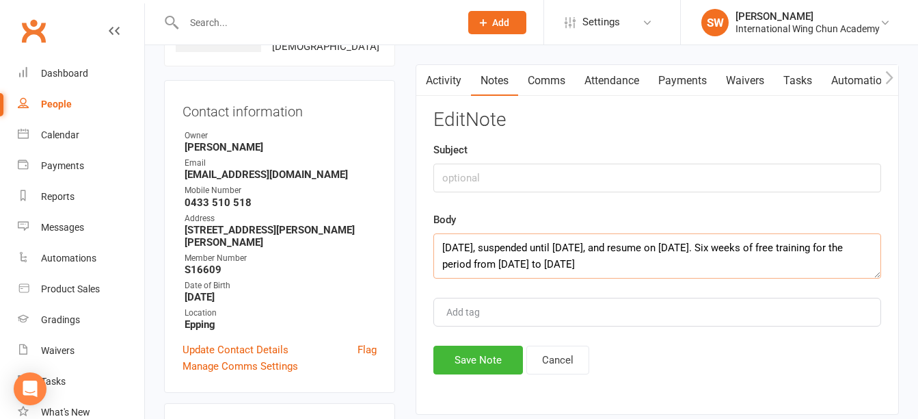
scroll to position [161, 0]
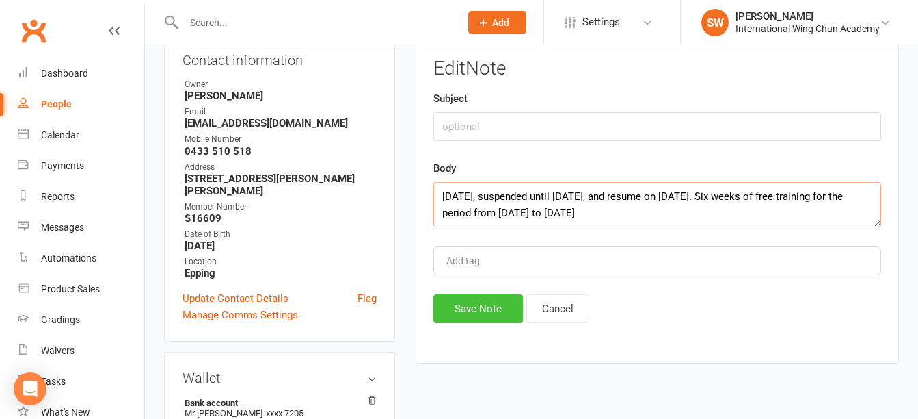
type textarea "17/09/2026, suspended until 11/01/2026, and resume on 12/01/2026. Six weeks of …"
click at [449, 297] on button "Save Note" at bounding box center [479, 308] width 90 height 29
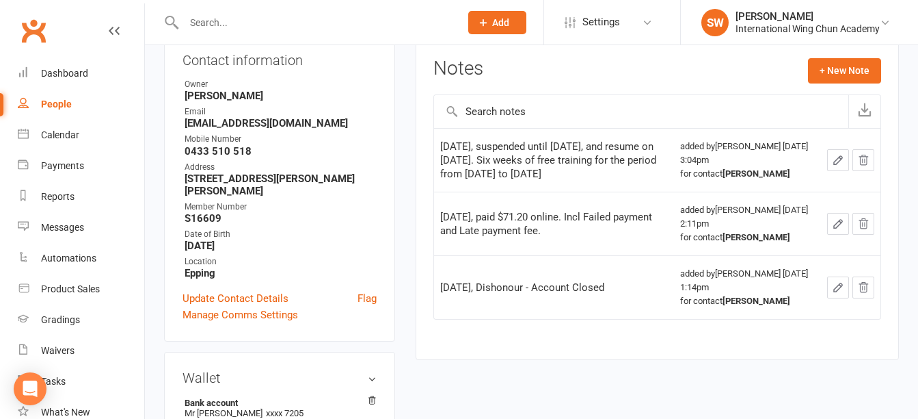
scroll to position [0, 0]
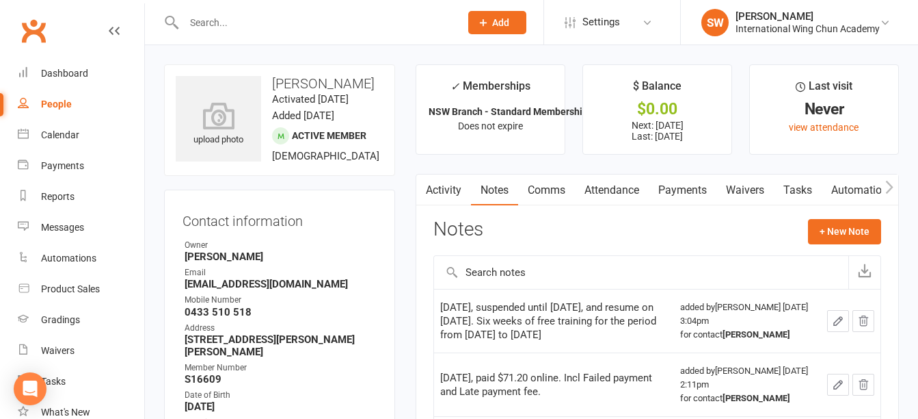
click at [672, 181] on link "Payments" at bounding box center [683, 189] width 68 height 31
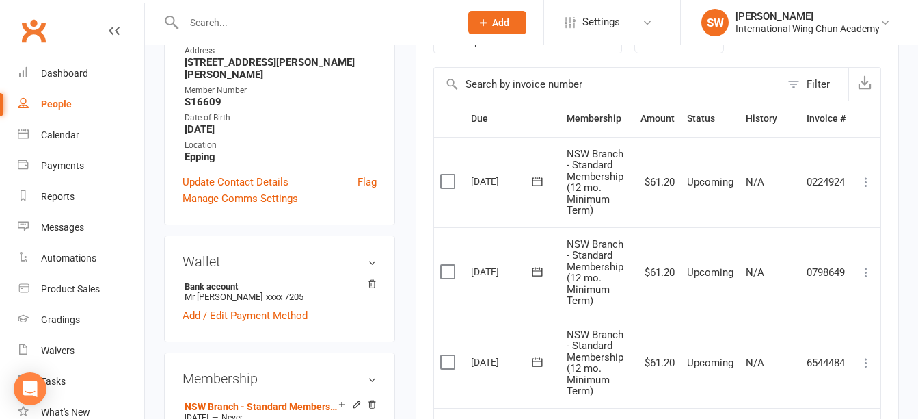
scroll to position [274, 0]
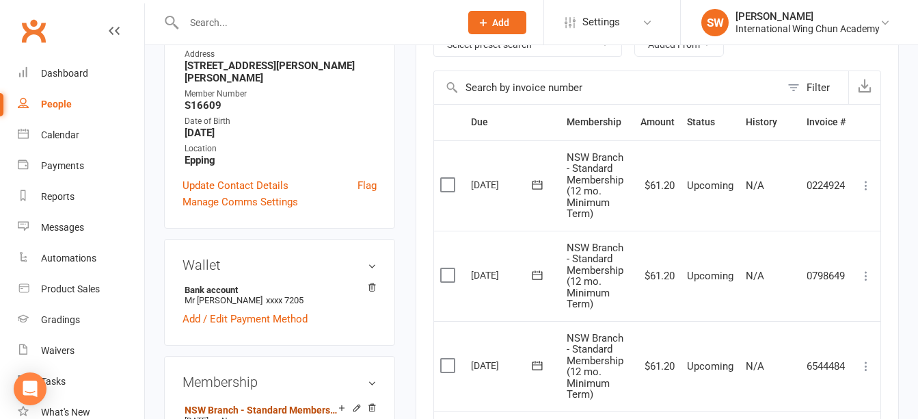
click at [248, 404] on link "NSW Branch - Standard Membership (12 mo. Minimum Term)" at bounding box center [262, 409] width 154 height 11
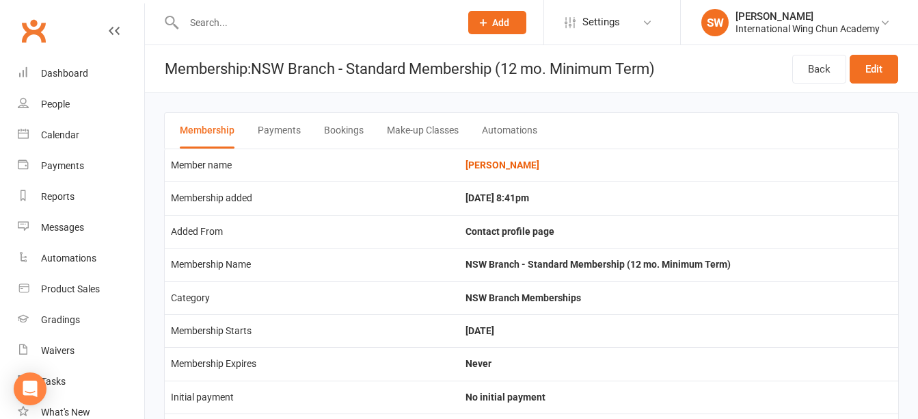
click at [282, 124] on button "Payments" at bounding box center [279, 131] width 43 height 36
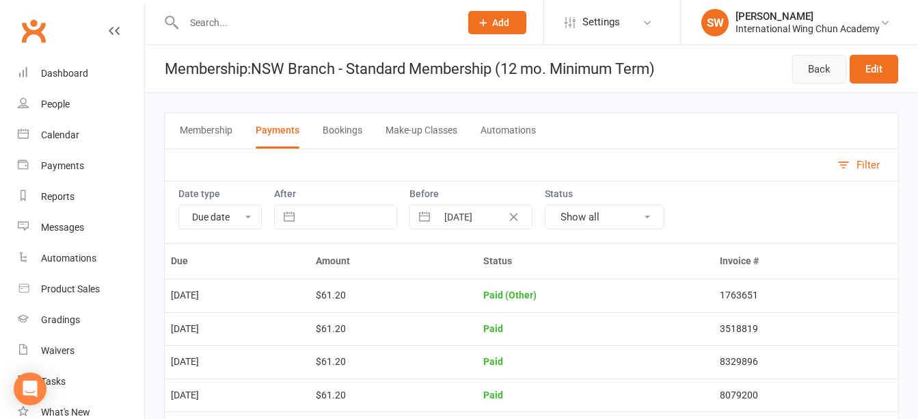
click at [819, 68] on link "Back" at bounding box center [820, 69] width 54 height 29
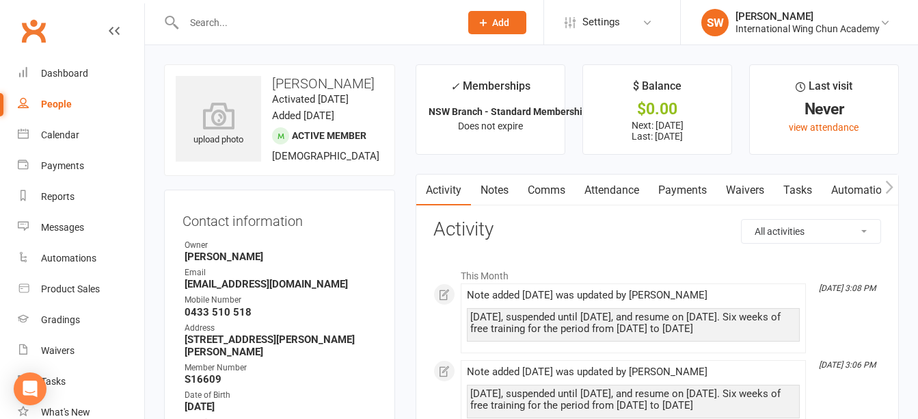
click at [698, 191] on link "Payments" at bounding box center [683, 189] width 68 height 31
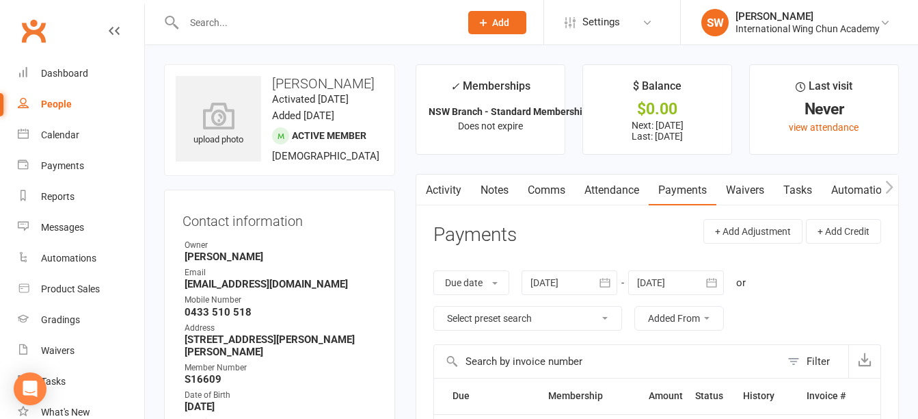
click at [673, 286] on div at bounding box center [676, 282] width 96 height 25
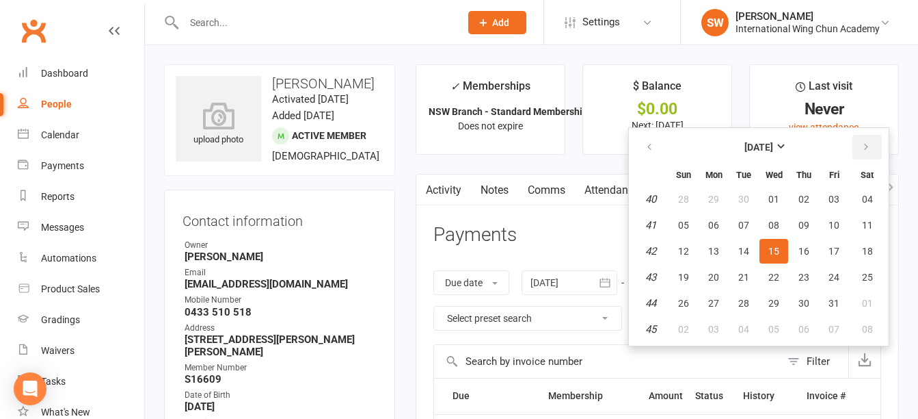
click at [863, 156] on button "button" at bounding box center [867, 147] width 29 height 25
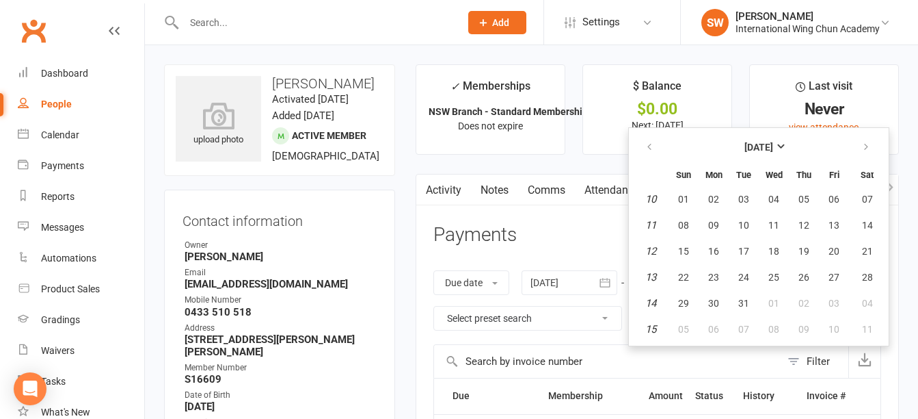
click at [702, 317] on td "06" at bounding box center [714, 329] width 29 height 25
click at [693, 328] on button "05" at bounding box center [683, 329] width 29 height 25
type input "05 Apr 2026"
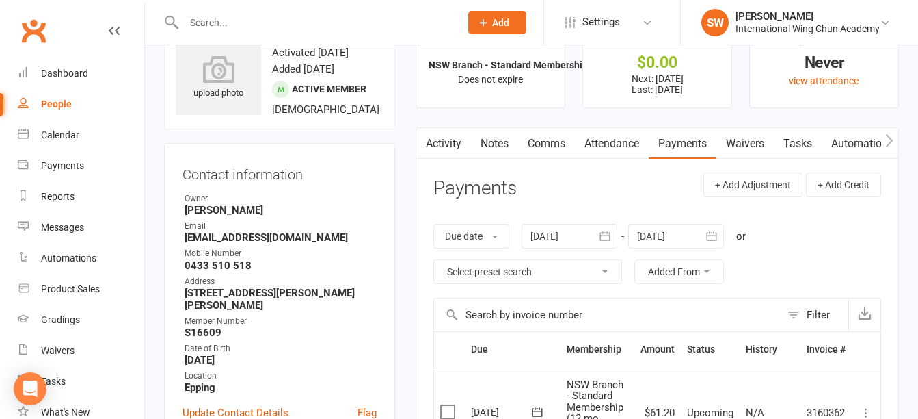
scroll to position [36, 0]
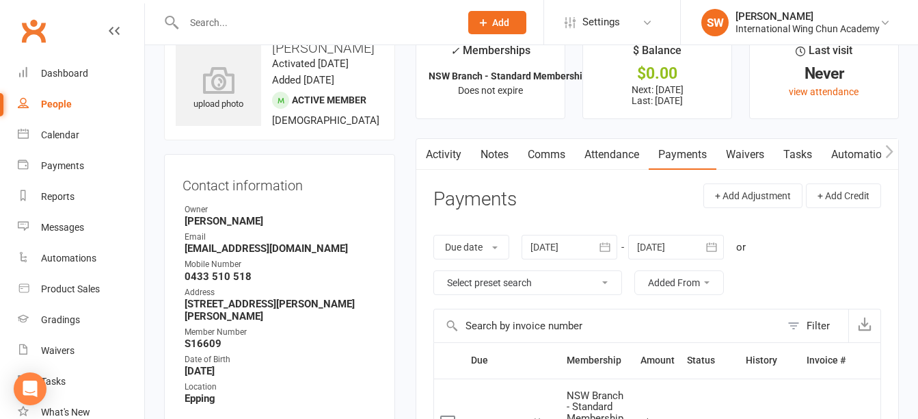
click at [561, 246] on div at bounding box center [570, 247] width 96 height 25
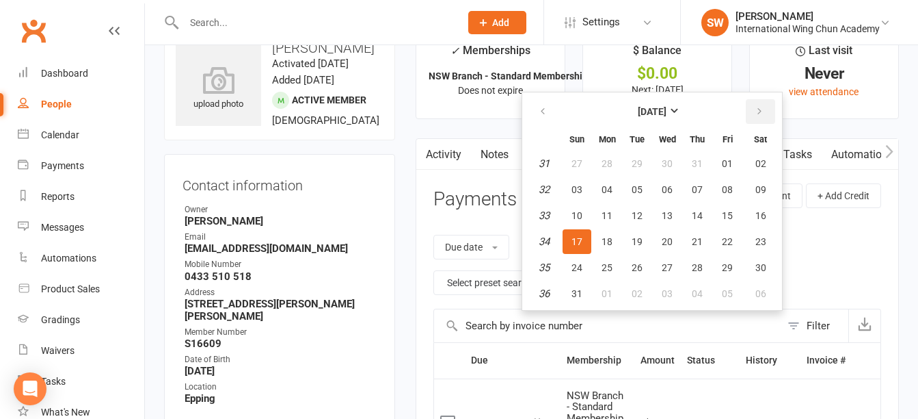
click at [763, 114] on icon "button" at bounding box center [760, 111] width 10 height 11
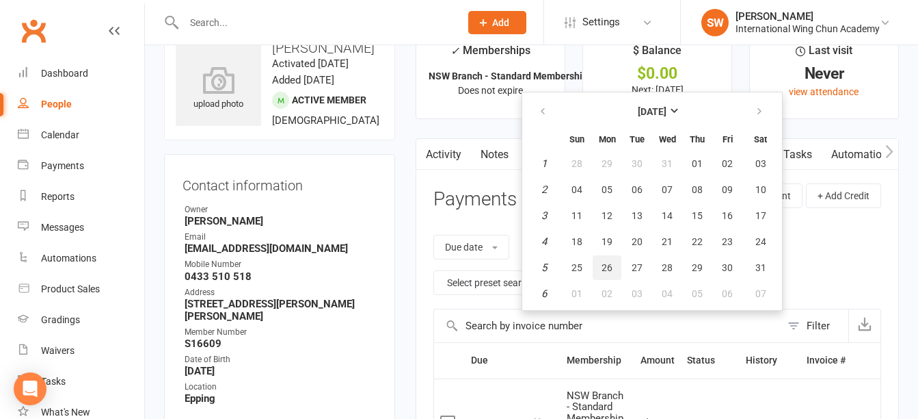
click at [609, 261] on button "26" at bounding box center [607, 267] width 29 height 25
type input "26 Jan 2026"
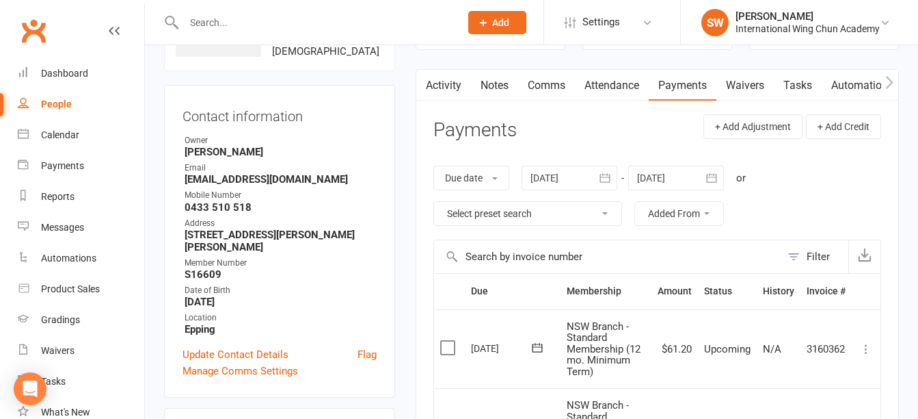
scroll to position [104, 0]
click at [659, 175] on div at bounding box center [676, 178] width 96 height 25
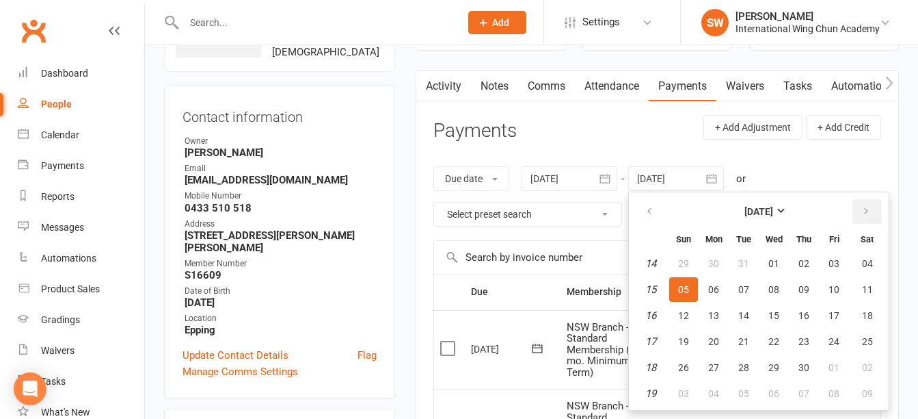
click at [871, 213] on icon "button" at bounding box center [867, 211] width 10 height 11
click at [689, 389] on span "05" at bounding box center [683, 393] width 11 height 11
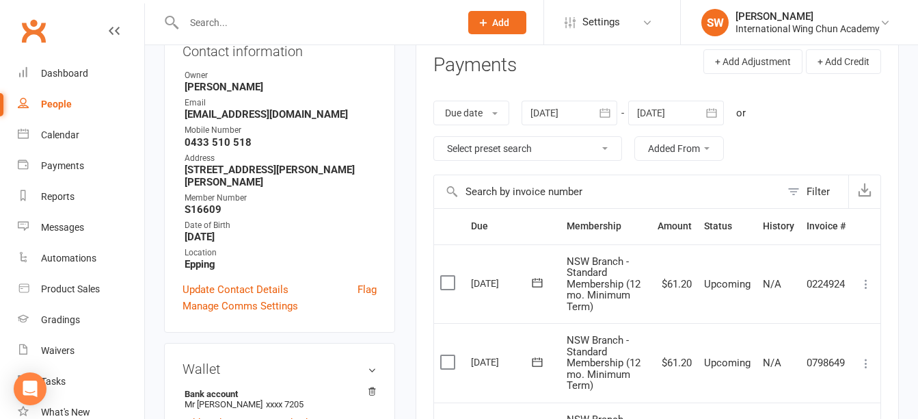
scroll to position [142, 0]
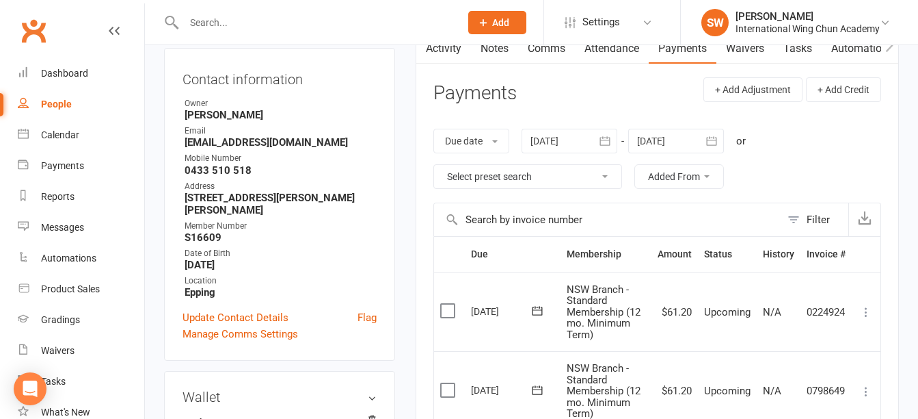
click at [685, 135] on div at bounding box center [676, 141] width 96 height 25
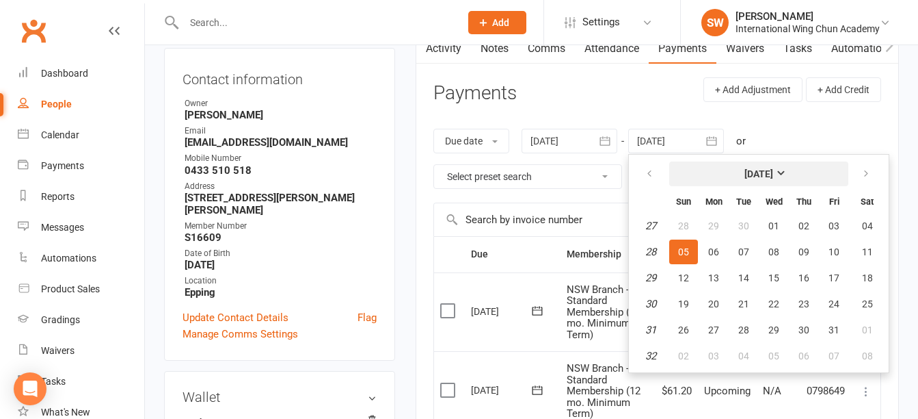
click at [773, 168] on strong "July 2026" at bounding box center [759, 173] width 29 height 11
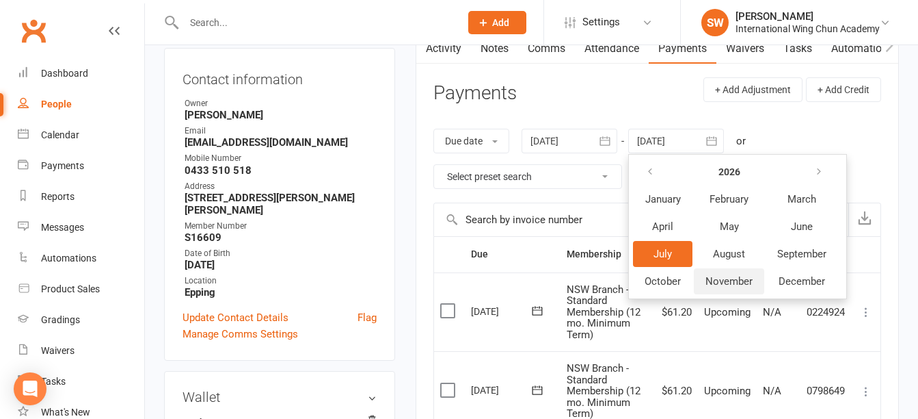
click at [742, 276] on span "November" at bounding box center [729, 281] width 47 height 12
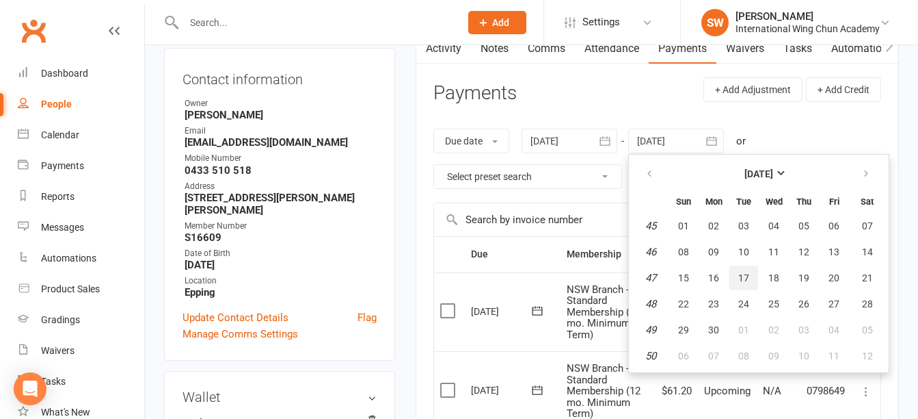
click at [739, 281] on button "17" at bounding box center [744, 277] width 29 height 25
type input "17 Nov 2026"
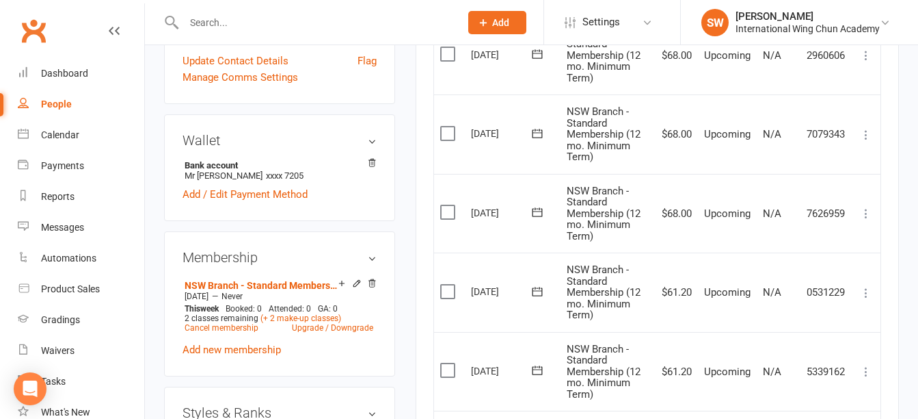
scroll to position [354, 0]
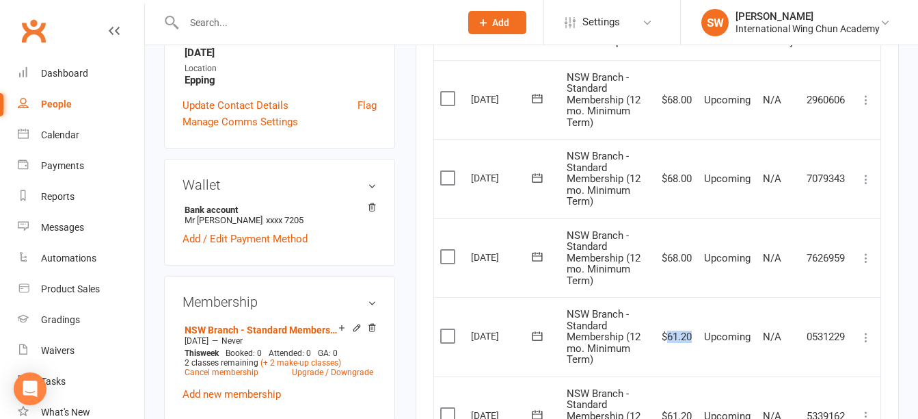
drag, startPoint x: 692, startPoint y: 339, endPoint x: 667, endPoint y: 336, distance: 25.5
click at [667, 336] on td "$61.20" at bounding box center [675, 336] width 47 height 79
copy td "61.20"
click at [865, 261] on icon at bounding box center [867, 258] width 14 height 14
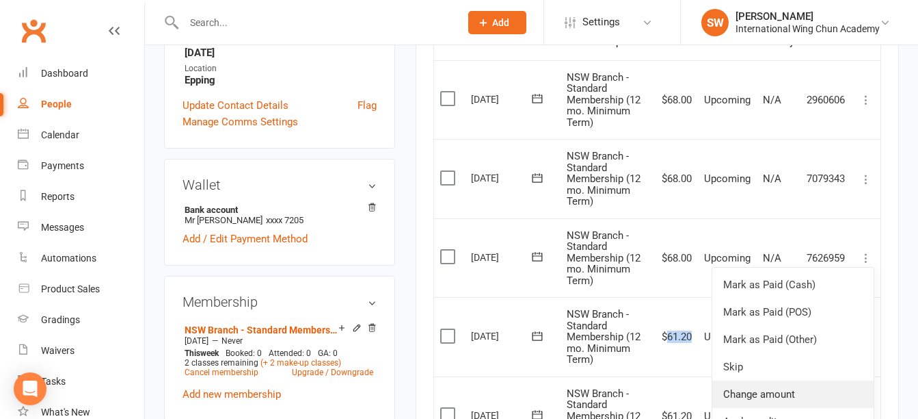
click at [816, 393] on link "Change amount" at bounding box center [793, 393] width 161 height 27
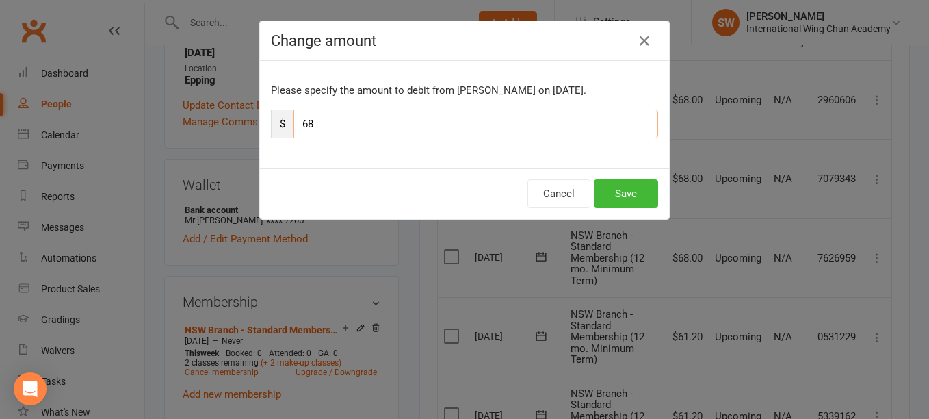
click at [529, 124] on input "68" at bounding box center [475, 123] width 364 height 29
paste input "1.20"
type input "61.20"
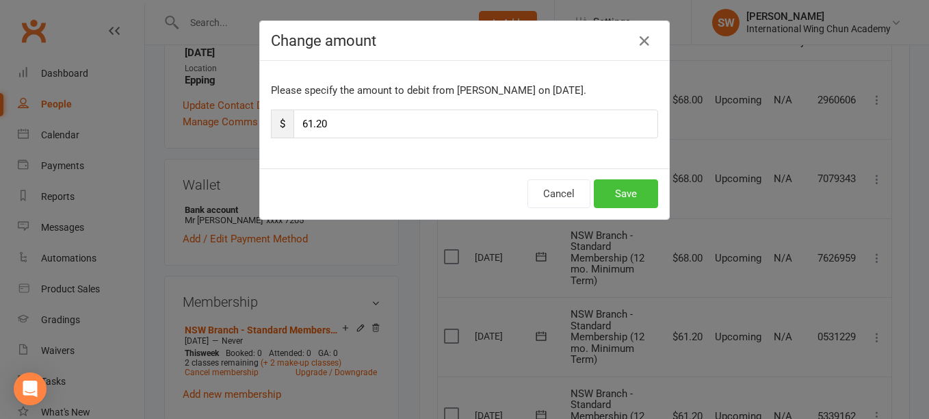
click at [631, 194] on button "Save" at bounding box center [626, 193] width 64 height 29
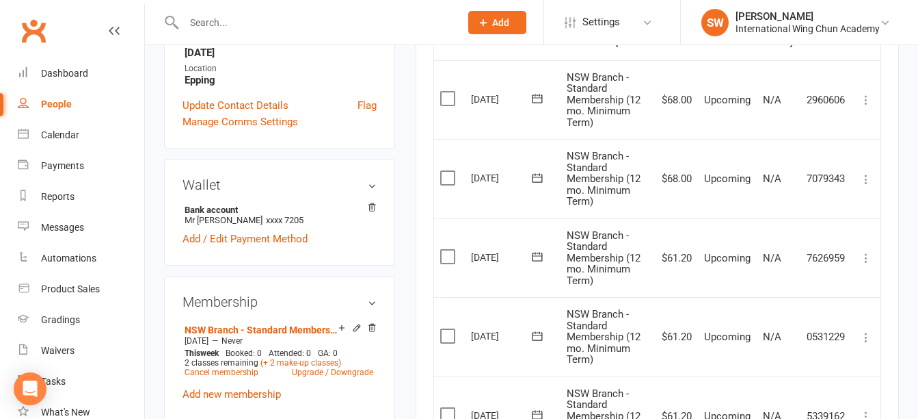
click at [867, 176] on icon at bounding box center [867, 179] width 14 height 14
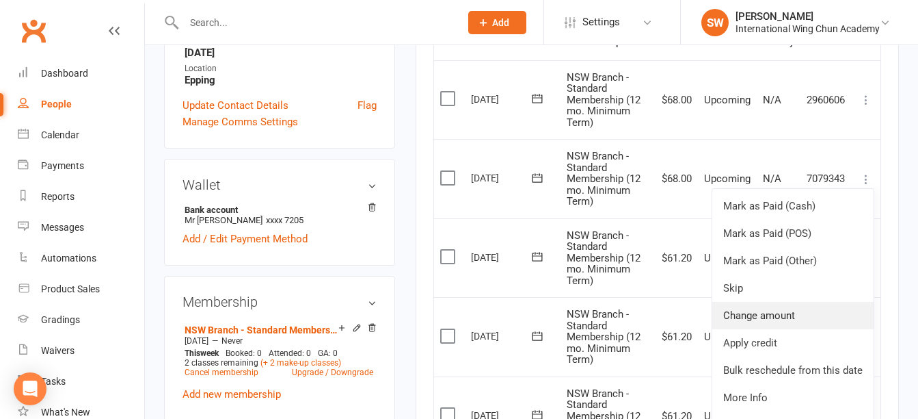
click at [817, 306] on link "Change amount" at bounding box center [793, 315] width 161 height 27
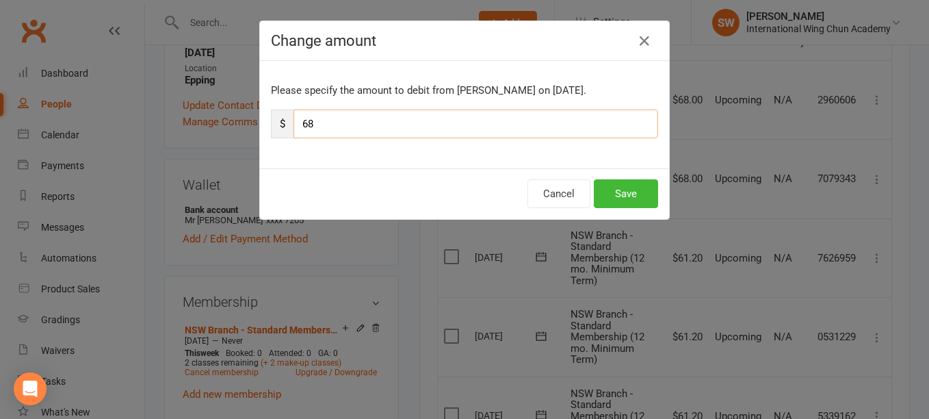
click at [583, 124] on input "68" at bounding box center [475, 123] width 364 height 29
paste input "1.20"
type input "61.20"
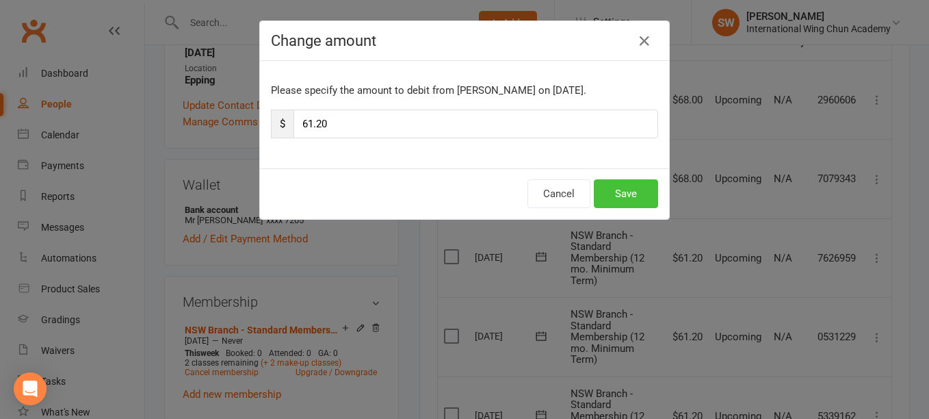
click at [628, 190] on button "Save" at bounding box center [626, 193] width 64 height 29
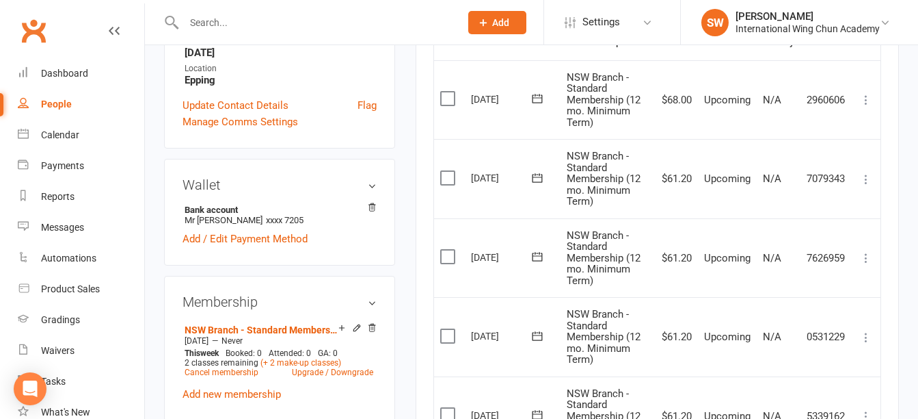
click at [864, 99] on icon at bounding box center [867, 100] width 14 height 14
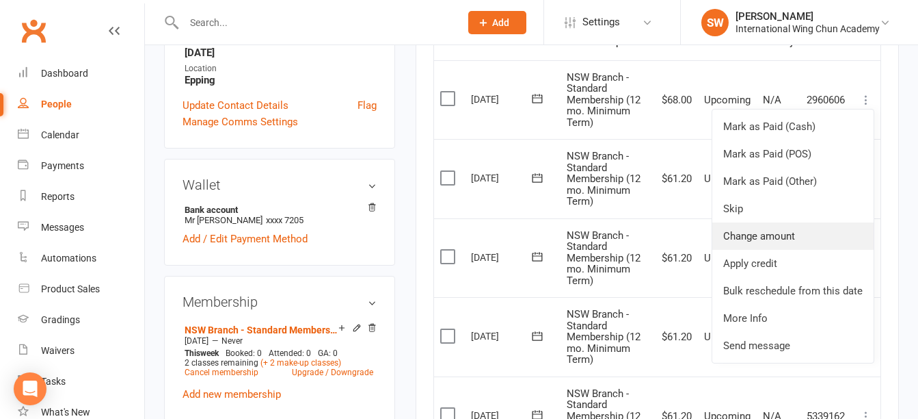
click at [782, 240] on link "Change amount" at bounding box center [793, 235] width 161 height 27
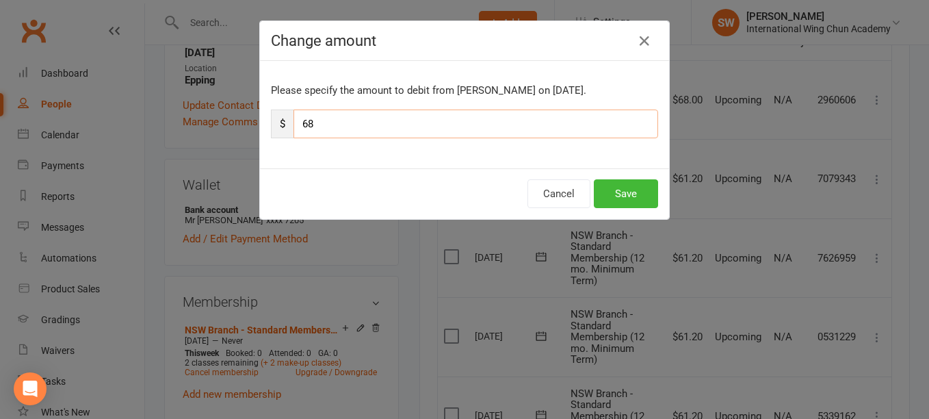
click at [483, 128] on input "68" at bounding box center [475, 123] width 364 height 29
paste input "1.20"
type input "61.20"
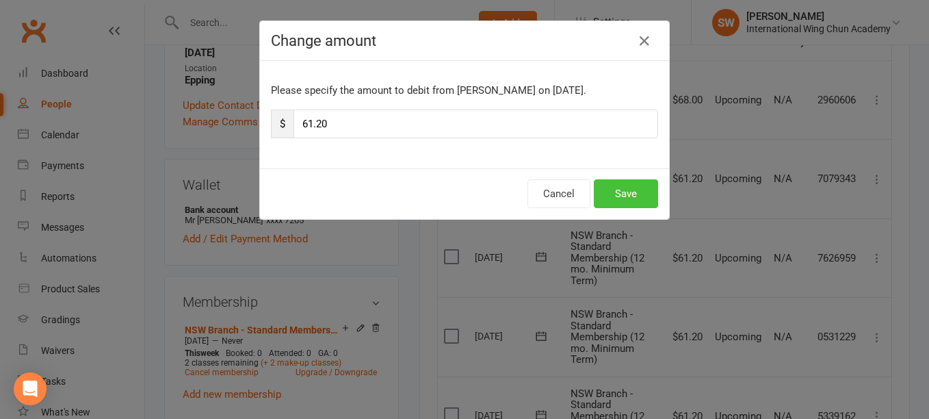
click at [622, 198] on button "Save" at bounding box center [626, 193] width 64 height 29
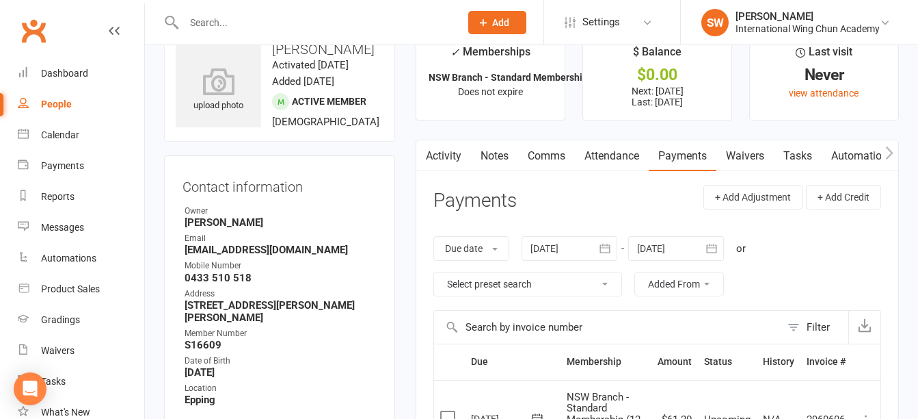
scroll to position [0, 0]
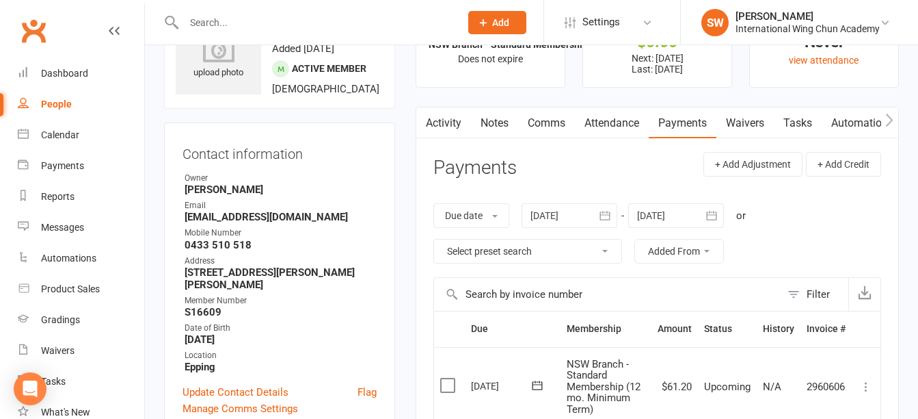
click at [665, 213] on div at bounding box center [676, 215] width 96 height 25
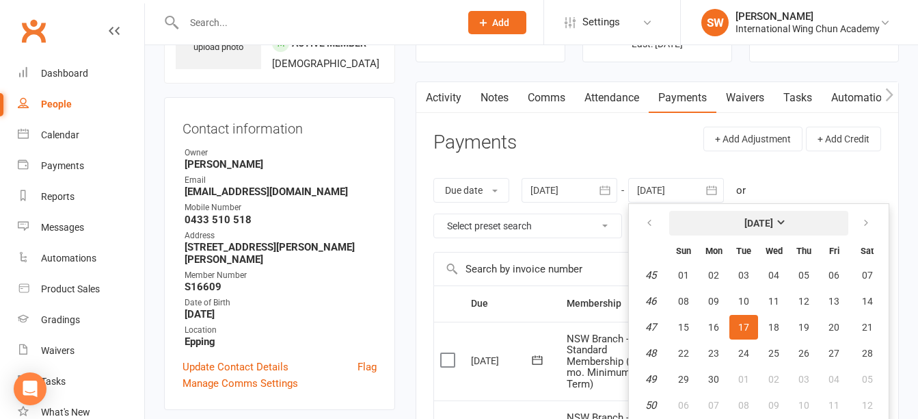
click at [773, 220] on strong "November 2026" at bounding box center [759, 222] width 29 height 11
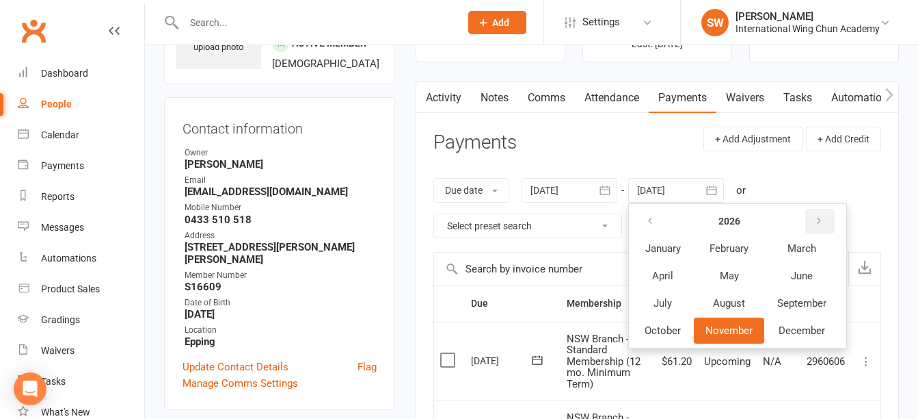
click at [821, 222] on icon "button" at bounding box center [819, 220] width 10 height 11
click at [674, 287] on button "April" at bounding box center [662, 276] width 59 height 26
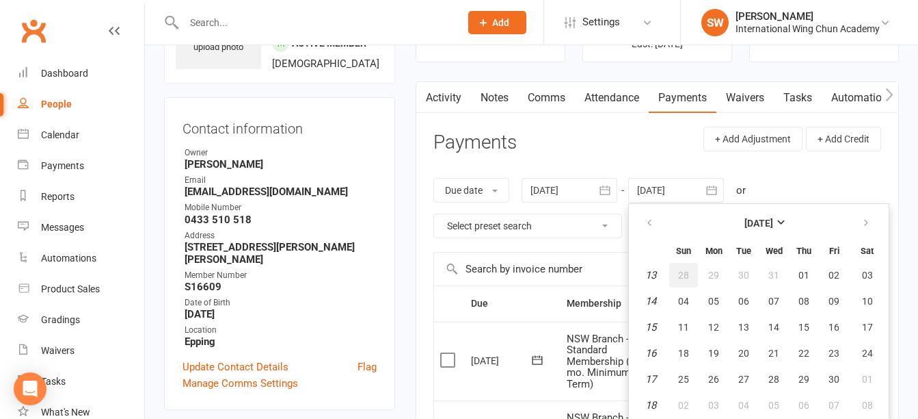
click at [688, 272] on span "28" at bounding box center [683, 274] width 11 height 11
type input "28 Mar 2027"
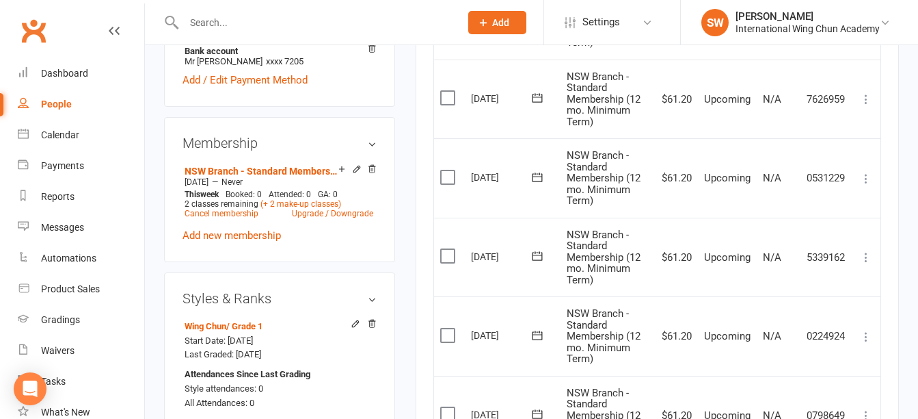
scroll to position [622, 0]
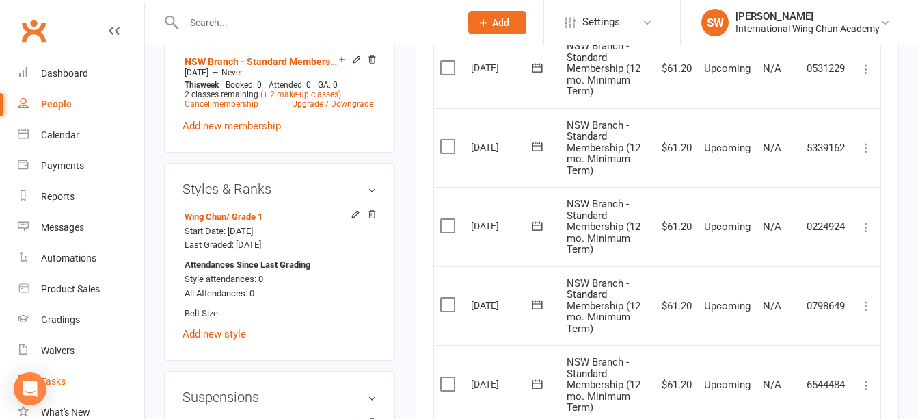
click at [69, 383] on link "Tasks" at bounding box center [81, 381] width 127 height 31
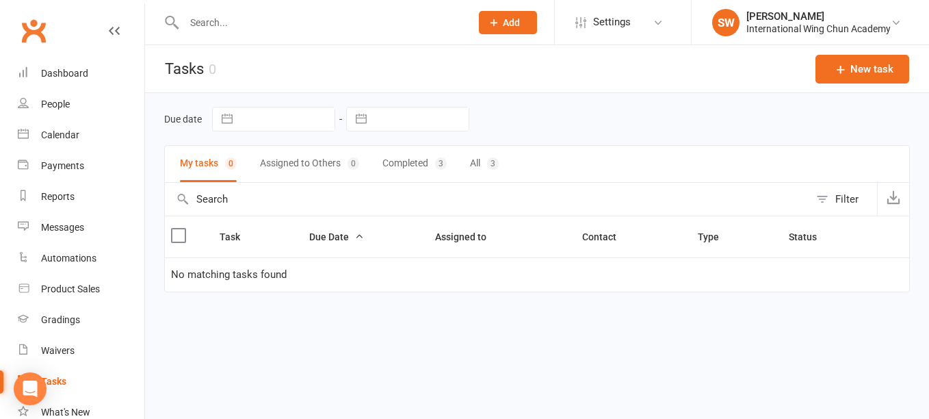
select select "7"
select select "2025"
select select "8"
select select "2025"
select select "9"
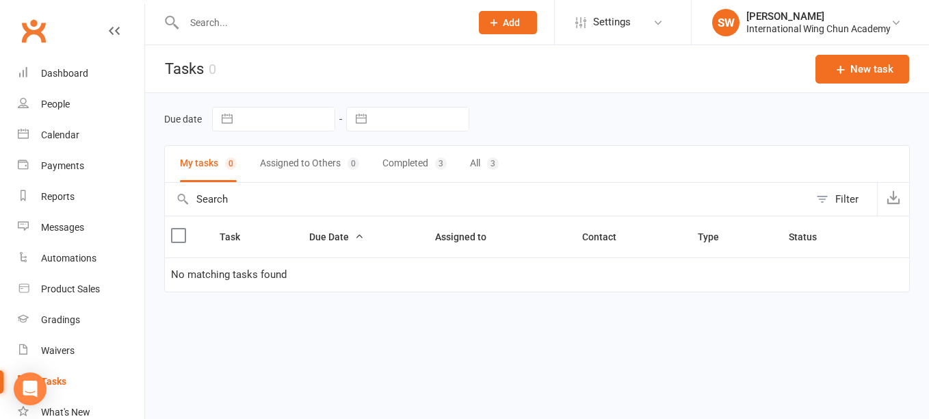
select select "2025"
click at [276, 118] on input "text" at bounding box center [286, 118] width 95 height 23
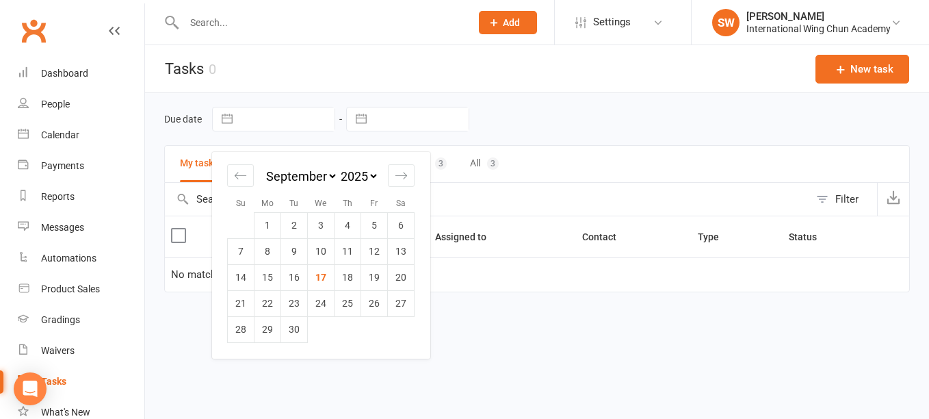
click at [365, 180] on select "2035 2034 2033 2032 2031 2030 2029 2028 2027 2026 2025 2024 2023 2022 2021 2020…" at bounding box center [358, 176] width 41 height 16
select select "7"
select select "2026"
select select "8"
select select "2026"
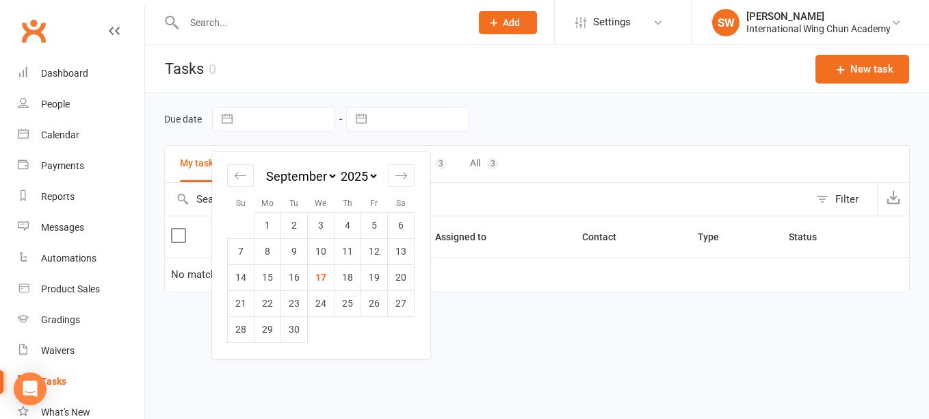
select select "9"
select select "2026"
click at [242, 174] on icon "Move backward to switch to the previous month." at bounding box center [240, 175] width 13 height 13
select select "6"
select select "2026"
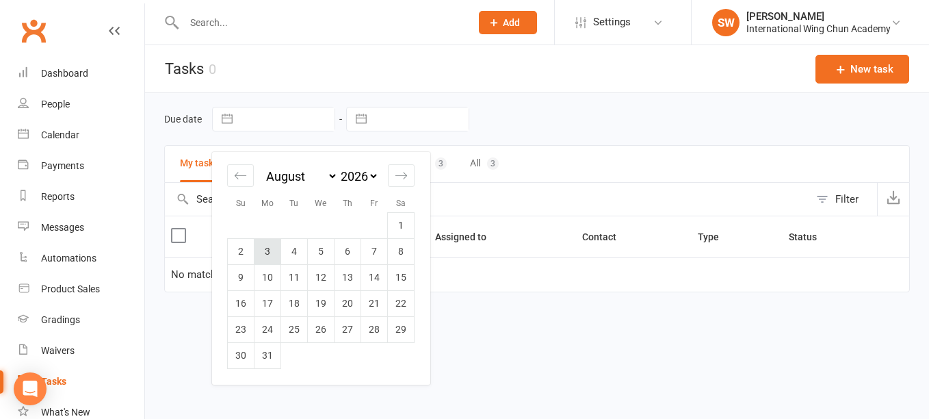
click at [274, 250] on td "3" at bounding box center [267, 251] width 27 height 26
type input "03 Aug 2026"
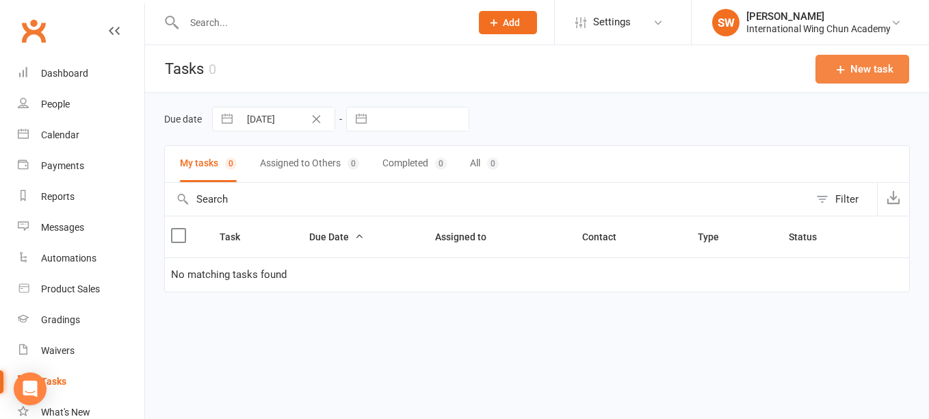
click at [851, 71] on button "New task" at bounding box center [862, 69] width 94 height 29
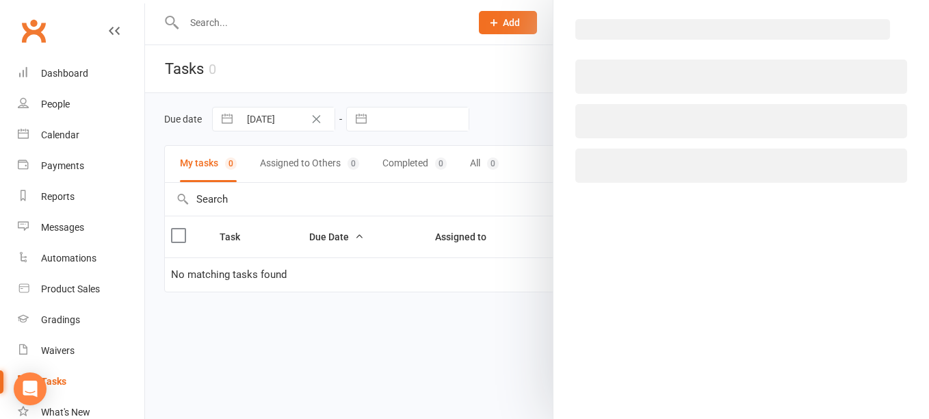
select select "50023"
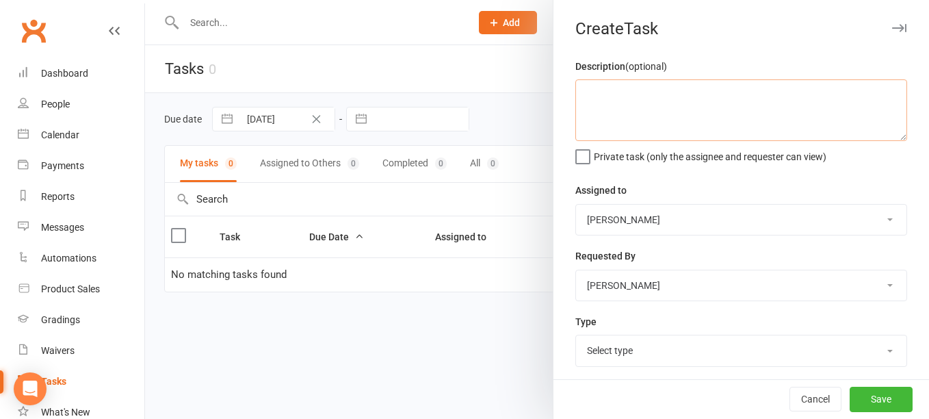
click at [671, 109] on textarea at bounding box center [741, 110] width 332 height 62
paste textarea "61.20"
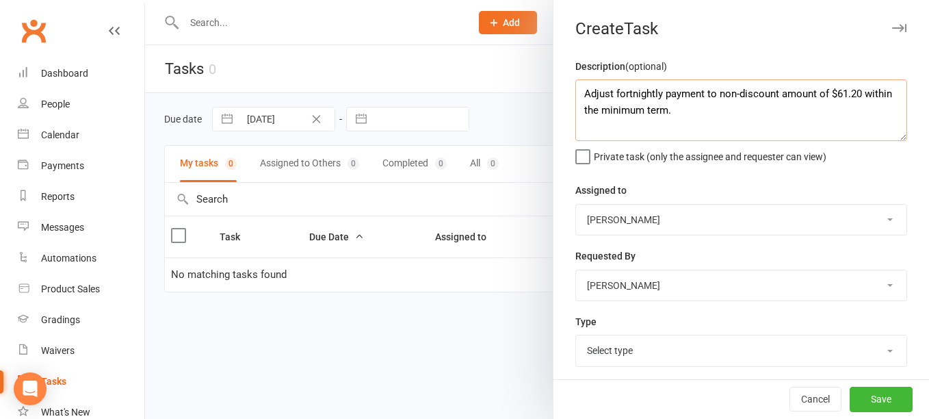
type textarea "Adjust fortnightly payment to non-discount amount of $61.20 within the minimum …"
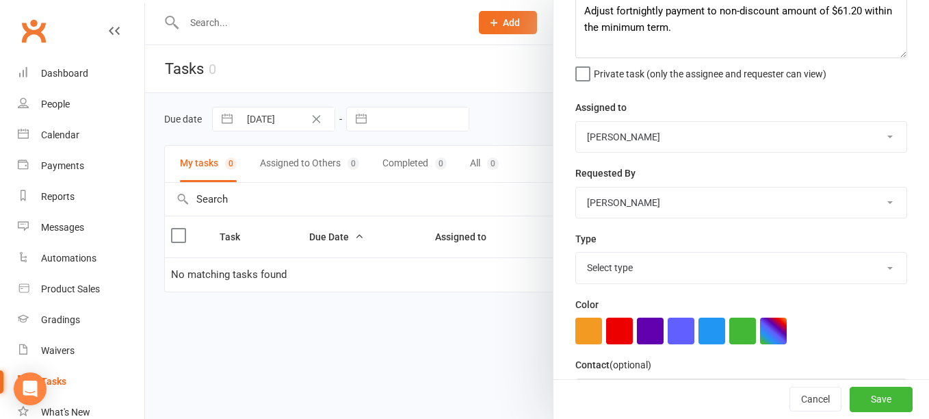
scroll to position [106, 0]
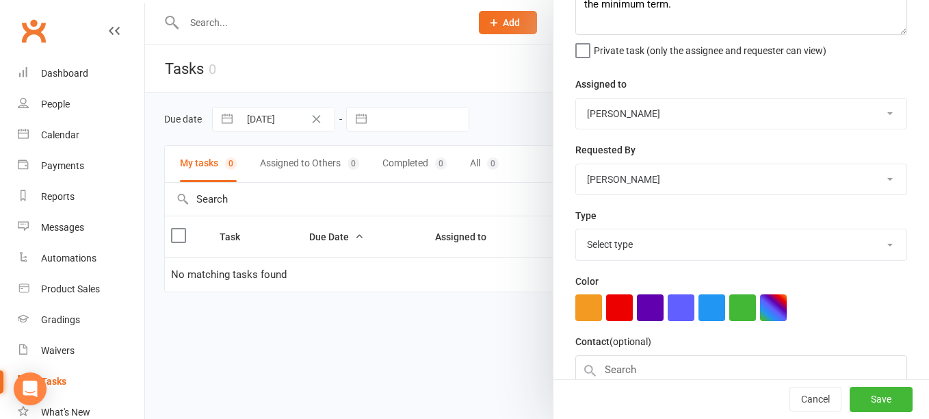
click at [871, 243] on select "Select type E-mail Meeting Membership agreement required Phone call Post-suspen…" at bounding box center [741, 244] width 330 height 30
select select "34830"
click at [576, 232] on select "Select type E-mail Meeting Membership agreement required Phone call Post-suspen…" at bounding box center [741, 244] width 330 height 30
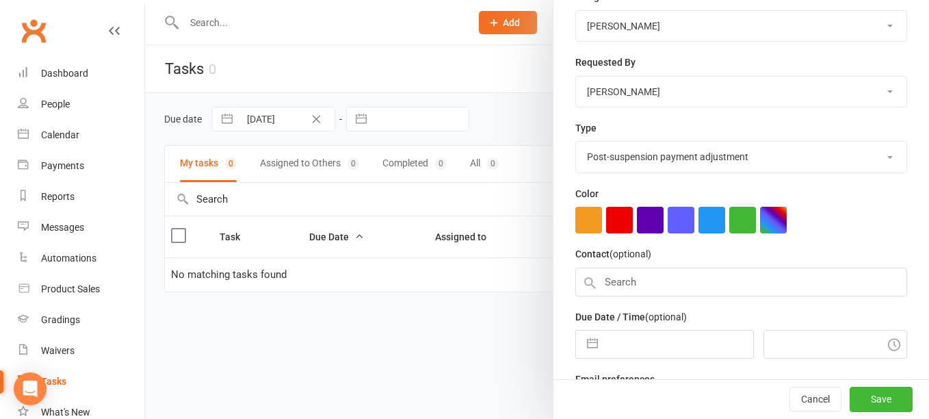
scroll to position [241, 0]
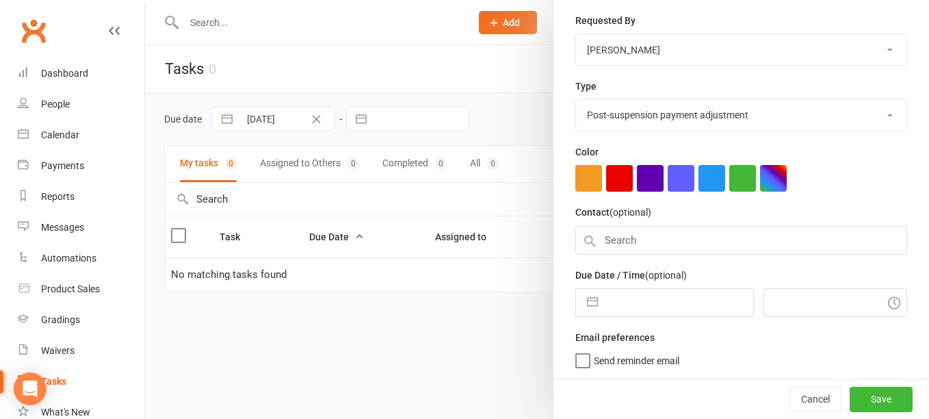
click at [580, 361] on label "Send reminder email" at bounding box center [627, 357] width 104 height 14
click at [580, 350] on input "Send reminder email" at bounding box center [627, 350] width 104 height 0
click at [676, 303] on input "text" at bounding box center [679, 302] width 148 height 27
select select "7"
select select "2025"
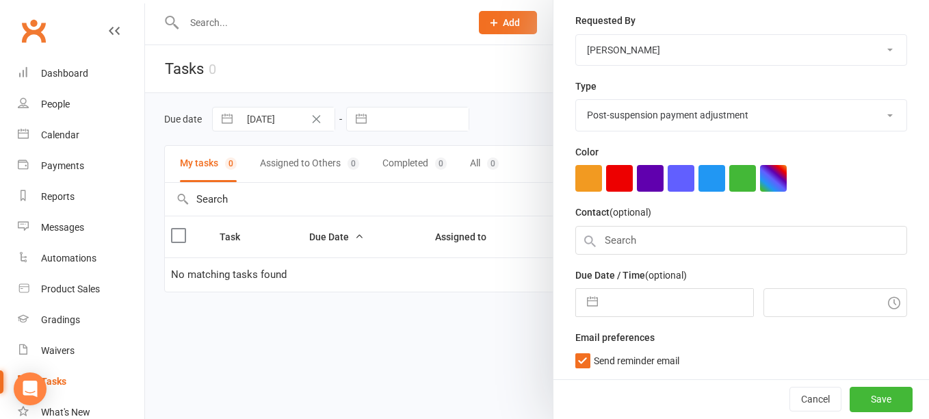
select select "8"
select select "2025"
select select "9"
select select "2025"
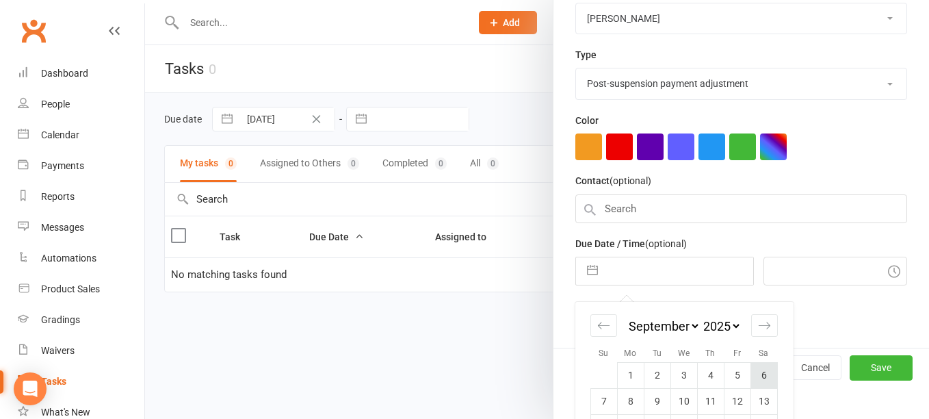
scroll to position [309, 0]
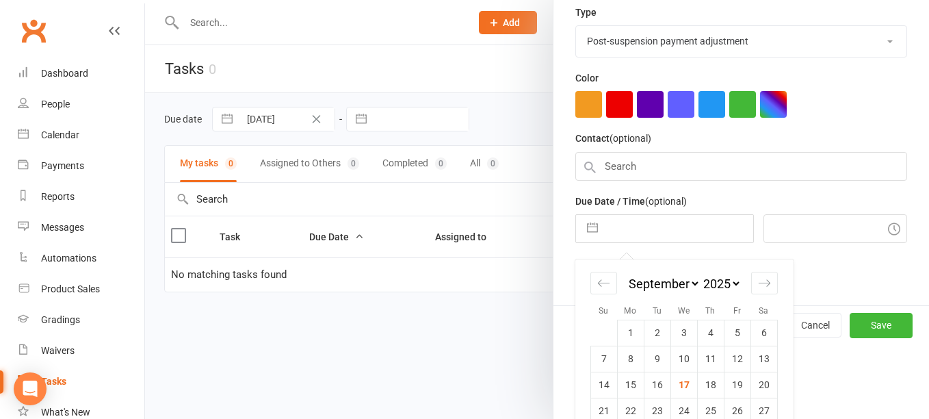
click at [712, 284] on select "2035 2034 2033 2032 2031 2030 2029 2028 2027 2026 2025 2024 2023 2022 2021 2020…" at bounding box center [720, 284] width 41 height 16
select select "7"
select select "2026"
select select "8"
select select "2026"
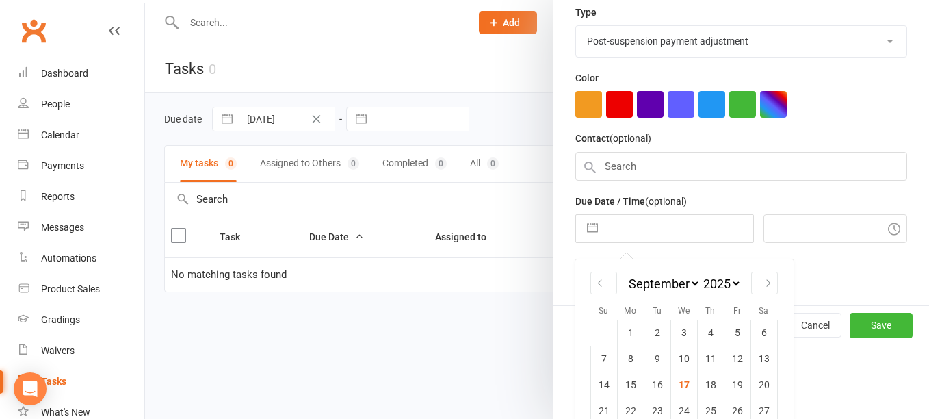
select select "9"
select select "2026"
click at [595, 294] on div "Move backward to switch to the previous month." at bounding box center [603, 282] width 27 height 23
select select "6"
select select "2026"
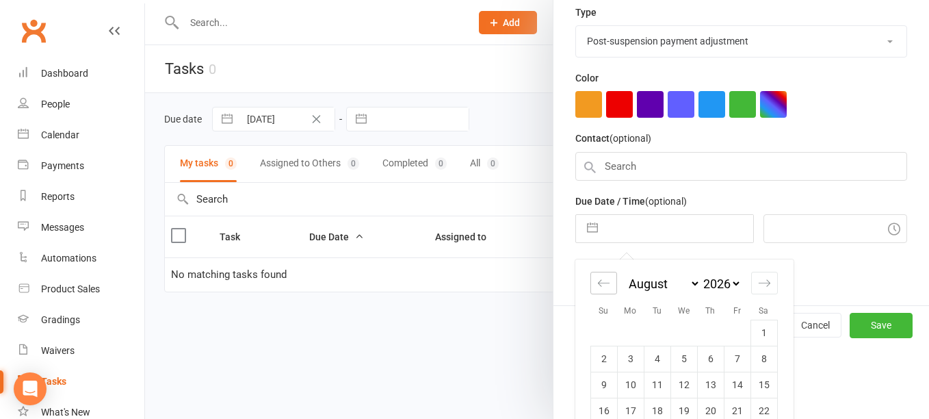
click at [595, 294] on div "Move backward to switch to the previous month." at bounding box center [603, 282] width 27 height 23
select select "5"
select select "2026"
click at [627, 365] on td "6" at bounding box center [630, 358] width 27 height 26
type input "06 Jul 2026"
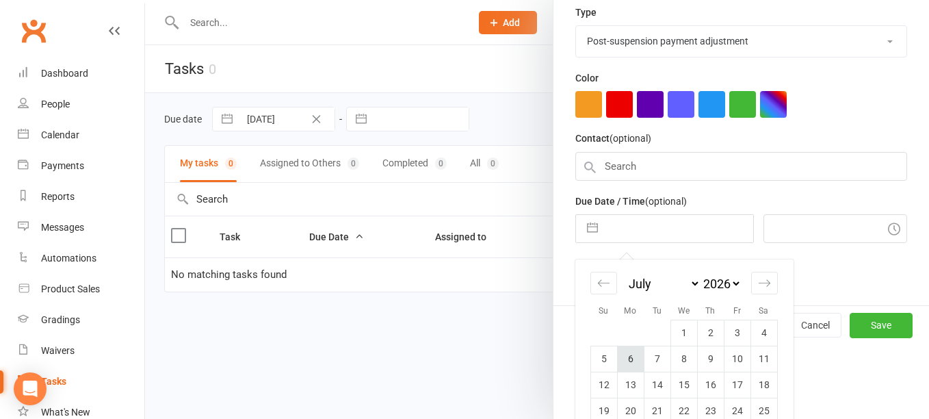
type input "3:15pm"
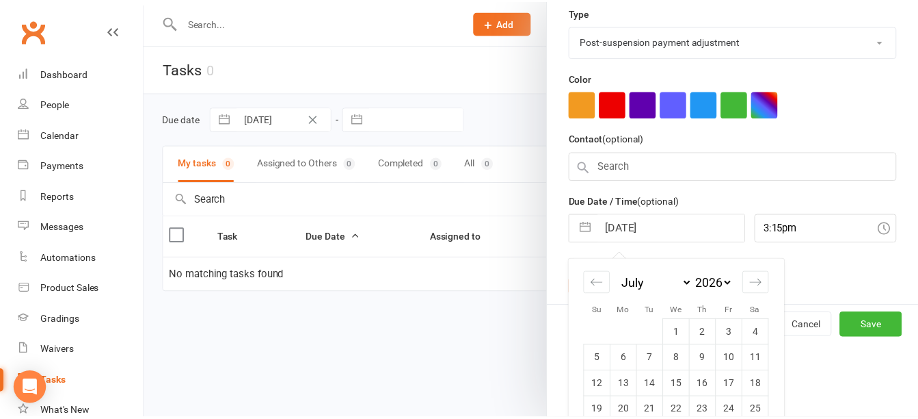
scroll to position [241, 0]
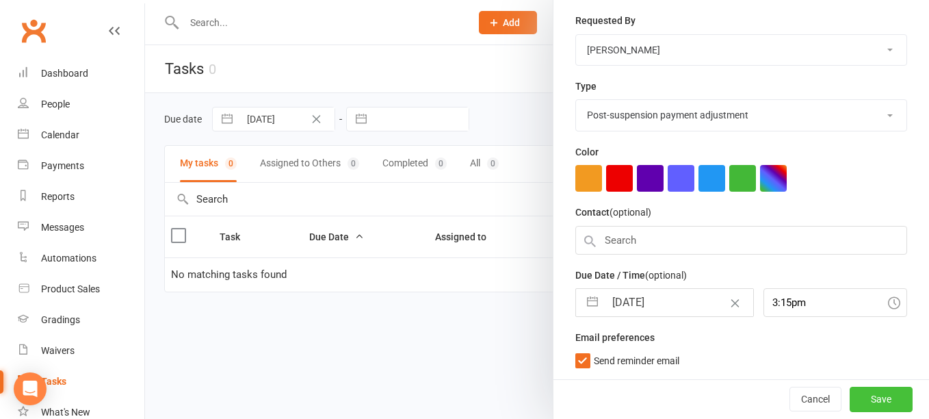
click at [874, 397] on button "Save" at bounding box center [880, 398] width 63 height 25
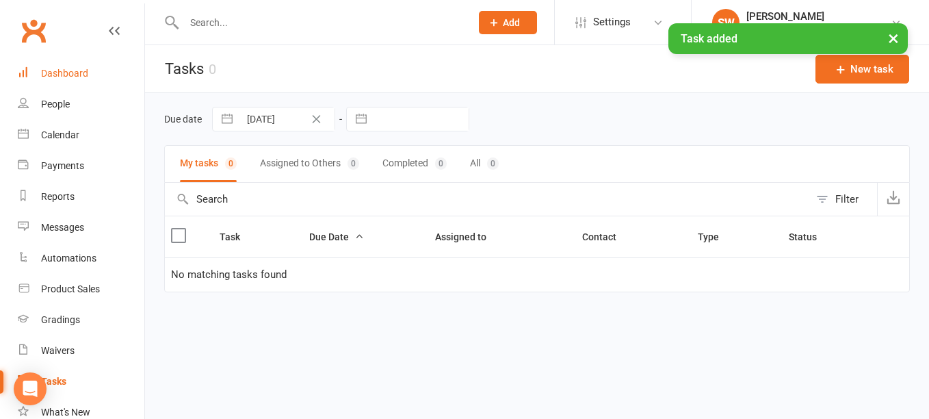
click at [72, 81] on link "Dashboard" at bounding box center [81, 73] width 127 height 31
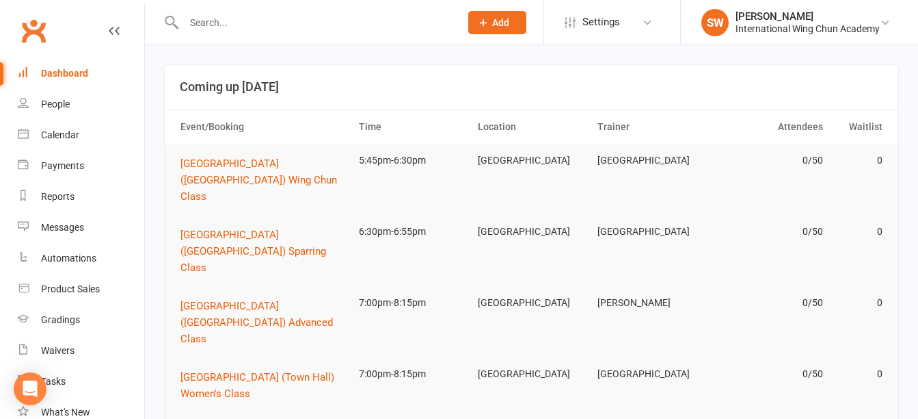
click at [297, 28] on input "text" at bounding box center [315, 22] width 271 height 19
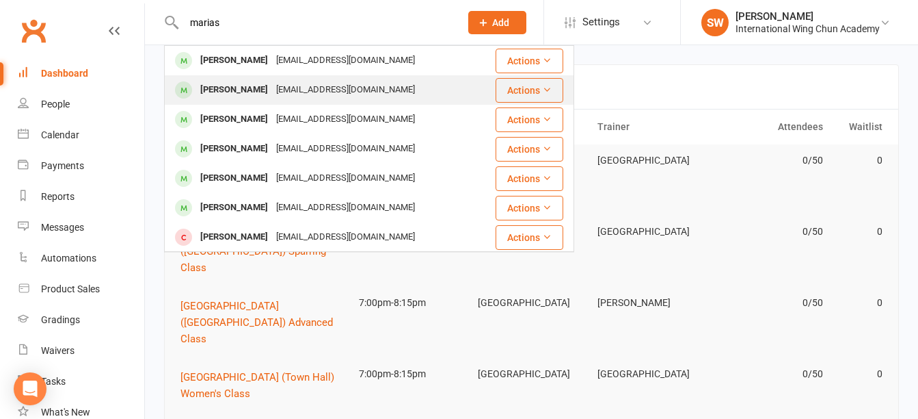
type input "marias"
click at [317, 82] on div "gdmarias@bigpond.com" at bounding box center [345, 90] width 147 height 20
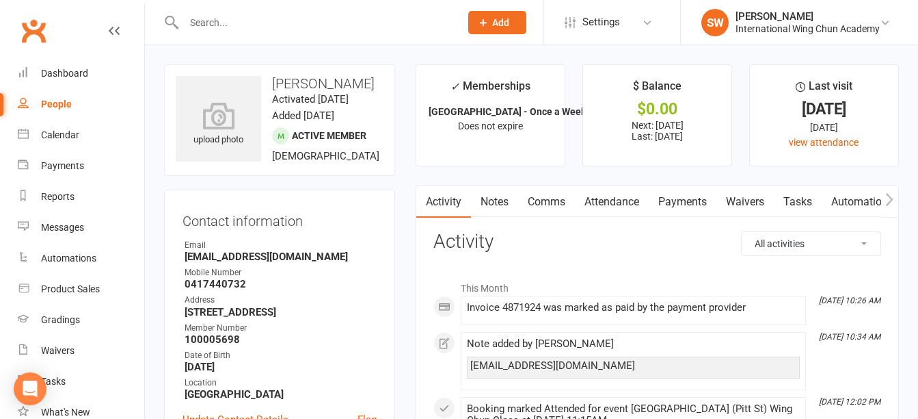
click at [686, 210] on link "Payments" at bounding box center [683, 201] width 68 height 31
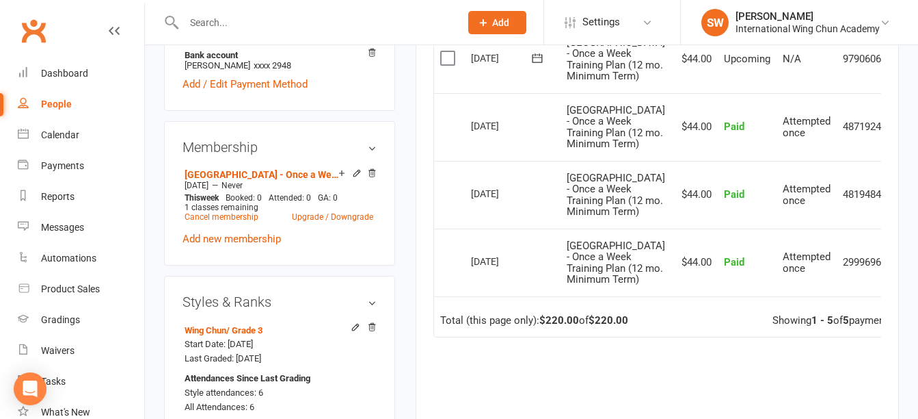
scroll to position [479, 0]
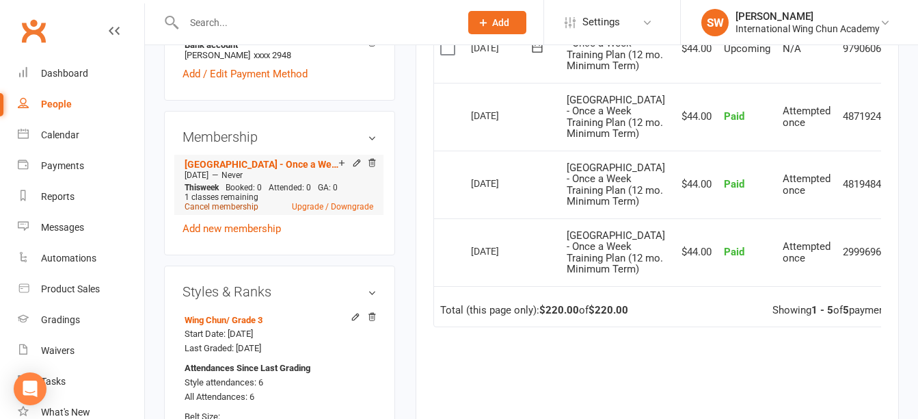
click at [235, 211] on link "Cancel membership" at bounding box center [222, 207] width 74 height 10
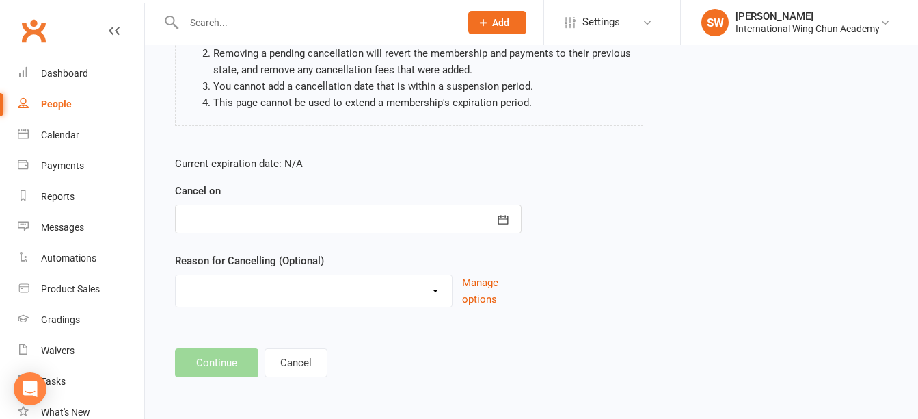
click at [287, 220] on div at bounding box center [348, 218] width 347 height 29
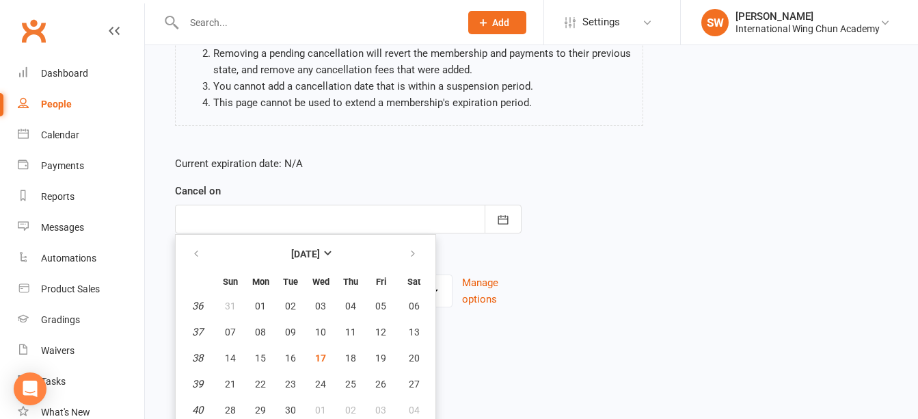
scroll to position [218, 0]
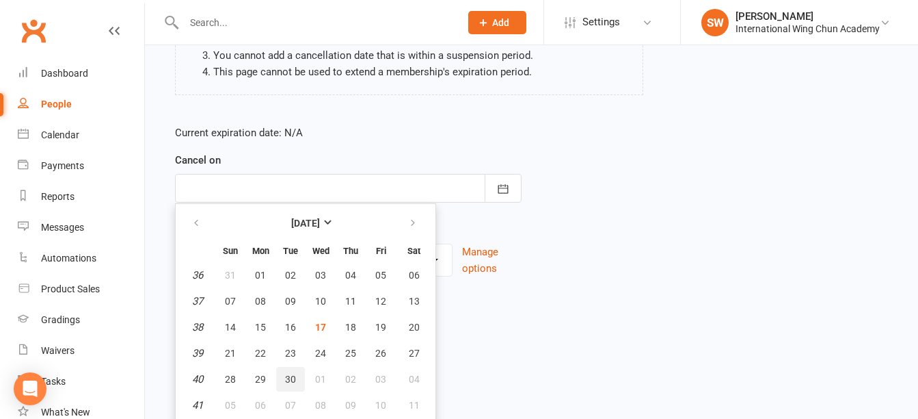
click at [295, 375] on span "30" at bounding box center [290, 378] width 11 height 11
type input "30 Sep 2025"
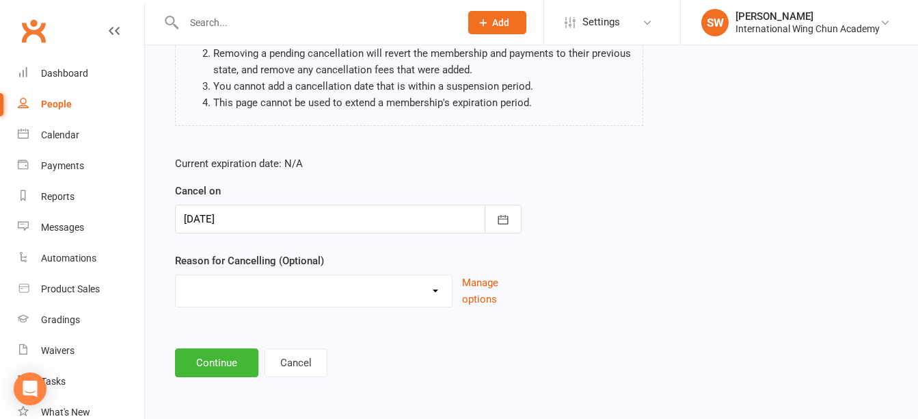
scroll to position [187, 0]
click at [266, 300] on select "Change of Membership Defaulted Dissatisfaction (Neutral) Dissatisfaction (Stron…" at bounding box center [314, 288] width 276 height 27
select select "4"
click at [176, 275] on select "Change of Membership Defaulted Dissatisfaction (Neutral) Dissatisfaction (Stron…" at bounding box center [314, 288] width 276 height 27
click at [221, 364] on button "Continue" at bounding box center [216, 362] width 83 height 29
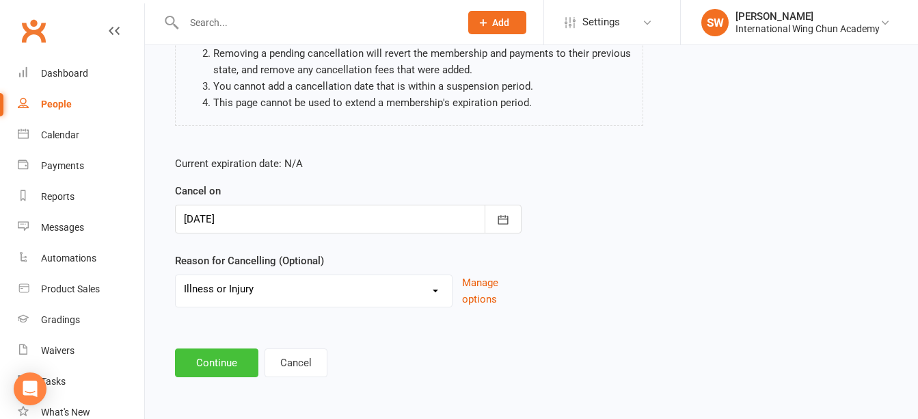
scroll to position [0, 0]
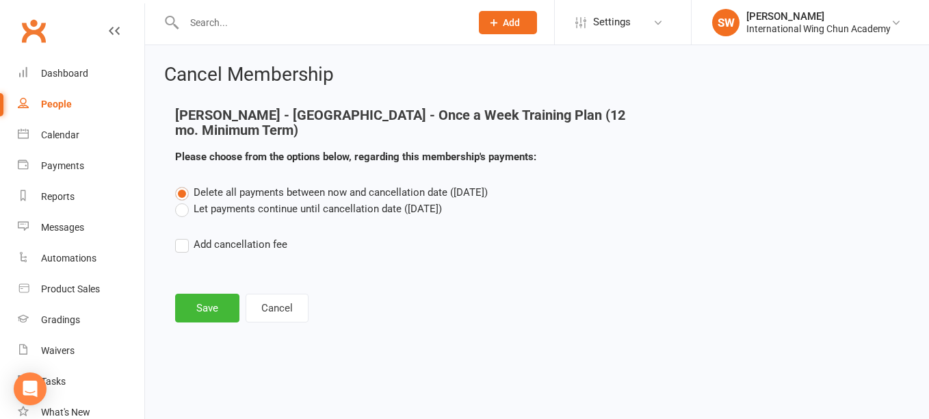
click at [254, 211] on label "Let payments continue until cancellation date (Sep 30, 2025)" at bounding box center [308, 208] width 267 height 16
click at [184, 200] on input "Let payments continue until cancellation date (Sep 30, 2025)" at bounding box center [179, 200] width 9 height 0
click at [211, 326] on div "Cancel Membership Alexander Marias - Sydney City - Once a Week Training Plan (1…" at bounding box center [537, 194] width 784 height 299
click at [212, 315] on button "Save" at bounding box center [207, 307] width 64 height 29
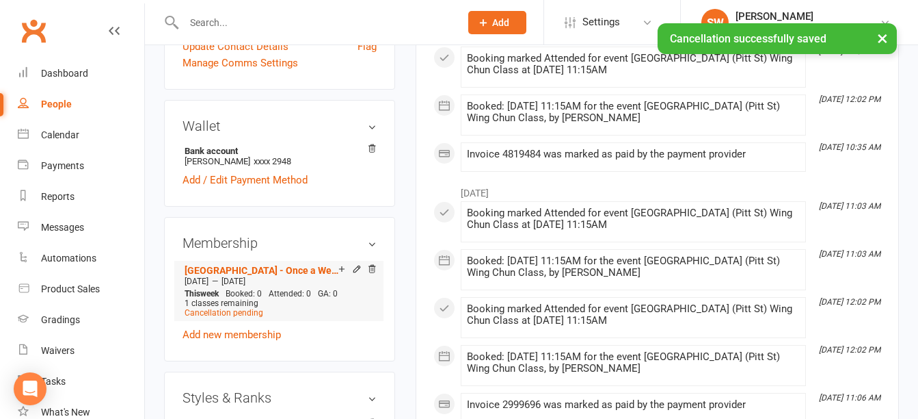
scroll to position [410, 0]
drag, startPoint x: 228, startPoint y: 291, endPoint x: 187, endPoint y: 295, distance: 41.9
click at [187, 286] on div "Feb 6 2023 — Sep 29 2025" at bounding box center [279, 280] width 196 height 11
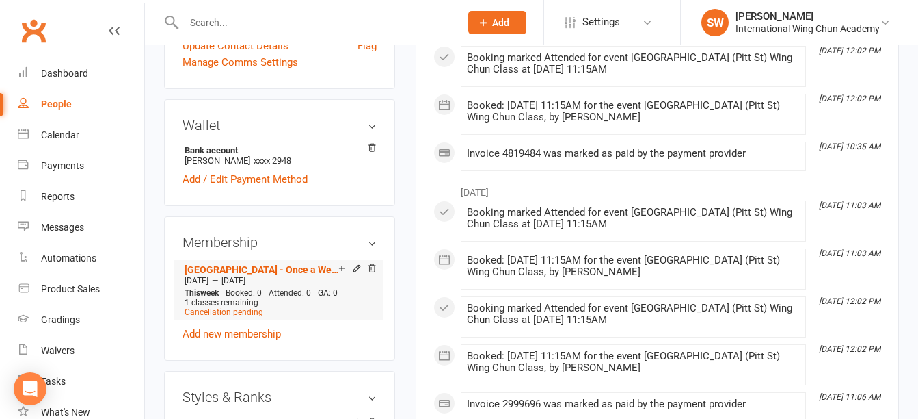
copy span "Feb 6 2023"
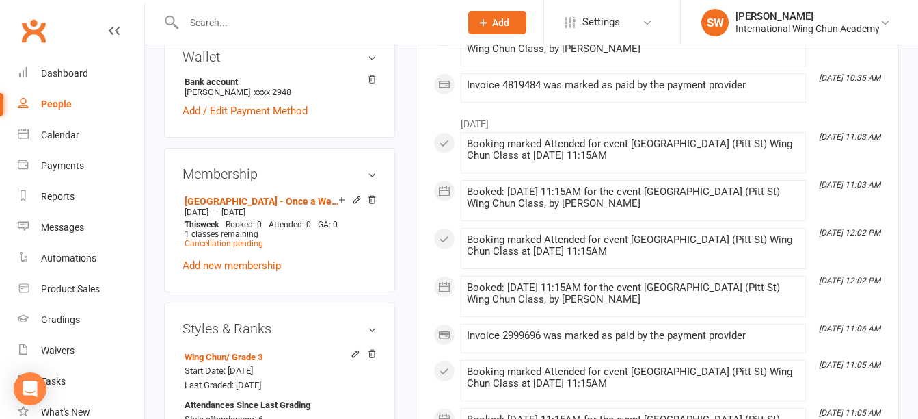
click at [300, 34] on div at bounding box center [307, 22] width 287 height 44
click at [302, 23] on input "text" at bounding box center [315, 22] width 271 height 19
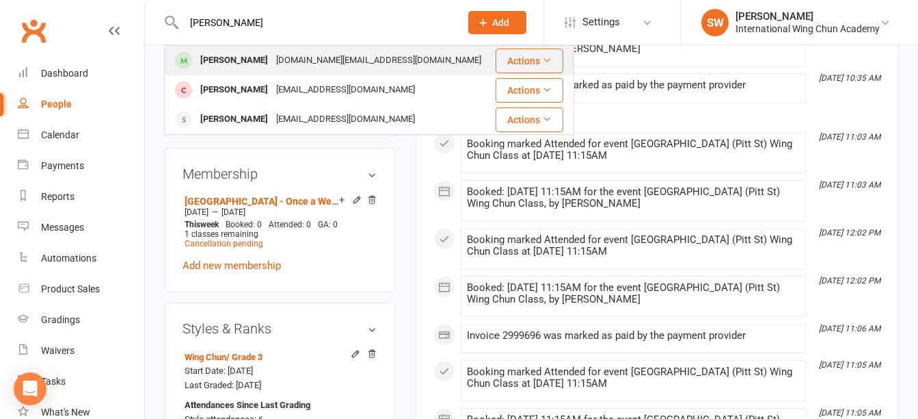
type input "joanne"
click at [310, 54] on div "lane.jo@pm.me" at bounding box center [378, 61] width 213 height 20
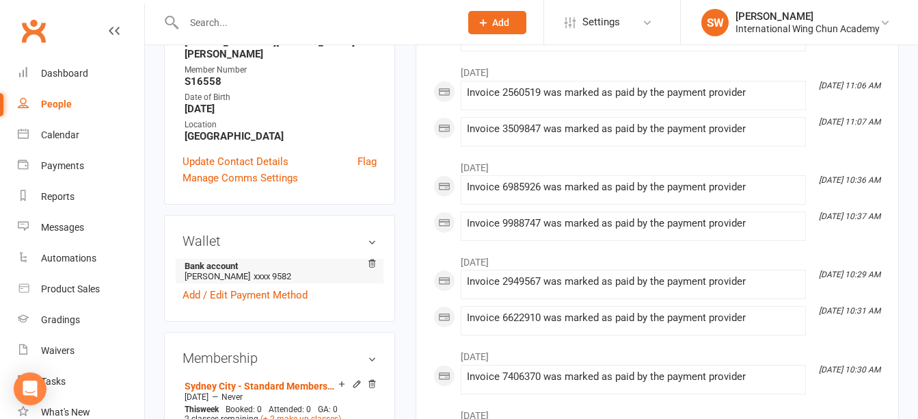
scroll to position [342, 0]
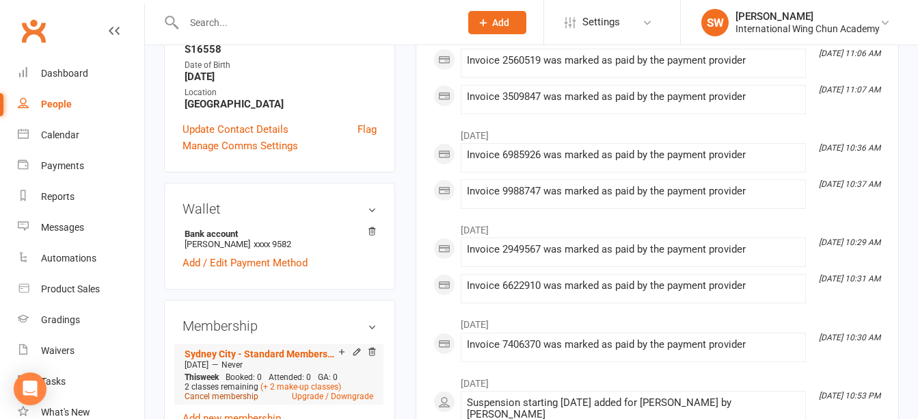
click at [226, 391] on link "Cancel membership" at bounding box center [222, 396] width 74 height 10
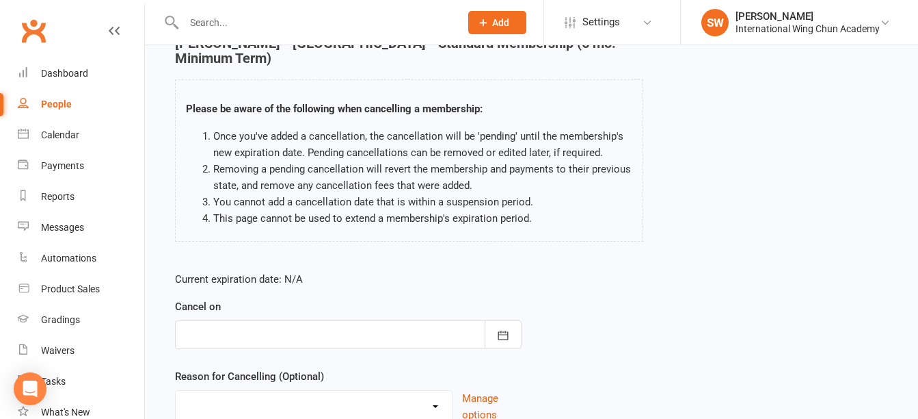
scroll to position [137, 0]
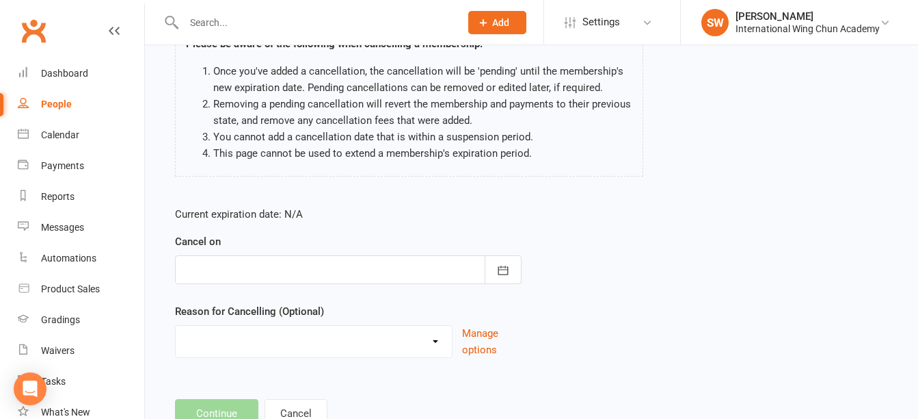
click at [287, 255] on div at bounding box center [348, 269] width 347 height 29
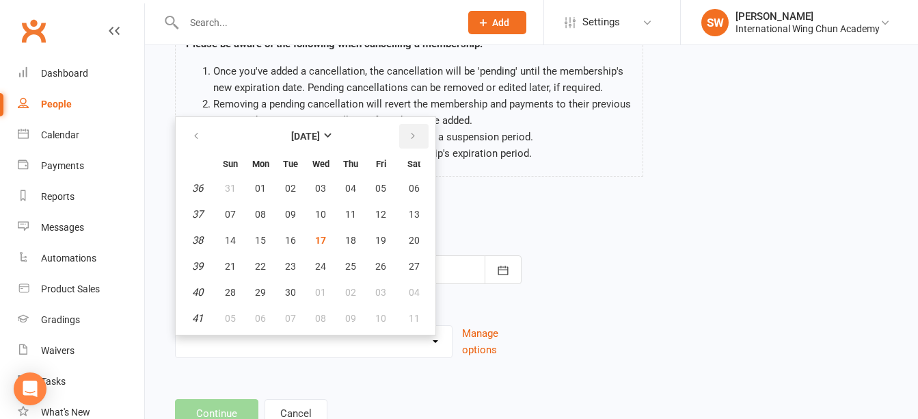
click at [414, 131] on icon "button" at bounding box center [413, 136] width 10 height 11
click at [259, 235] on span "13" at bounding box center [260, 240] width 11 height 11
type input "13 Oct 2025"
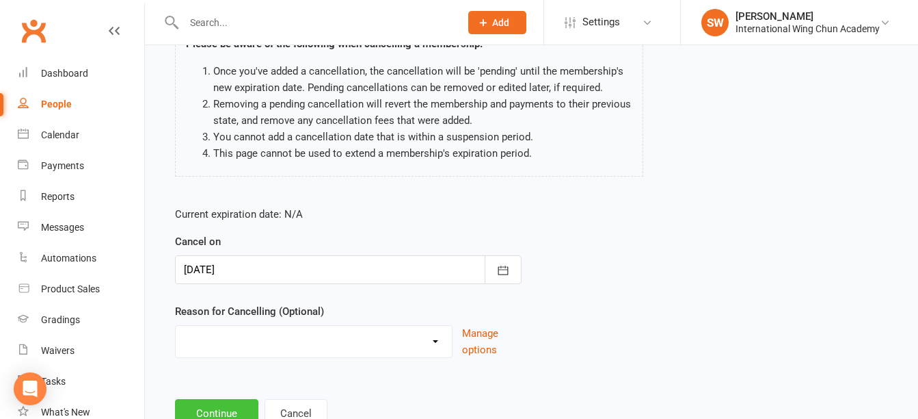
click at [232, 399] on button "Continue" at bounding box center [216, 413] width 83 height 29
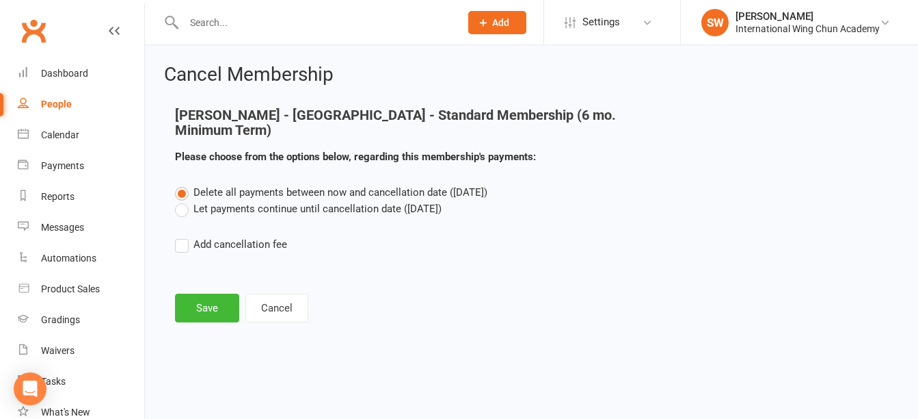
scroll to position [0, 0]
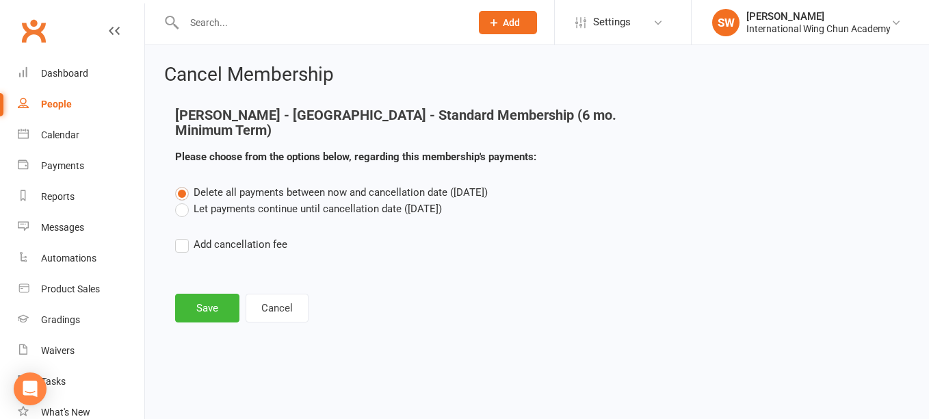
click at [282, 200] on label "Let payments continue until cancellation date (Oct 13, 2025)" at bounding box center [308, 208] width 267 height 16
click at [184, 200] on input "Let payments continue until cancellation date (Oct 13, 2025)" at bounding box center [179, 200] width 9 height 0
click at [198, 293] on button "Save" at bounding box center [207, 307] width 64 height 29
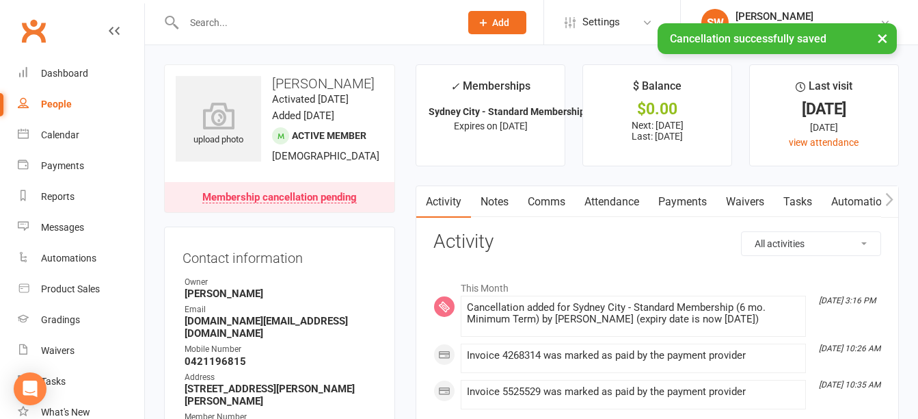
click at [692, 204] on link "Payments" at bounding box center [683, 201] width 68 height 31
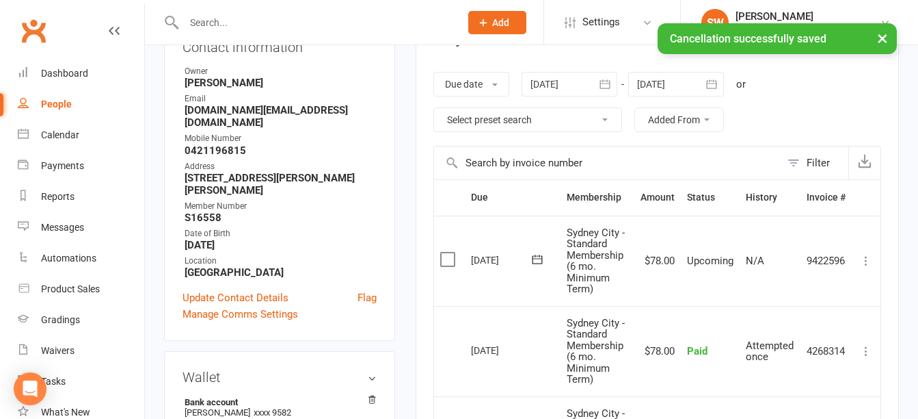
scroll to position [137, 0]
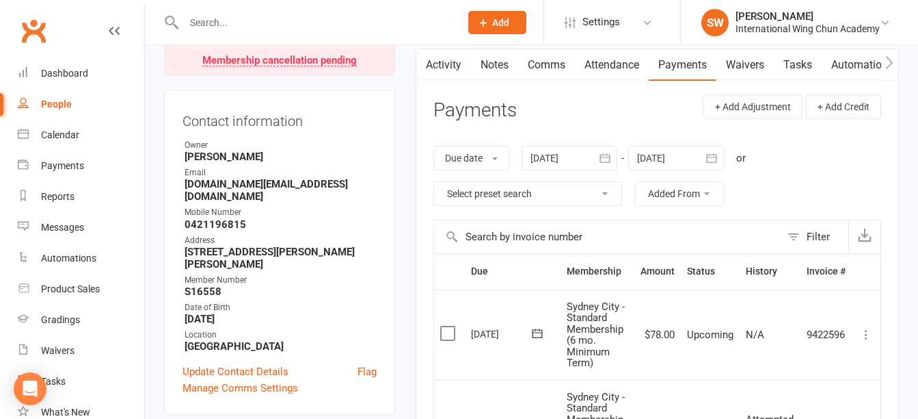
click at [654, 161] on div at bounding box center [676, 158] width 96 height 25
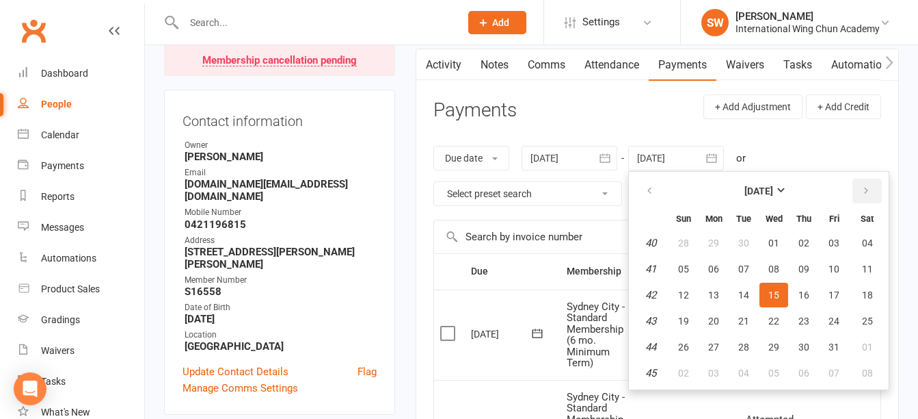
click at [861, 194] on button "button" at bounding box center [867, 190] width 29 height 25
click at [684, 349] on span "23" at bounding box center [683, 346] width 11 height 11
type input "23 Nov 2025"
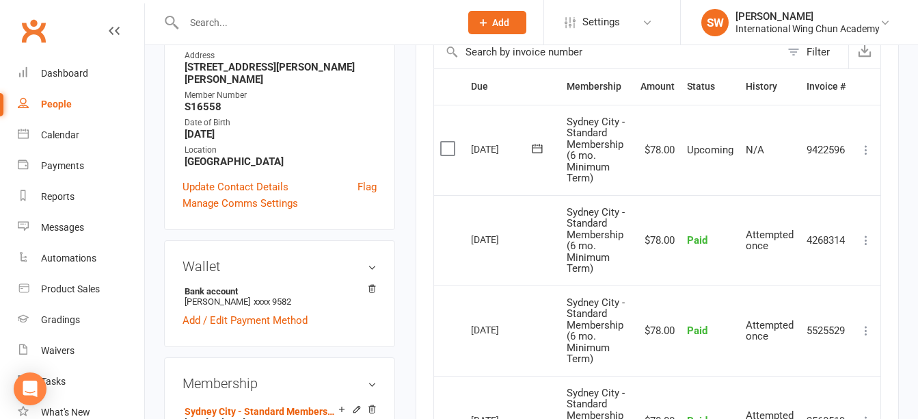
scroll to position [410, 0]
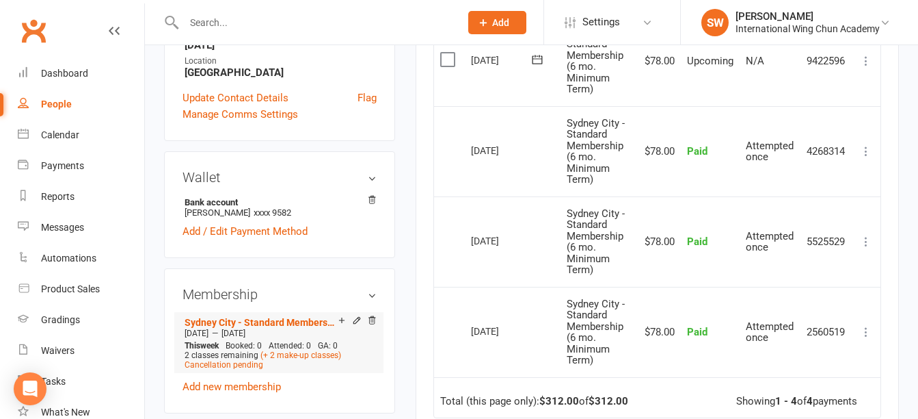
drag, startPoint x: 235, startPoint y: 308, endPoint x: 188, endPoint y: 306, distance: 46.5
click at [188, 328] on div "Mar 17 2025 — Oct 12 2025" at bounding box center [279, 333] width 196 height 11
copy span "Mar 17 2025"
